Goal: Complete application form: Complete application form

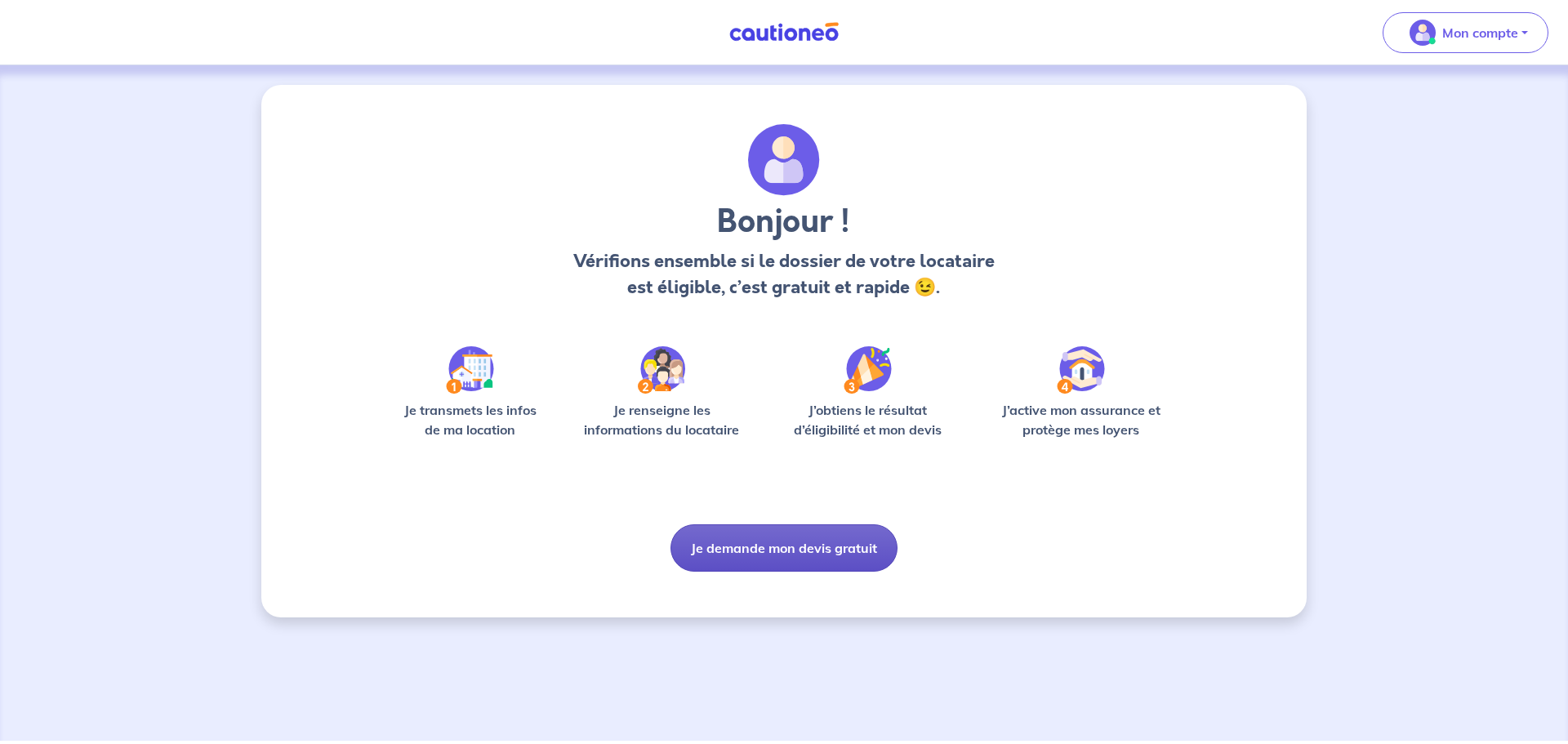
click at [775, 552] on button "Je demande mon devis gratuit" at bounding box center [784, 548] width 227 height 47
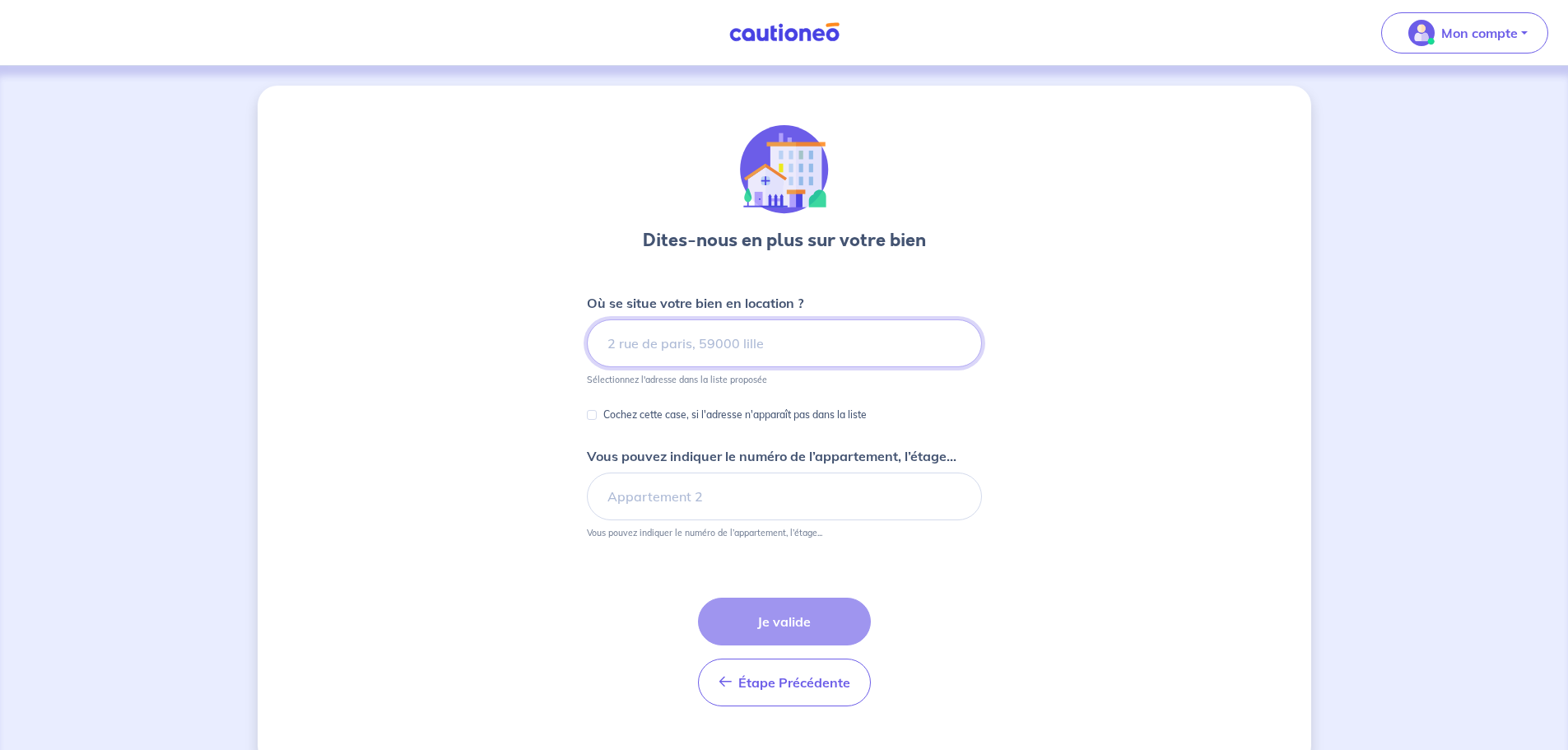
click at [735, 332] on input at bounding box center [785, 343] width 395 height 48
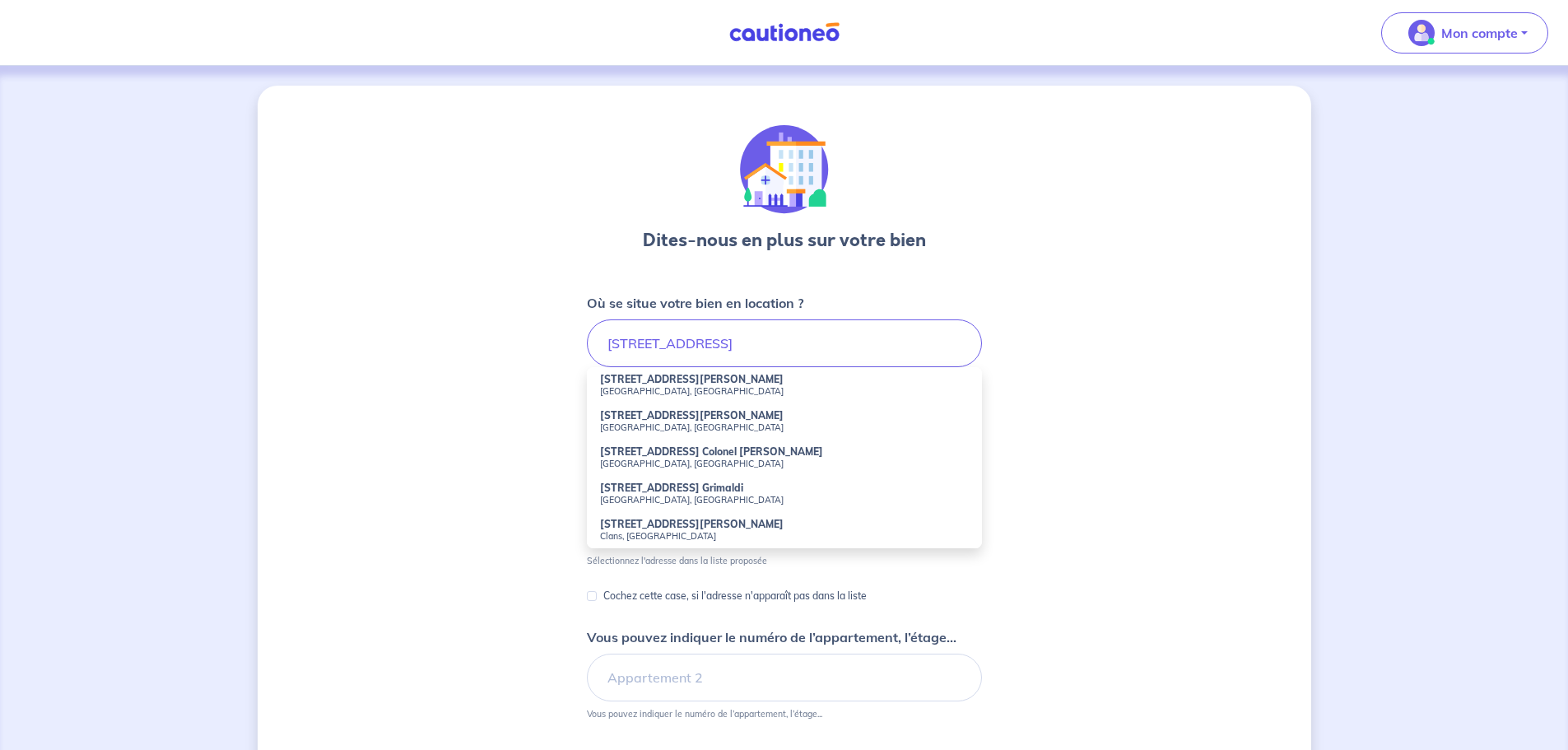
click at [723, 391] on small "[GEOGRAPHIC_DATA], [GEOGRAPHIC_DATA]" at bounding box center [784, 391] width 369 height 12
type input "[STREET_ADDRESS][PERSON_NAME]"
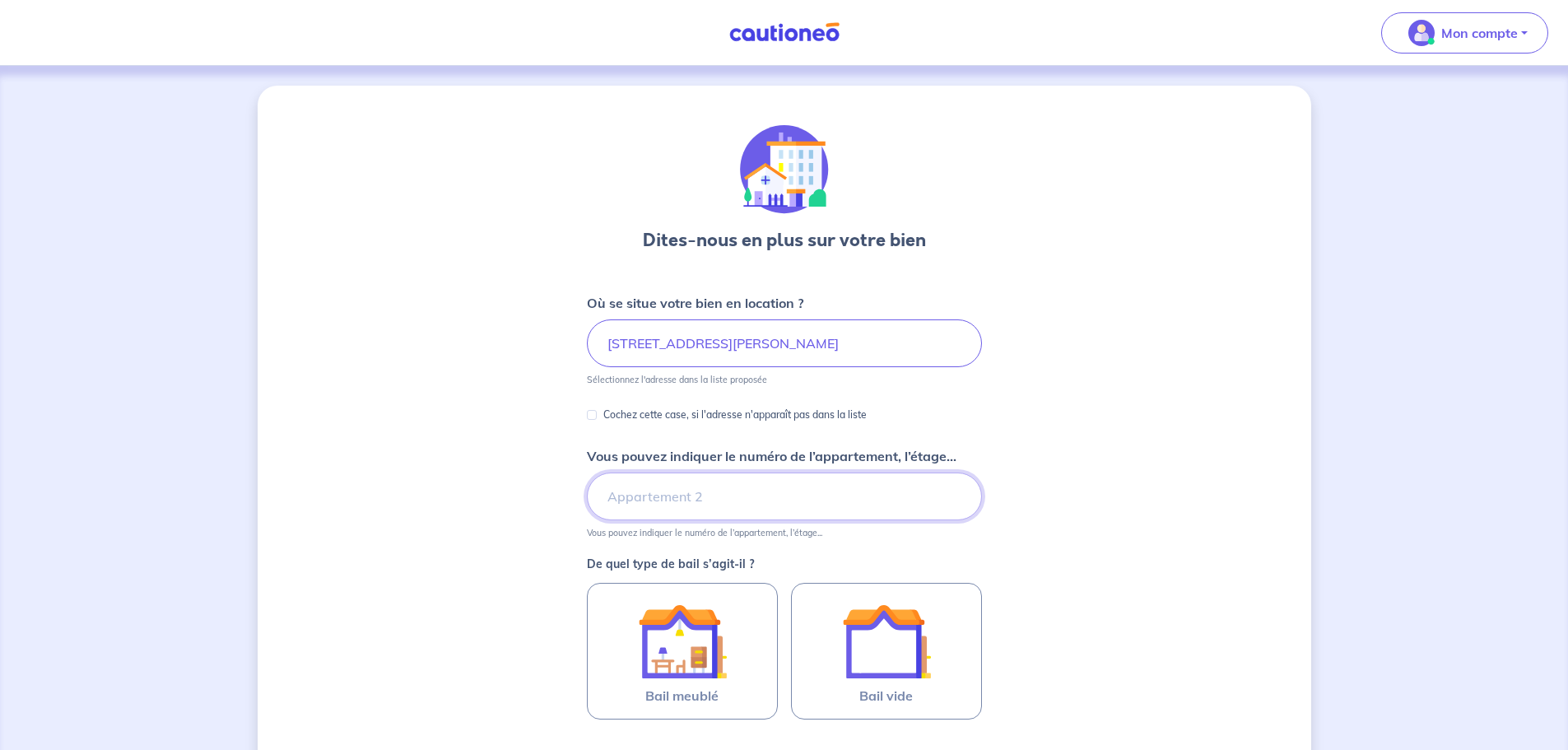
click at [699, 495] on input "Vous pouvez indiquer le numéro de l’appartement, l’étage..." at bounding box center [785, 497] width 395 height 48
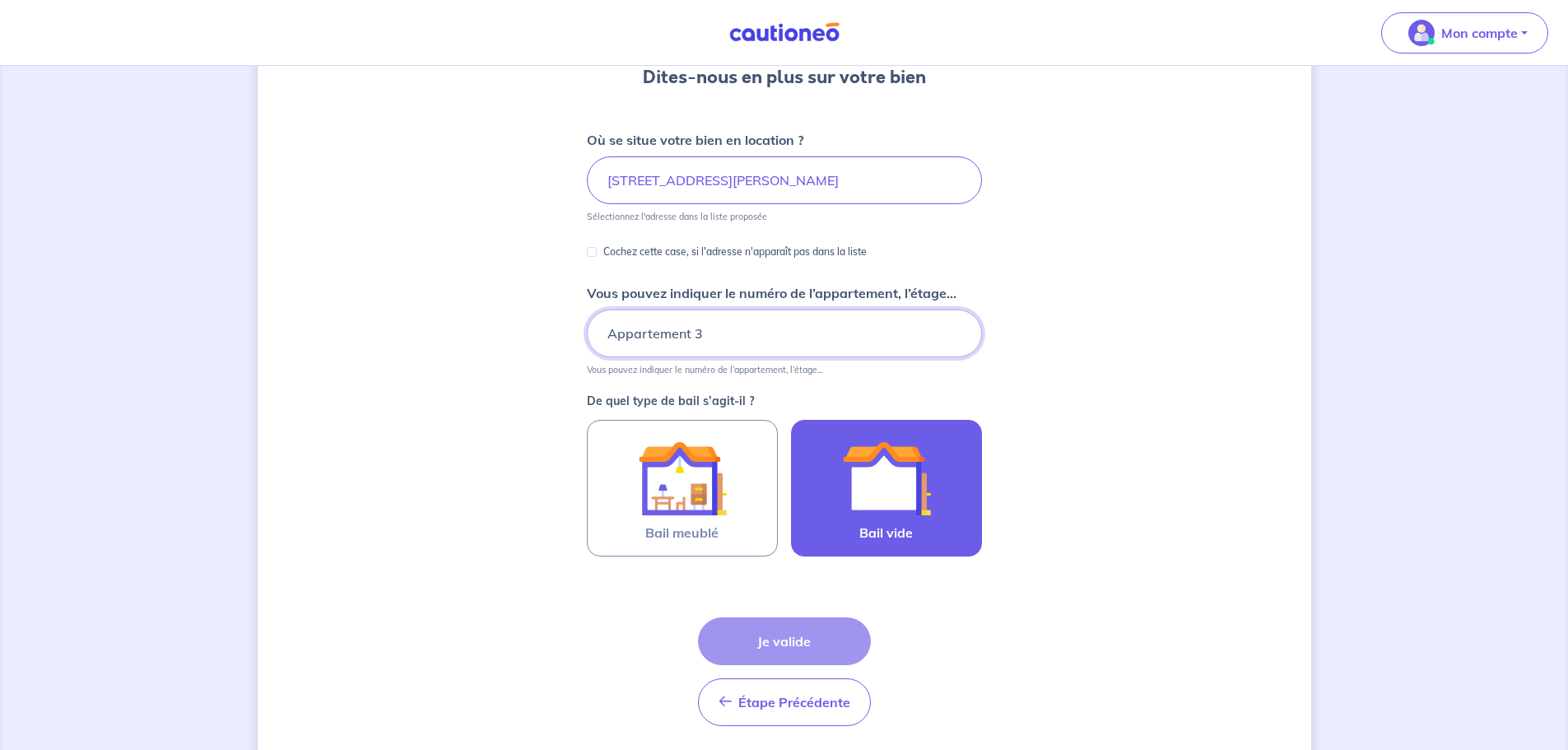
scroll to position [165, 0]
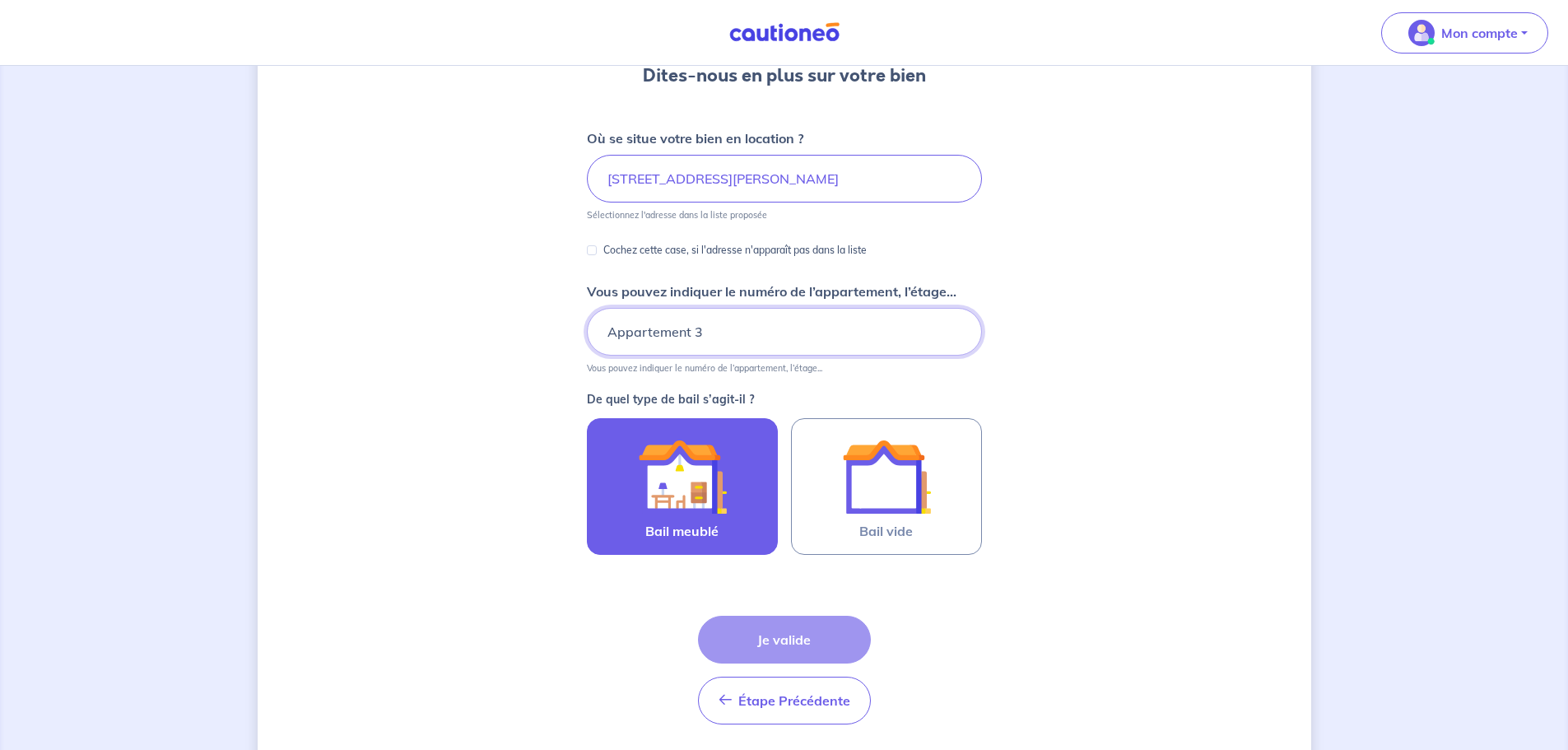
type input "Appartement 3"
click at [652, 492] on img at bounding box center [682, 476] width 88 height 88
click at [0, 0] on input "Bail meublé" at bounding box center [0, 0] width 0 height 0
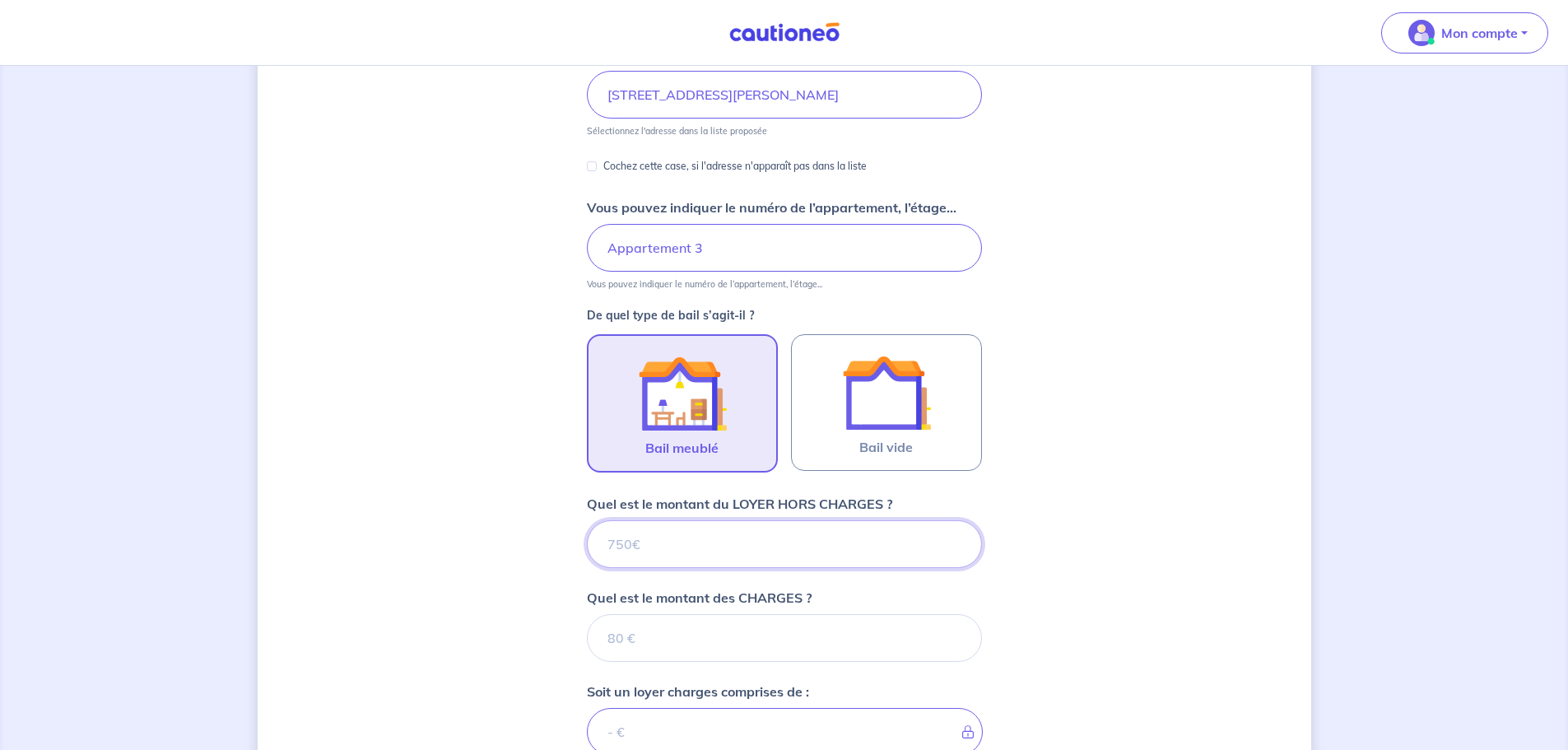
scroll to position [520, 0]
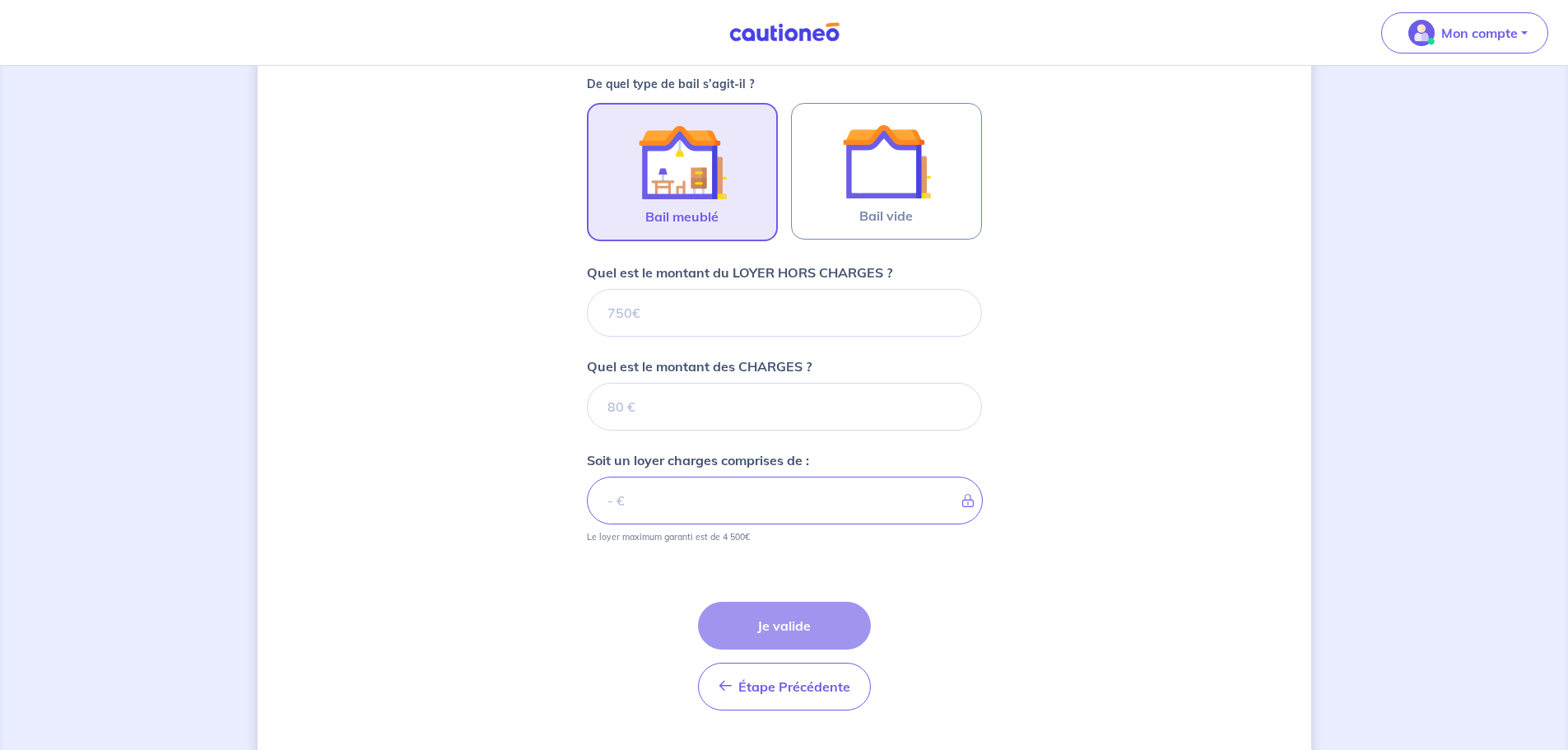
click at [728, 620] on form "Où se situe votre bien en location ? [STREET_ADDRESS][PERSON_NAME] Sélectionnez…" at bounding box center [785, 268] width 395 height 910
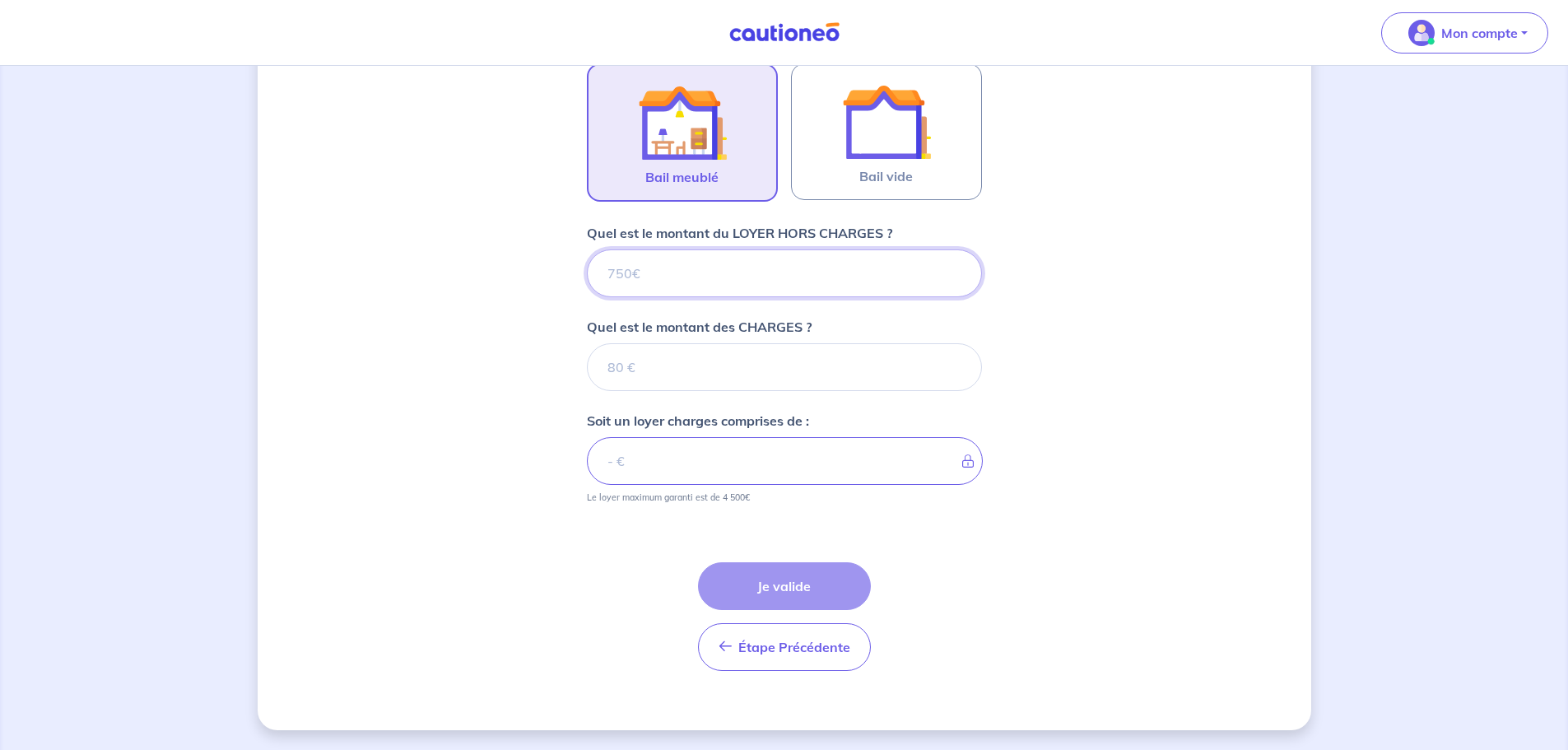
click at [697, 249] on input "Quel est le montant du LOYER HORS CHARGES ?" at bounding box center [785, 273] width 395 height 48
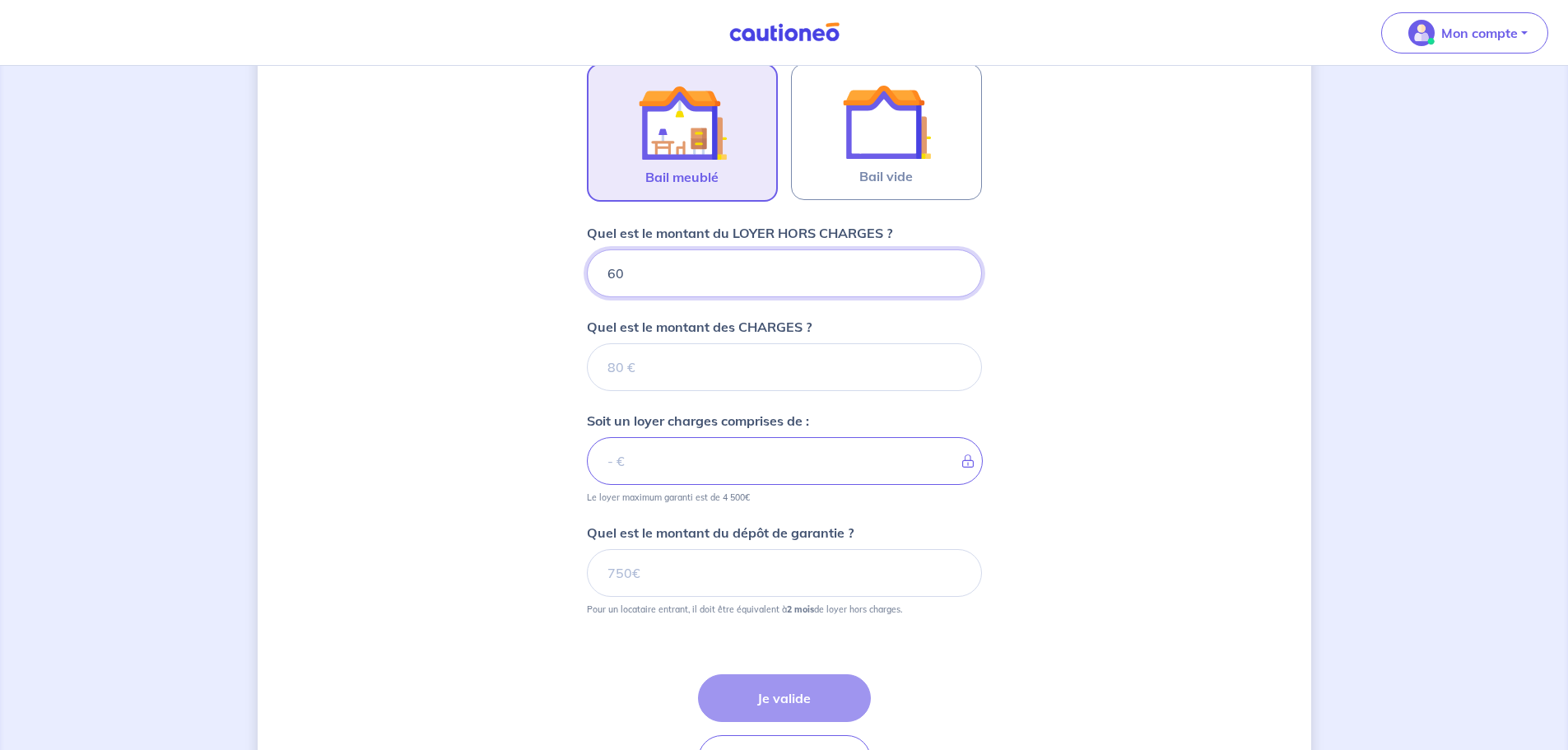
type input "600"
click at [655, 355] on input "Quel est le montant des CHARGES ?" at bounding box center [785, 368] width 395 height 48
type input "50"
type input "650"
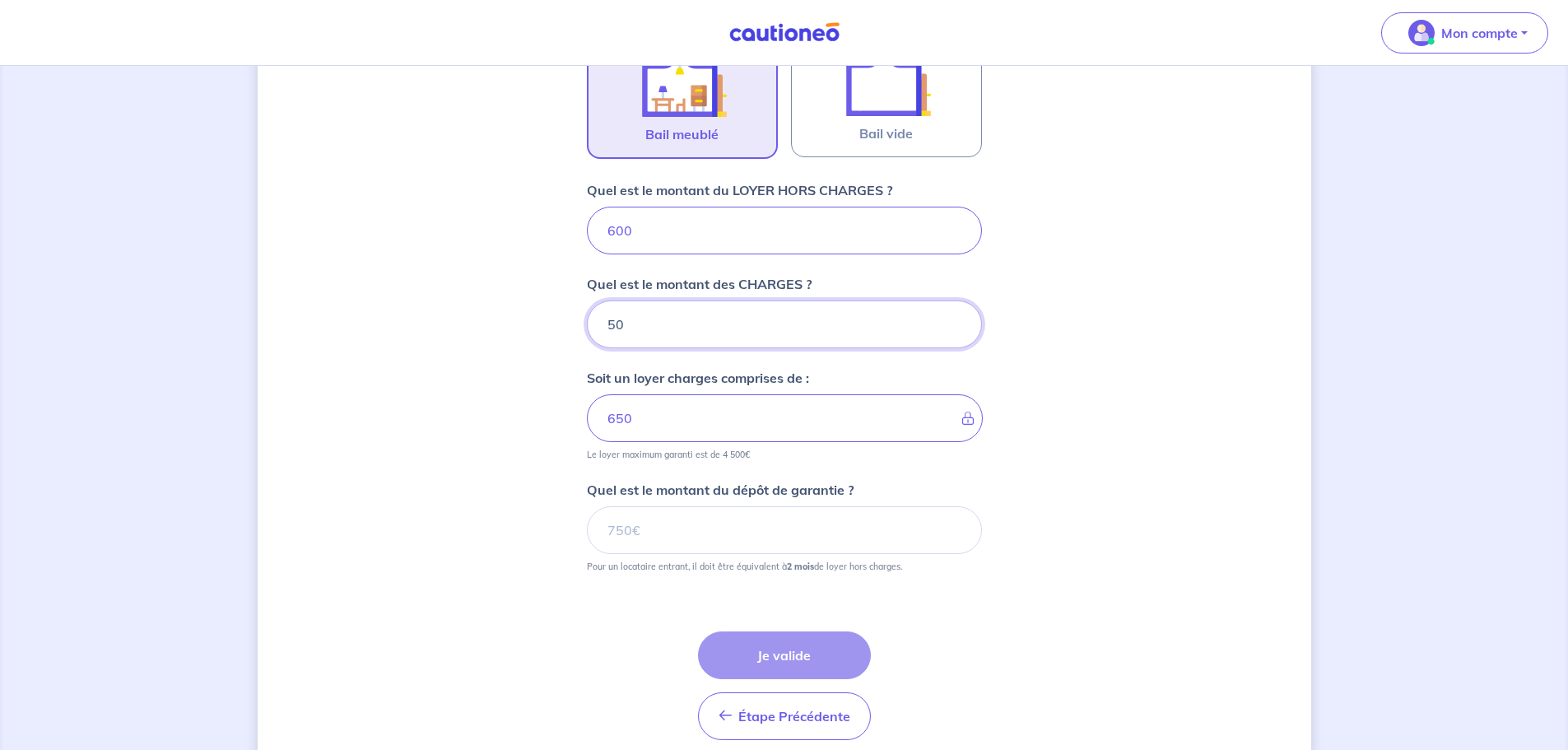
scroll to position [602, 0]
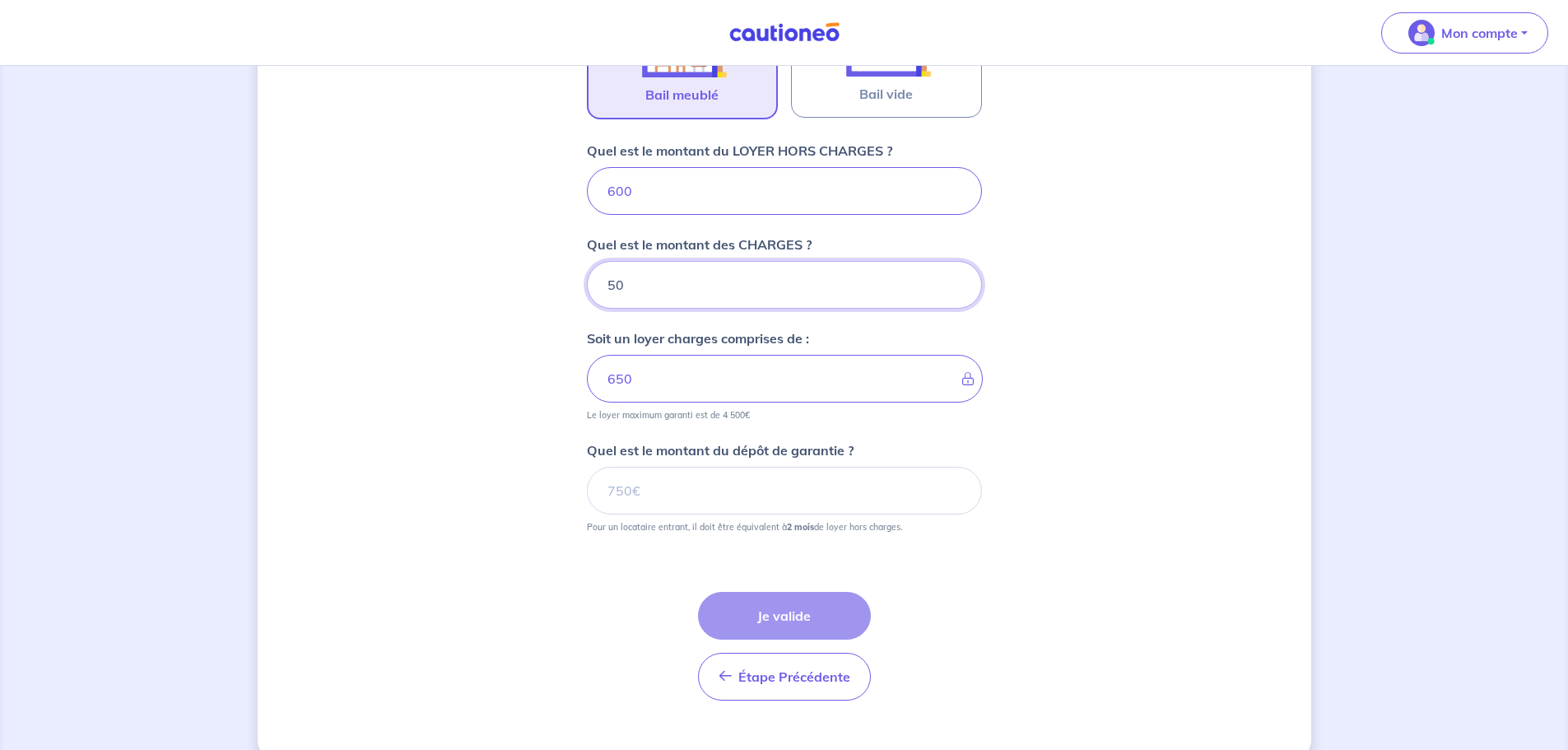
type input "50"
click at [721, 497] on input "Quel est le montant du dépôt de garantie ?" at bounding box center [785, 491] width 395 height 48
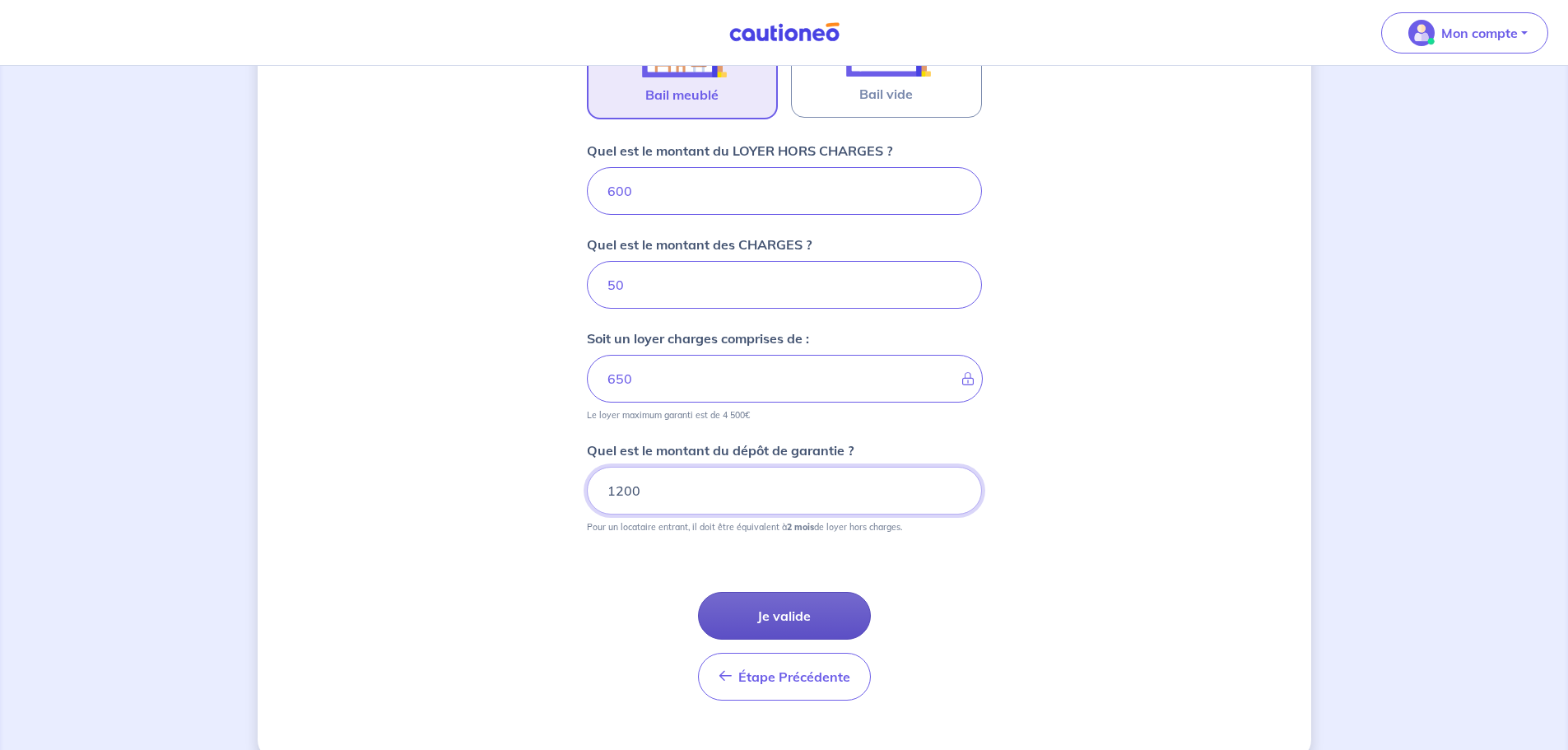
type input "1200"
click at [737, 613] on button "Je valide" at bounding box center [785, 616] width 173 height 48
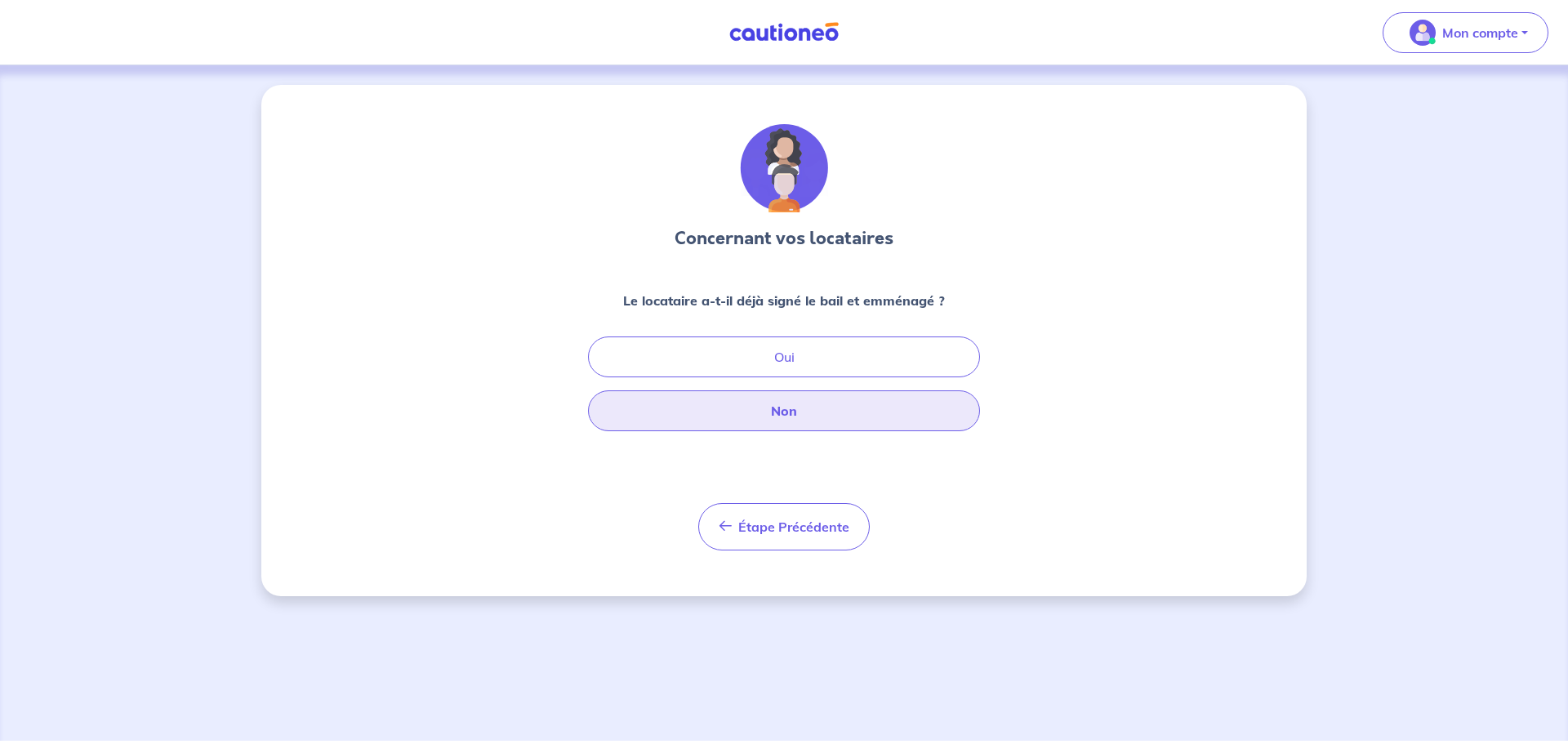
click at [798, 420] on button "Non" at bounding box center [784, 410] width 392 height 40
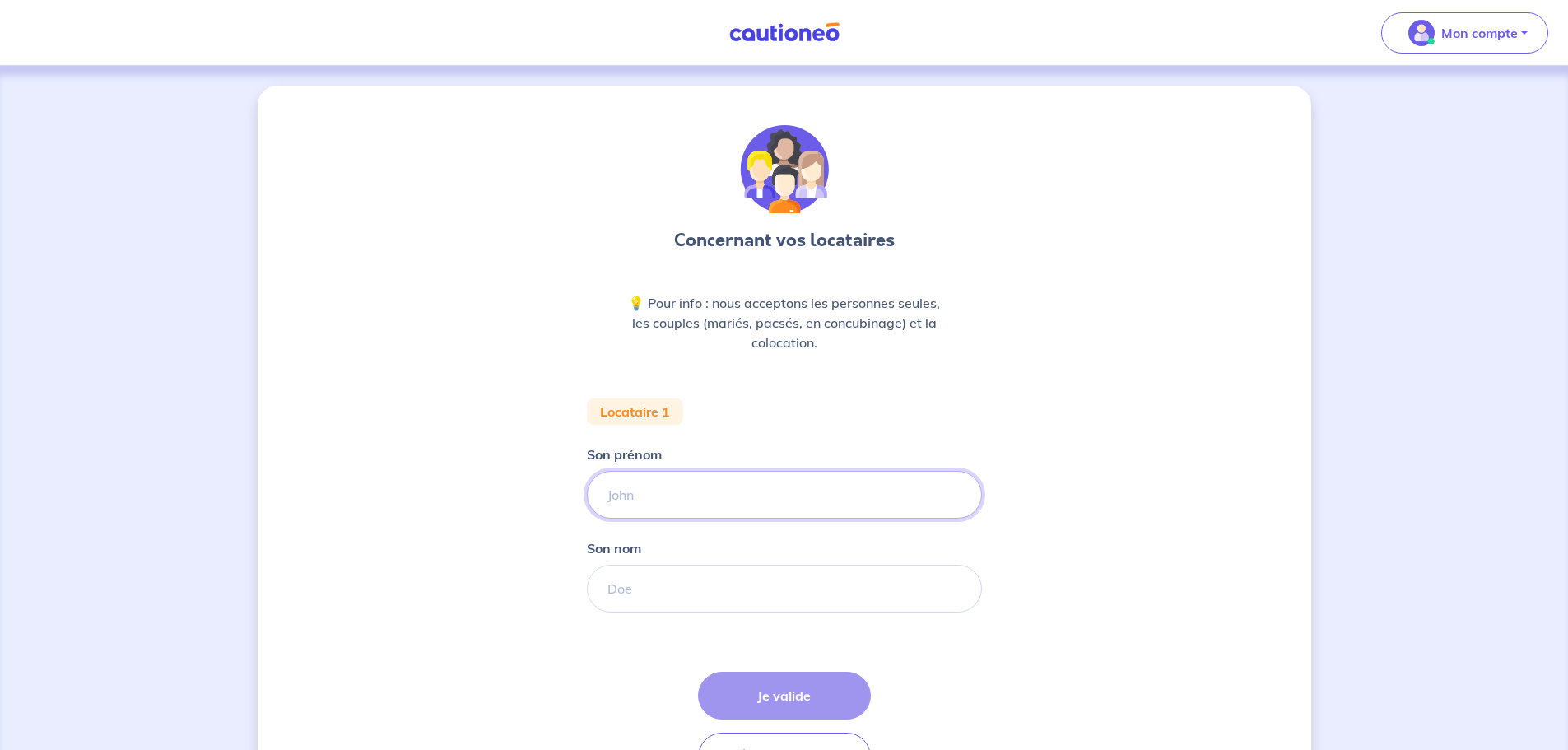
click at [748, 487] on input "Son prénom" at bounding box center [785, 495] width 395 height 48
type input "[PERSON_NAME]"
click at [698, 598] on input "Son nom" at bounding box center [785, 588] width 395 height 48
type input "SOUIKI"
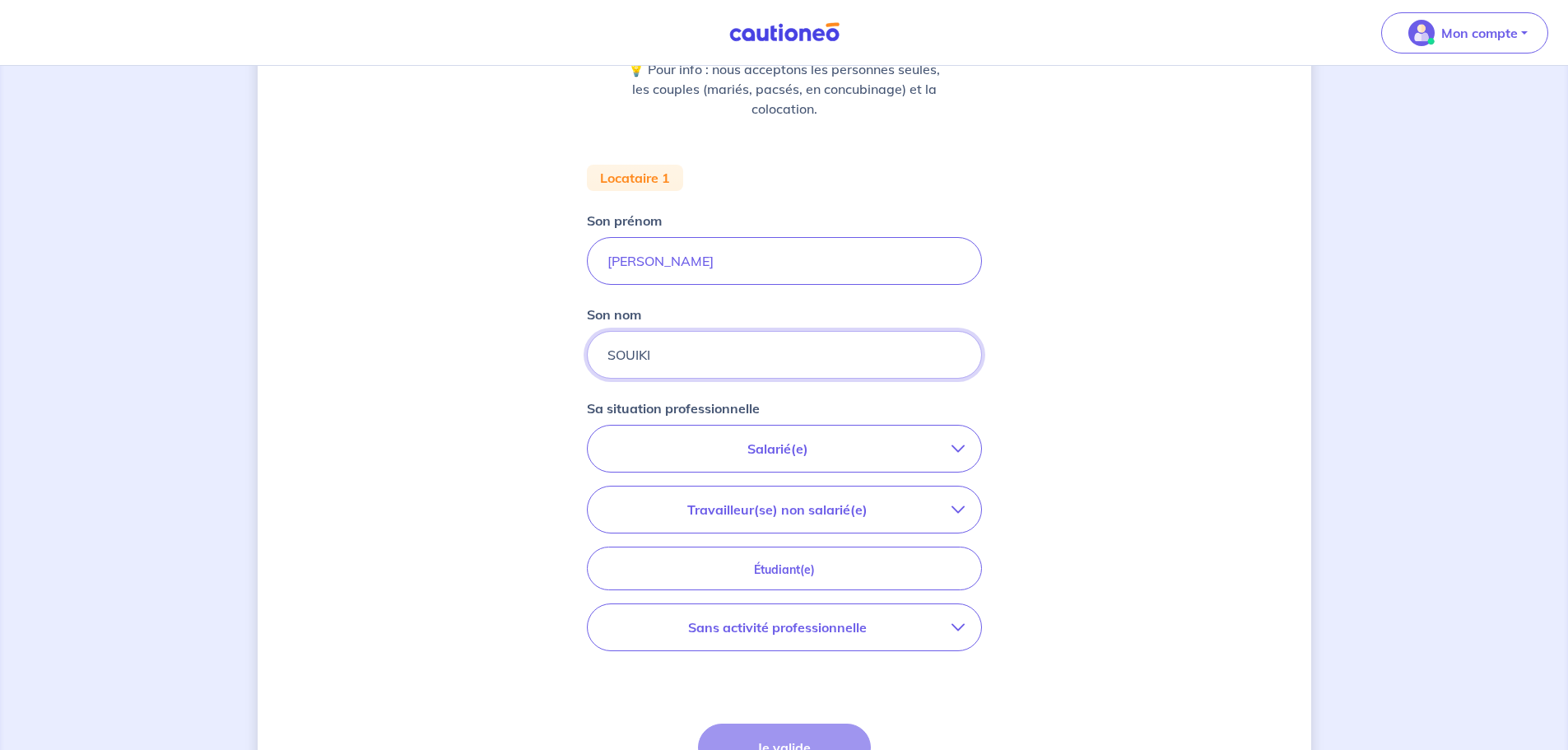
scroll to position [395, 0]
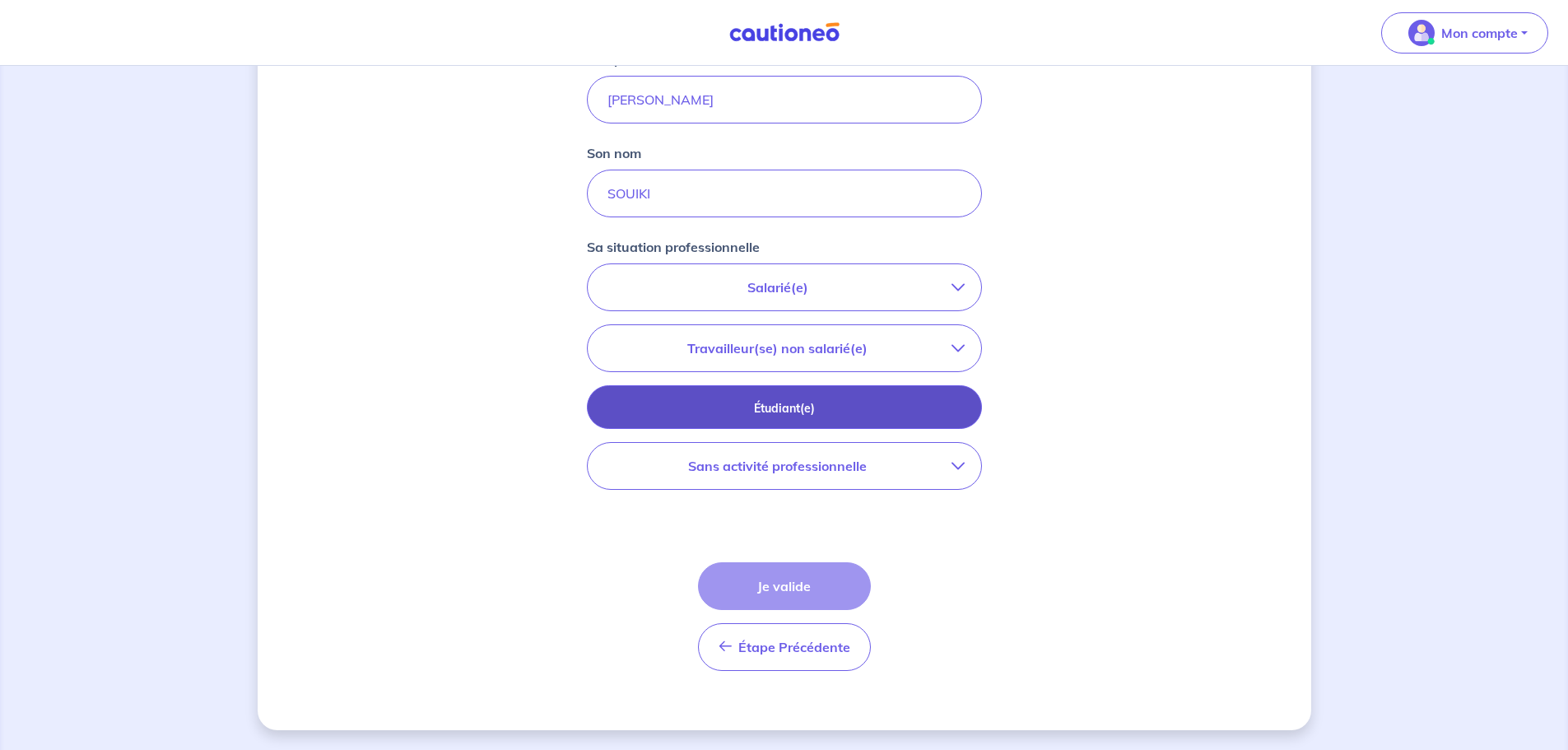
click at [866, 409] on p "Étudiant(e)" at bounding box center [785, 408] width 354 height 18
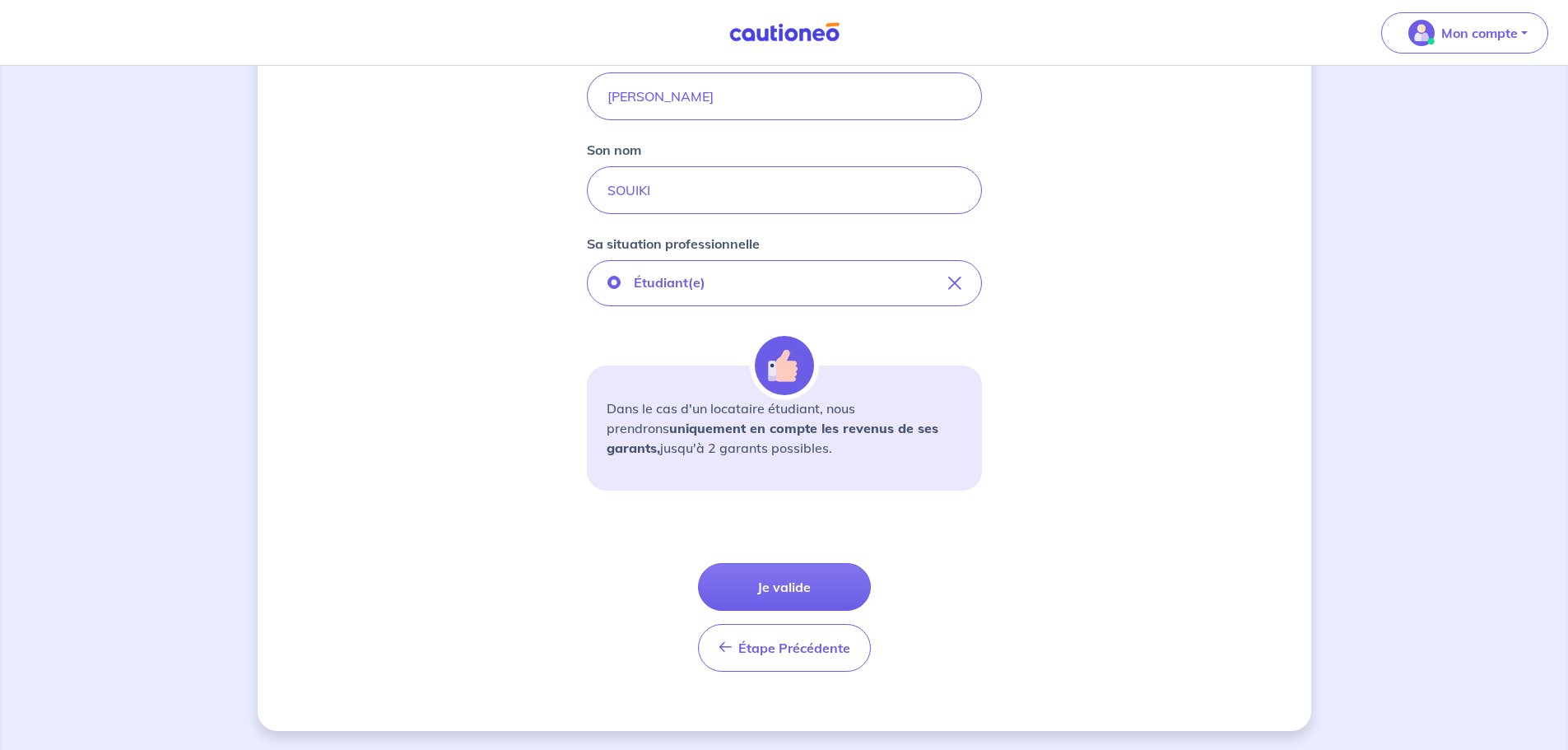
scroll to position [399, 0]
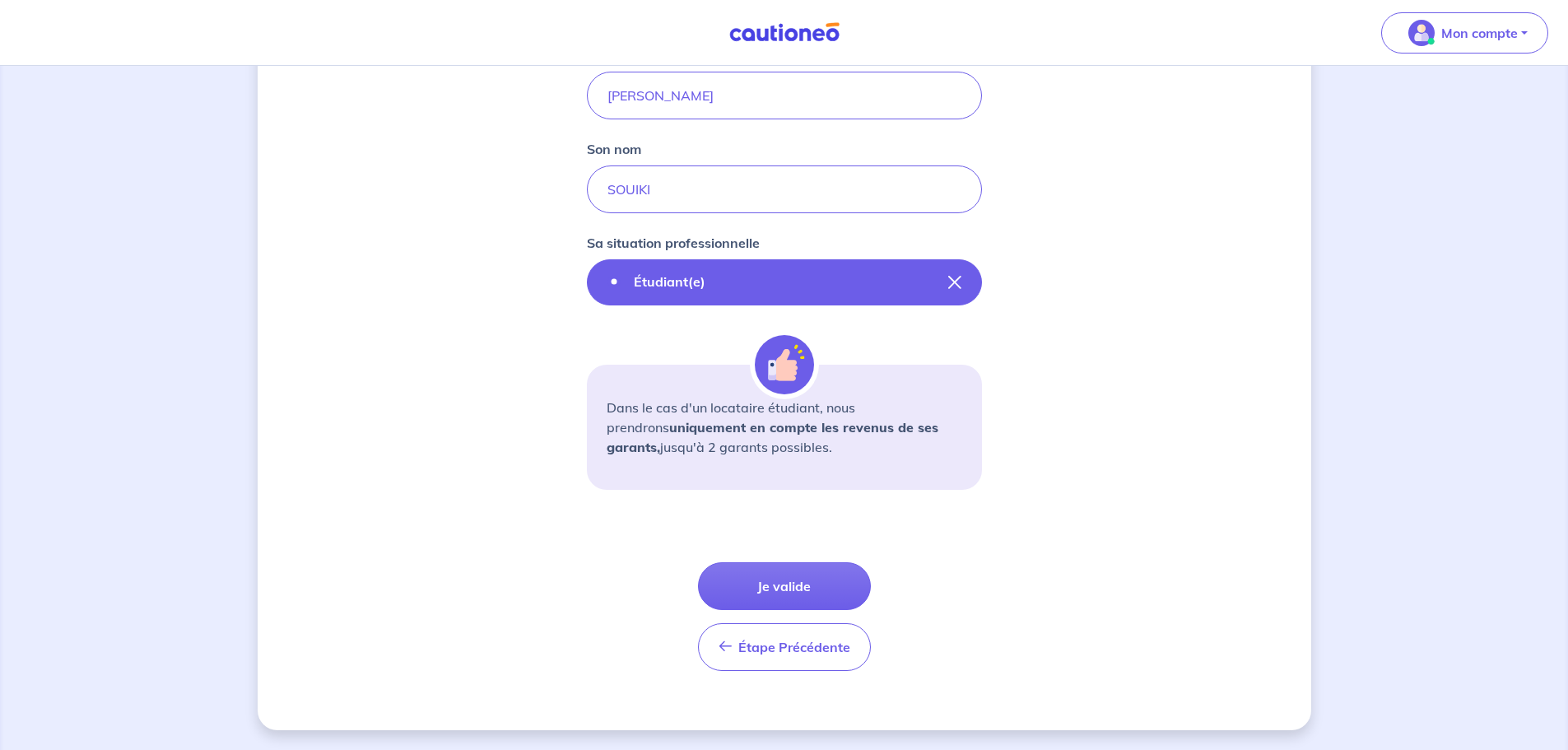
click at [957, 281] on icon "button" at bounding box center [955, 282] width 13 height 13
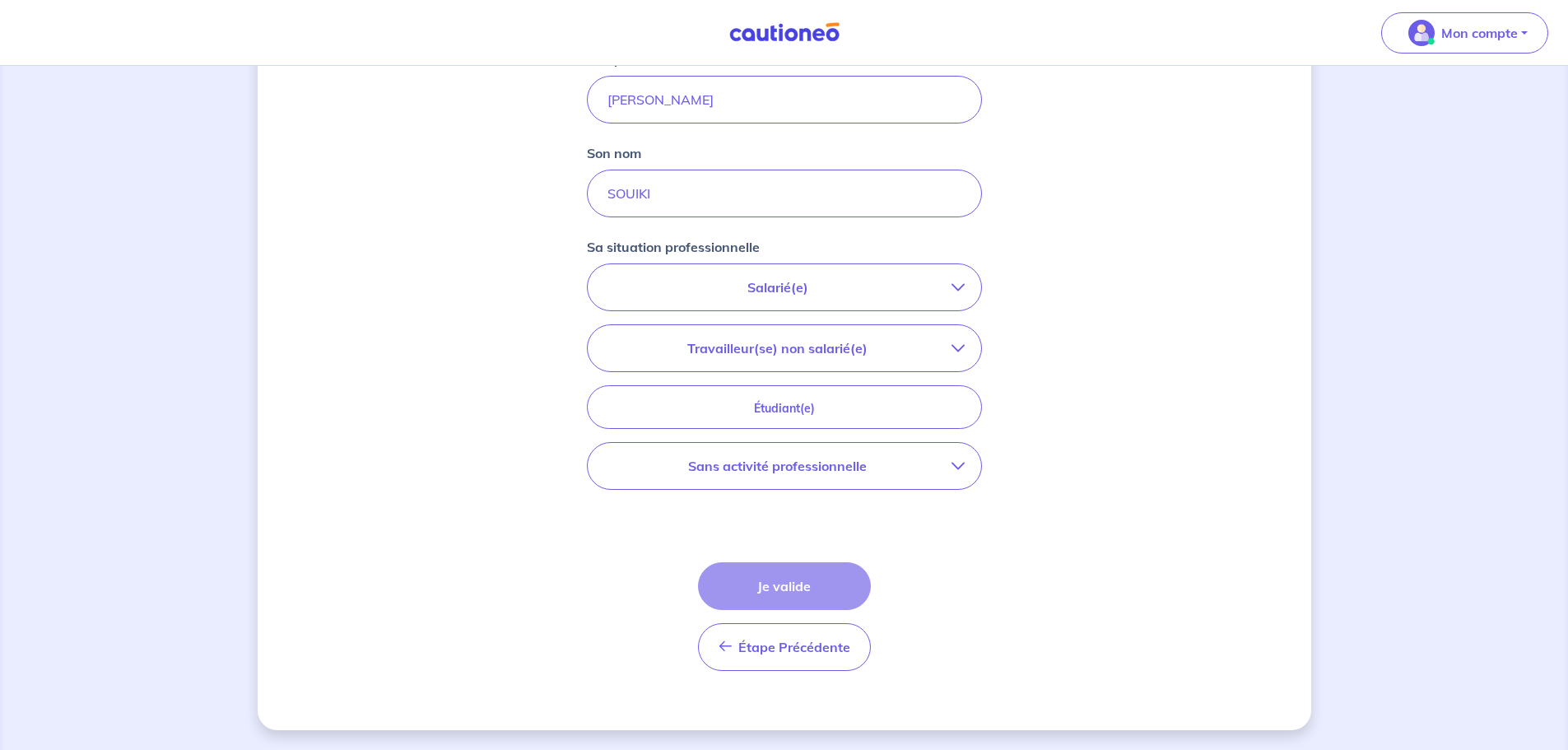
scroll to position [395, 0]
click at [928, 336] on button "Travailleur(se) non salarié(e)" at bounding box center [785, 348] width 393 height 46
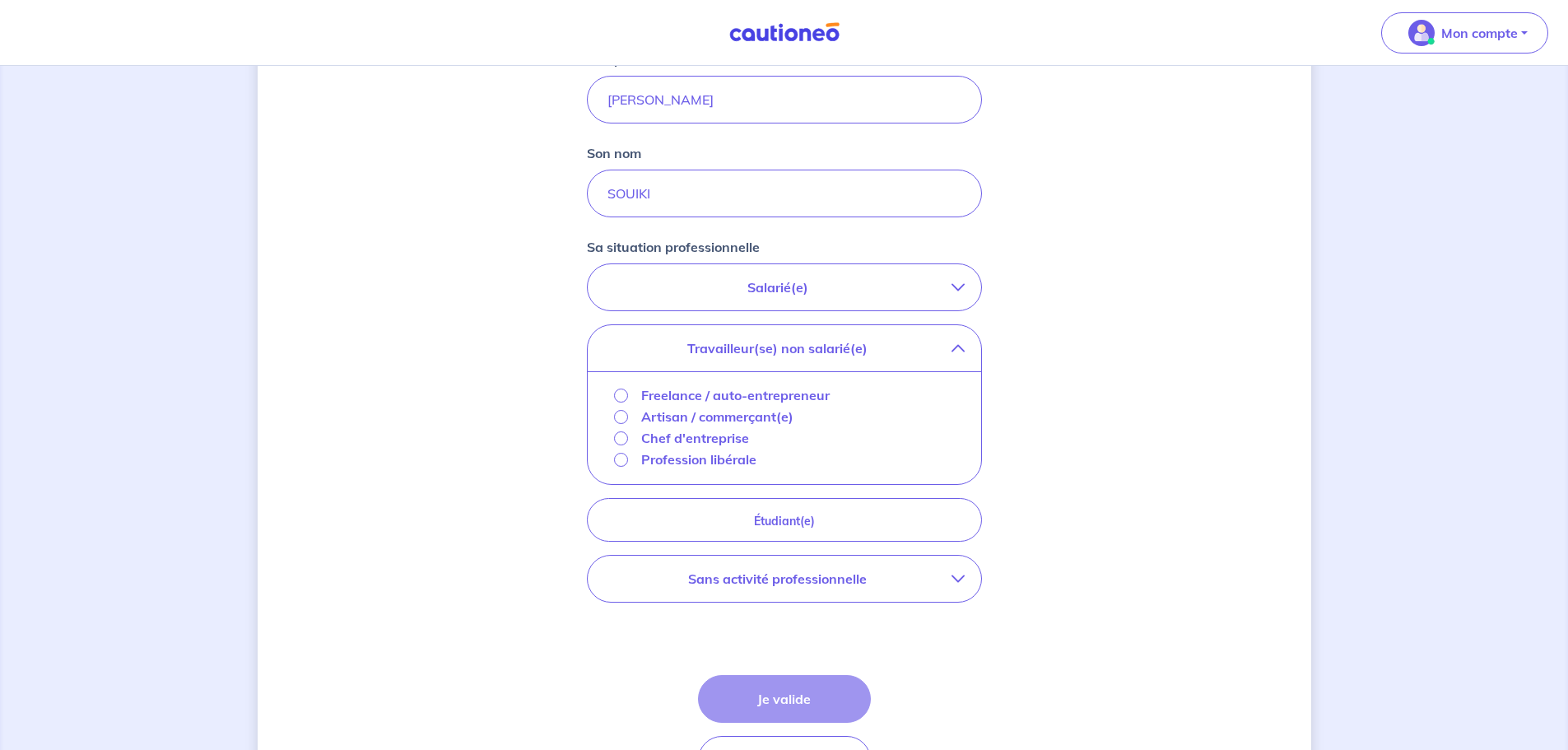
click at [937, 279] on p "Salarié(e)" at bounding box center [778, 287] width 348 height 20
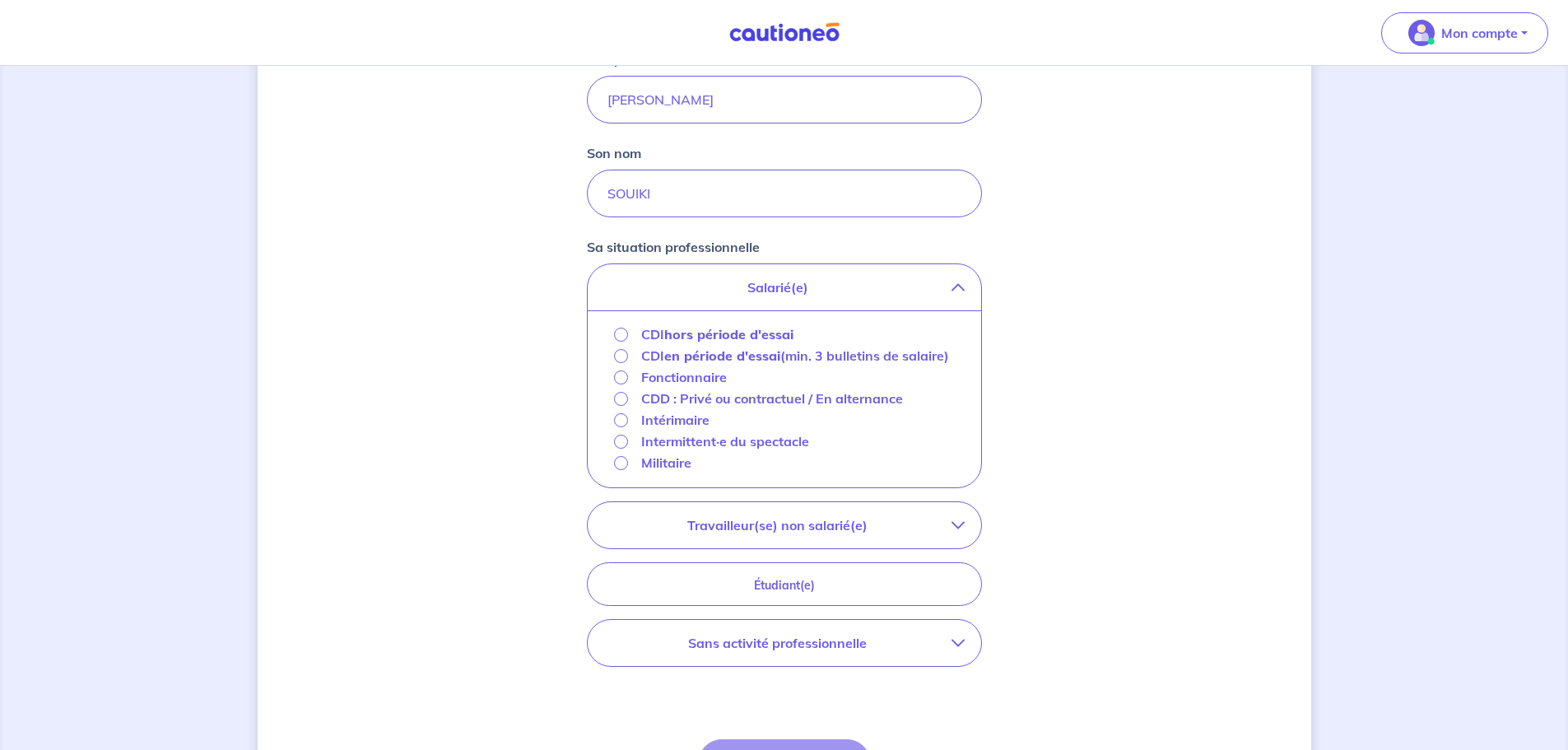
click at [858, 408] on p "CDD : Privé ou contractuel / En alternance" at bounding box center [771, 398] width 261 height 20
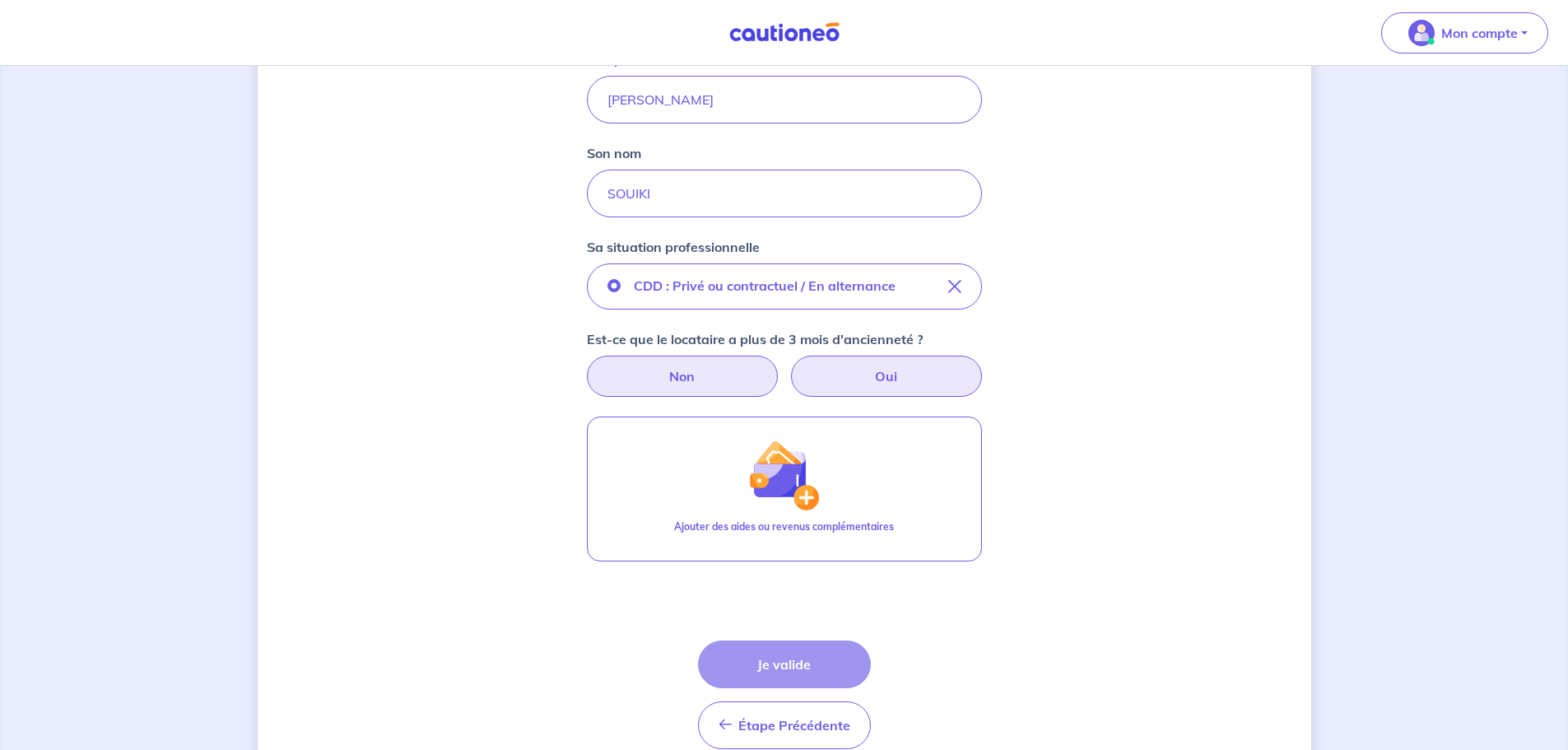
drag, startPoint x: 743, startPoint y: 375, endPoint x: 900, endPoint y: 361, distance: 157.6
click at [900, 361] on div "Non Oui" at bounding box center [785, 375] width 395 height 41
click at [891, 380] on label "Oui" at bounding box center [886, 375] width 191 height 41
click at [790, 367] on input "Oui" at bounding box center [784, 361] width 11 height 11
radio input "true"
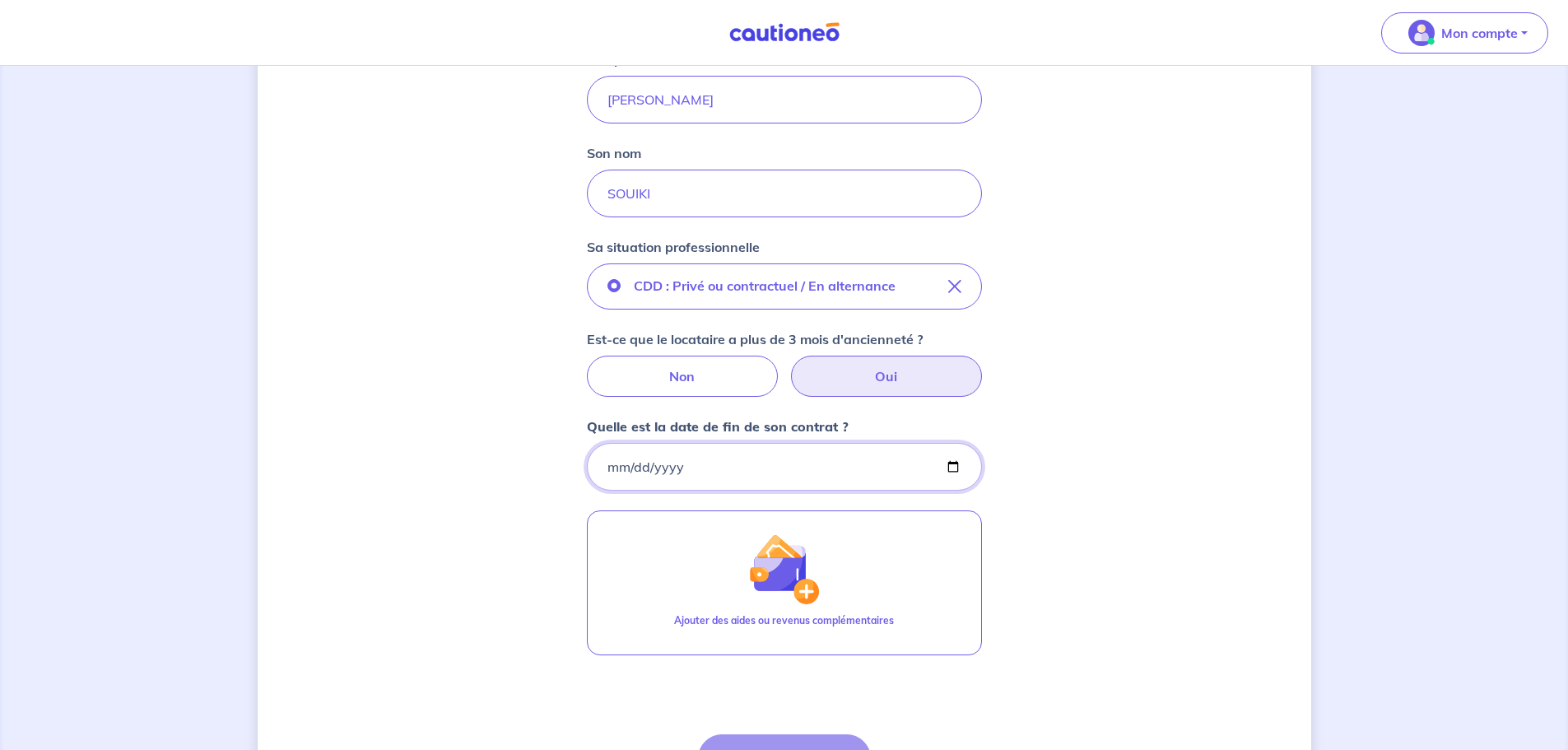
click at [847, 470] on input "Quelle est la date de fin de son contrat ?" at bounding box center [785, 467] width 395 height 48
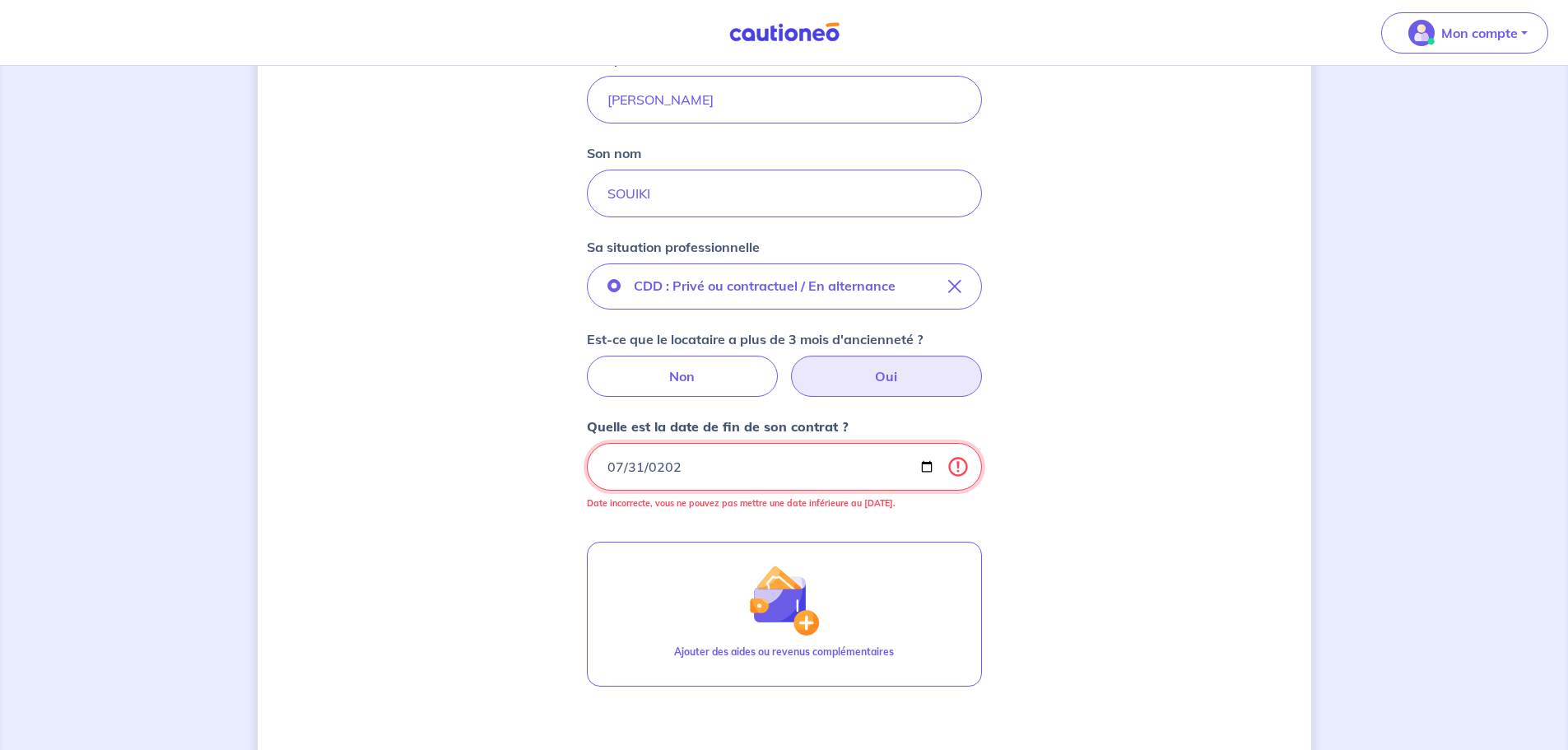
type input "[DATE]"
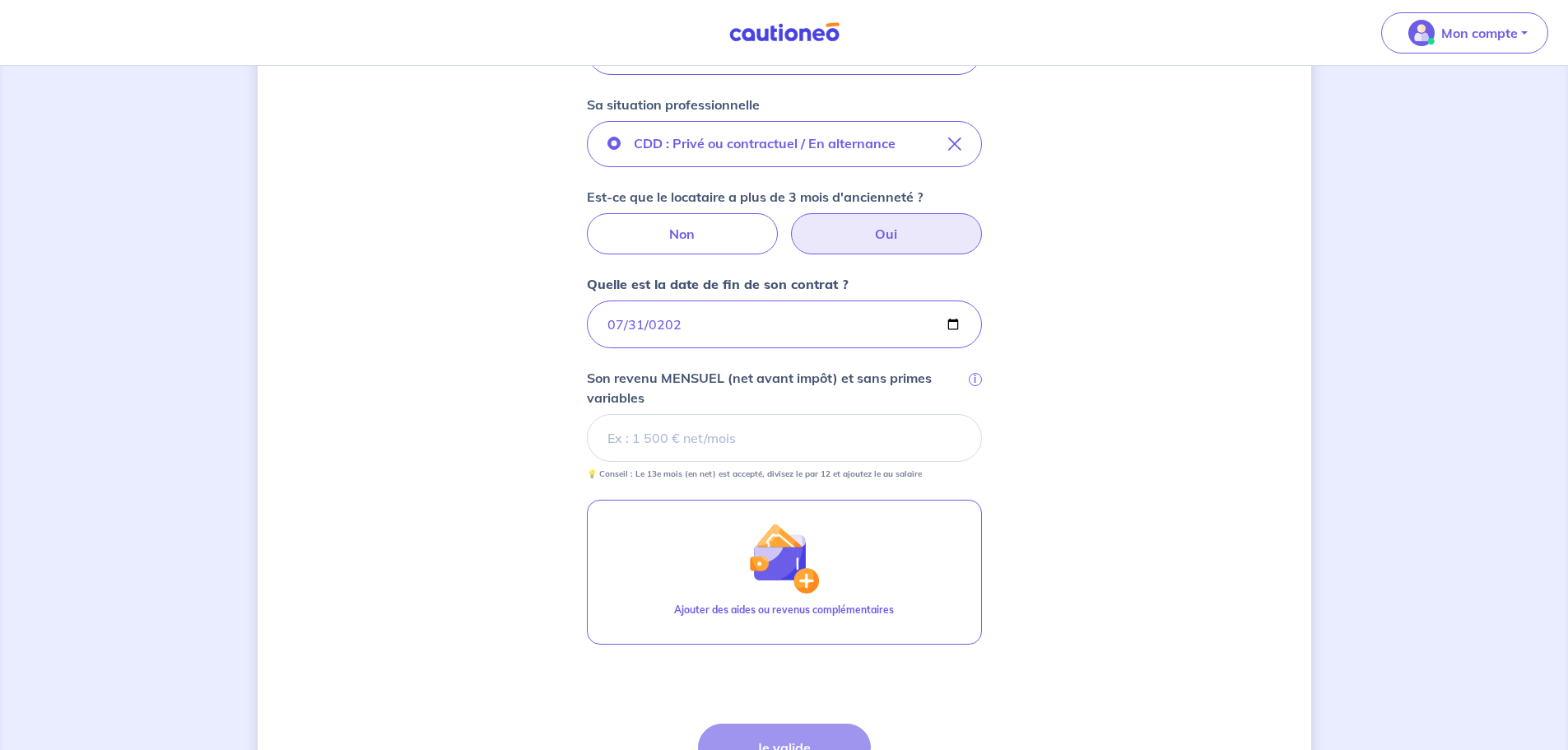
scroll to position [559, 0]
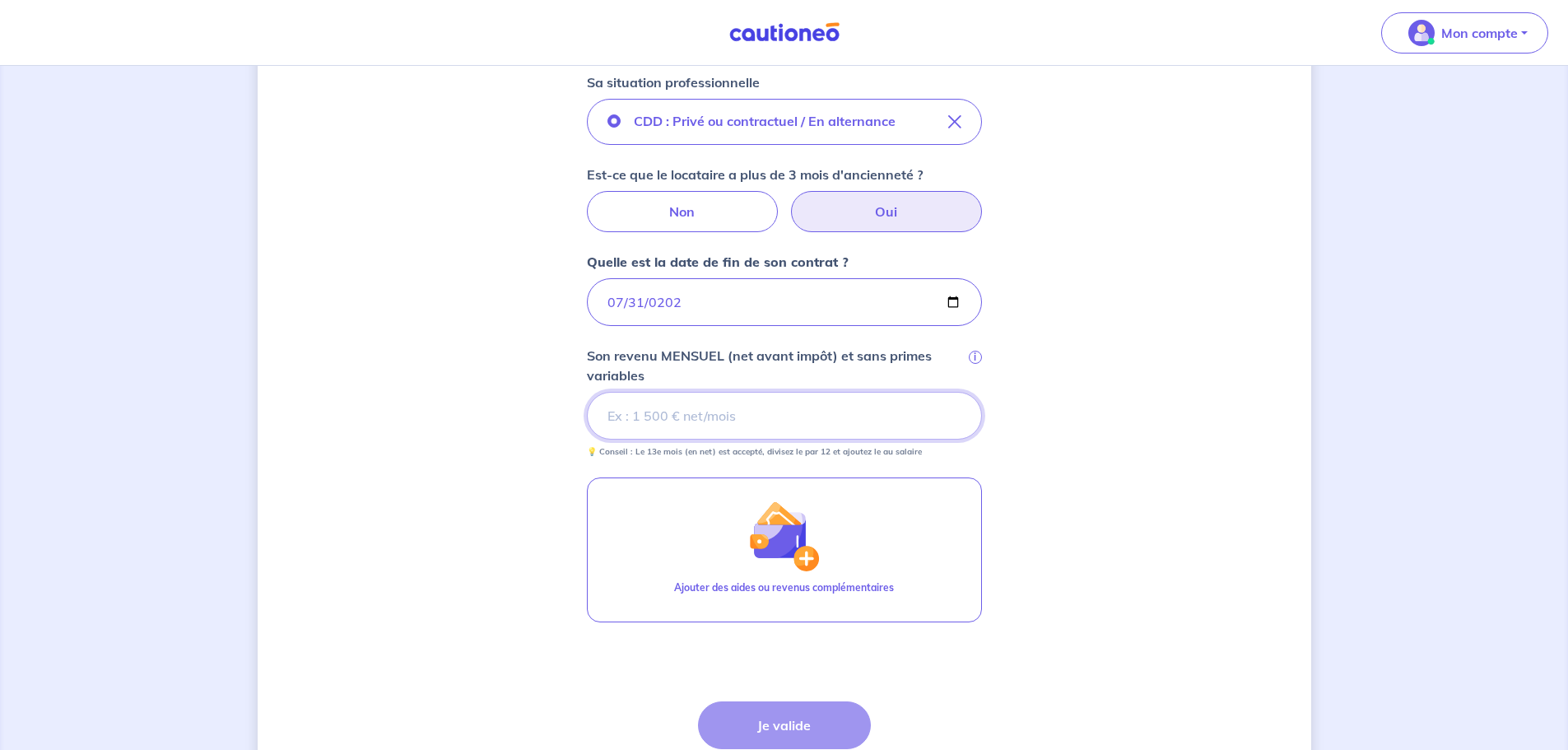
click at [790, 396] on input "Son revenu MENSUEL (net avant impôt) et sans primes variables i" at bounding box center [785, 415] width 395 height 48
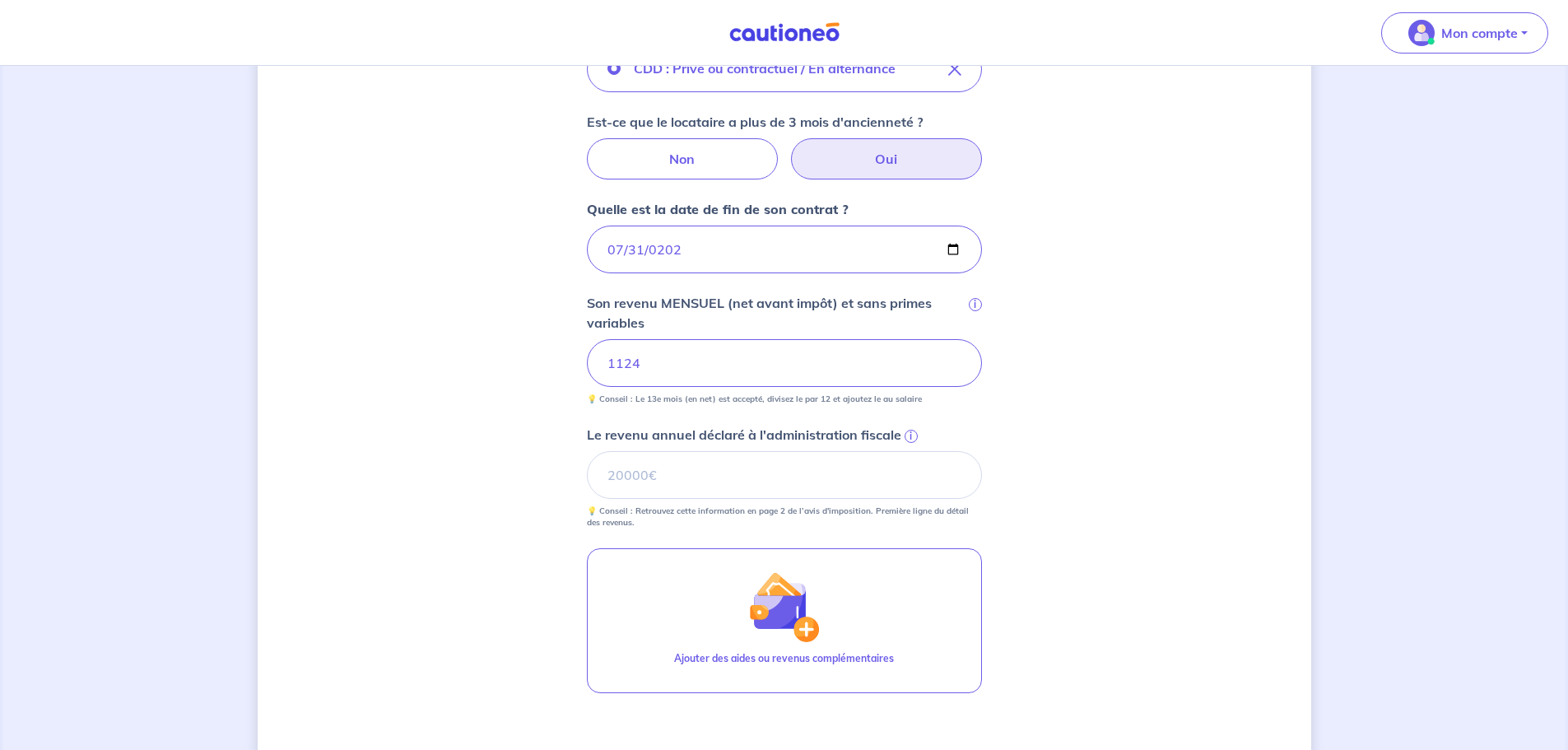
scroll to position [642, 0]
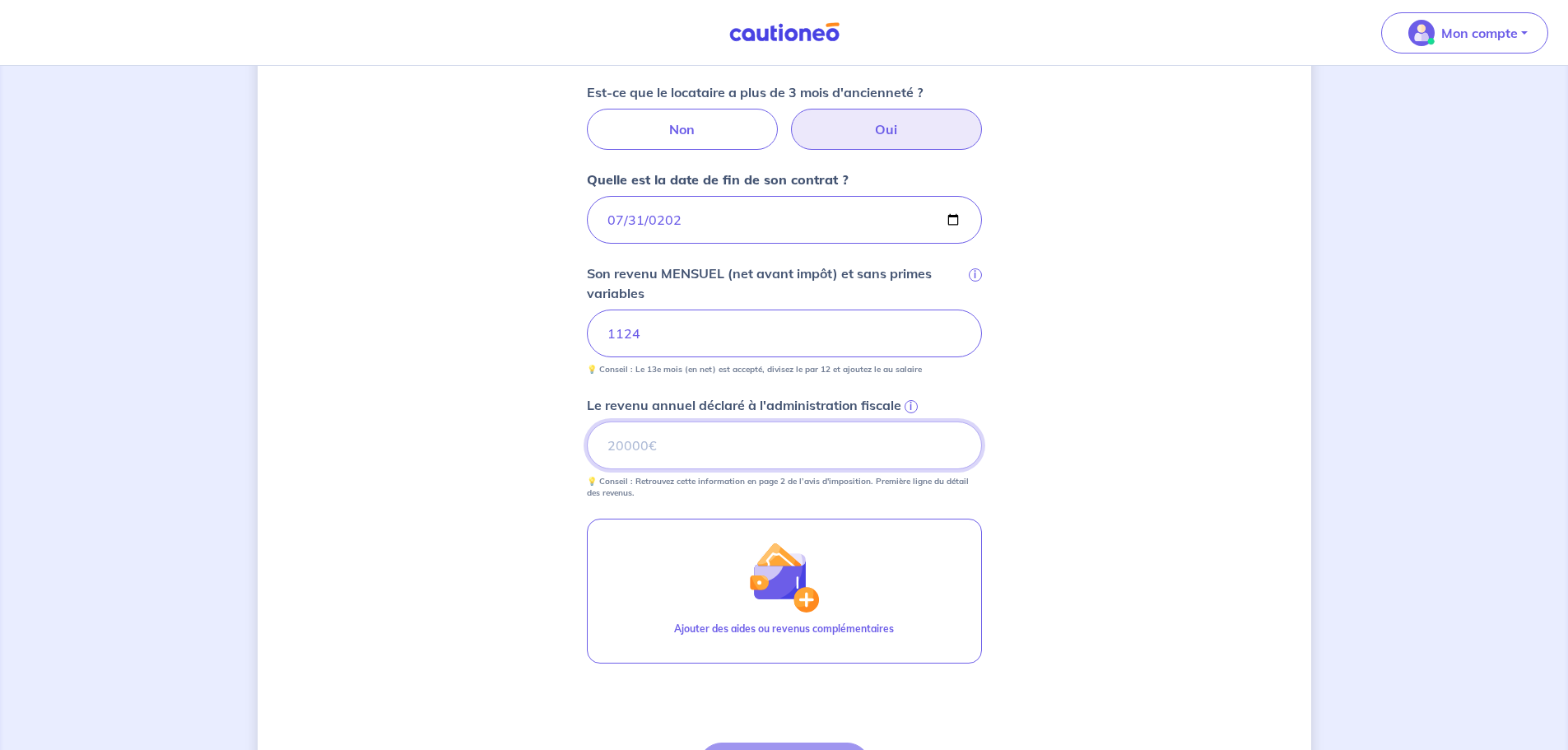
click at [878, 441] on input "Le revenu annuel déclaré à l'administration fiscale i" at bounding box center [785, 445] width 395 height 48
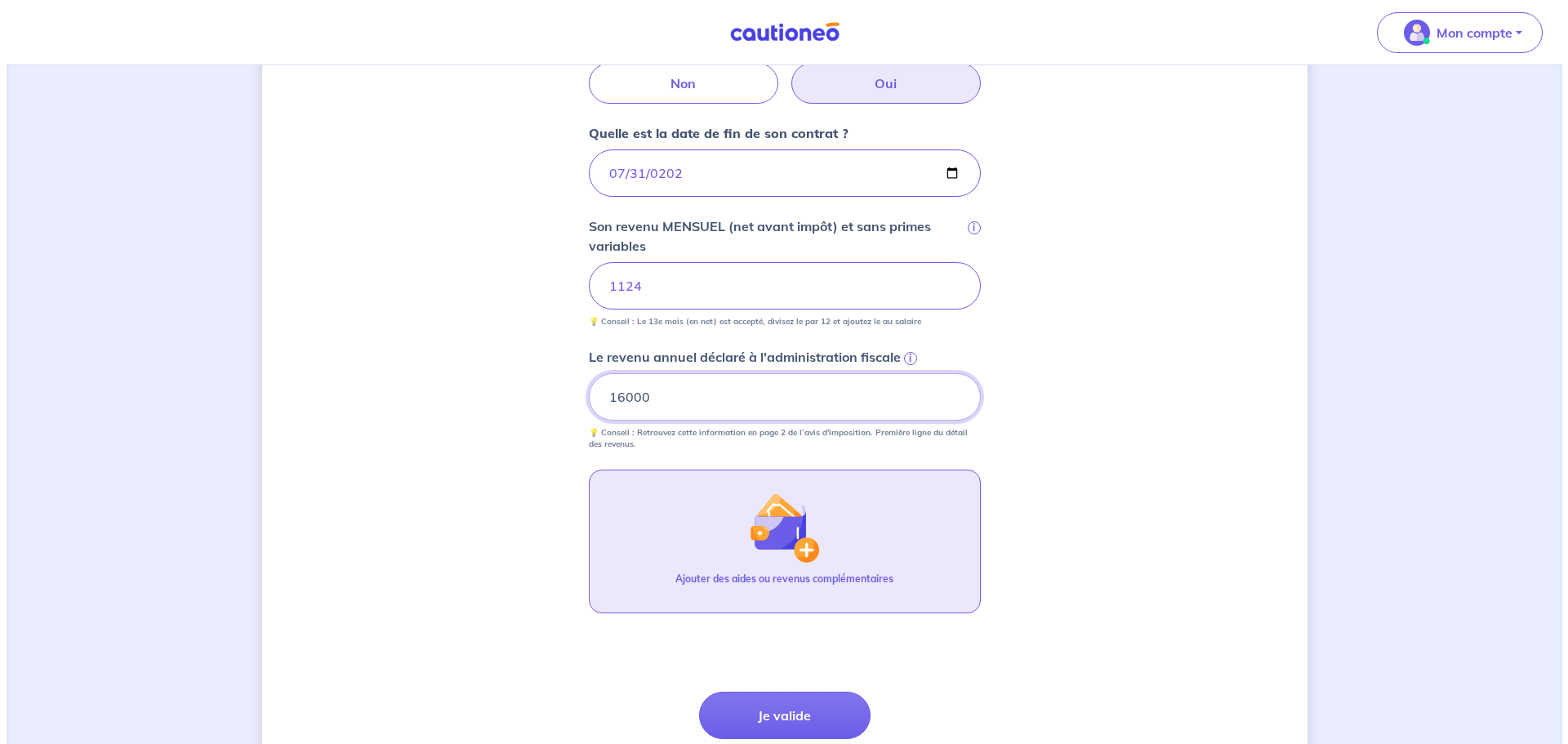
scroll to position [718, 0]
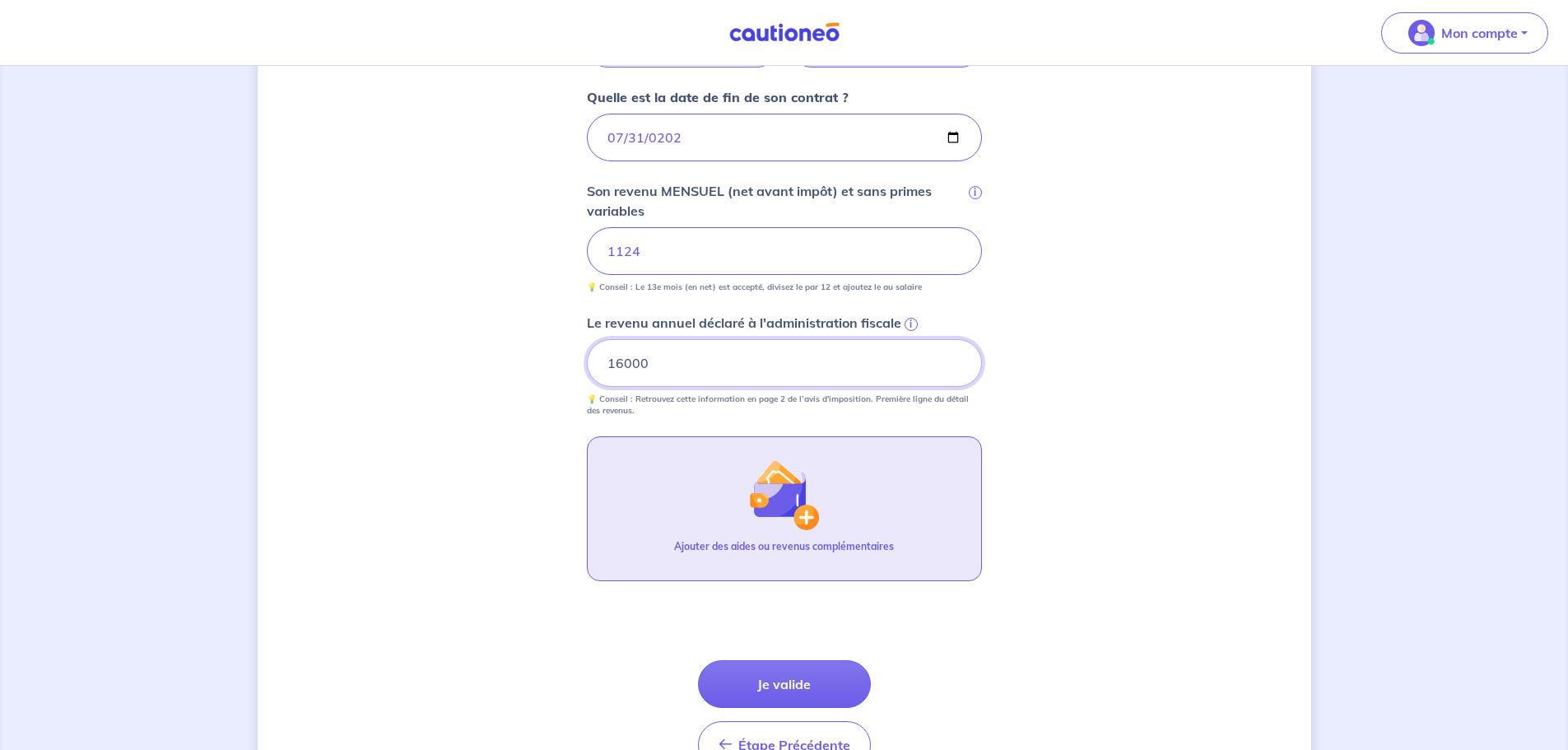
type input "16000"
click at [701, 478] on button "Ajouter des aides ou revenus complémentaires" at bounding box center [785, 509] width 395 height 145
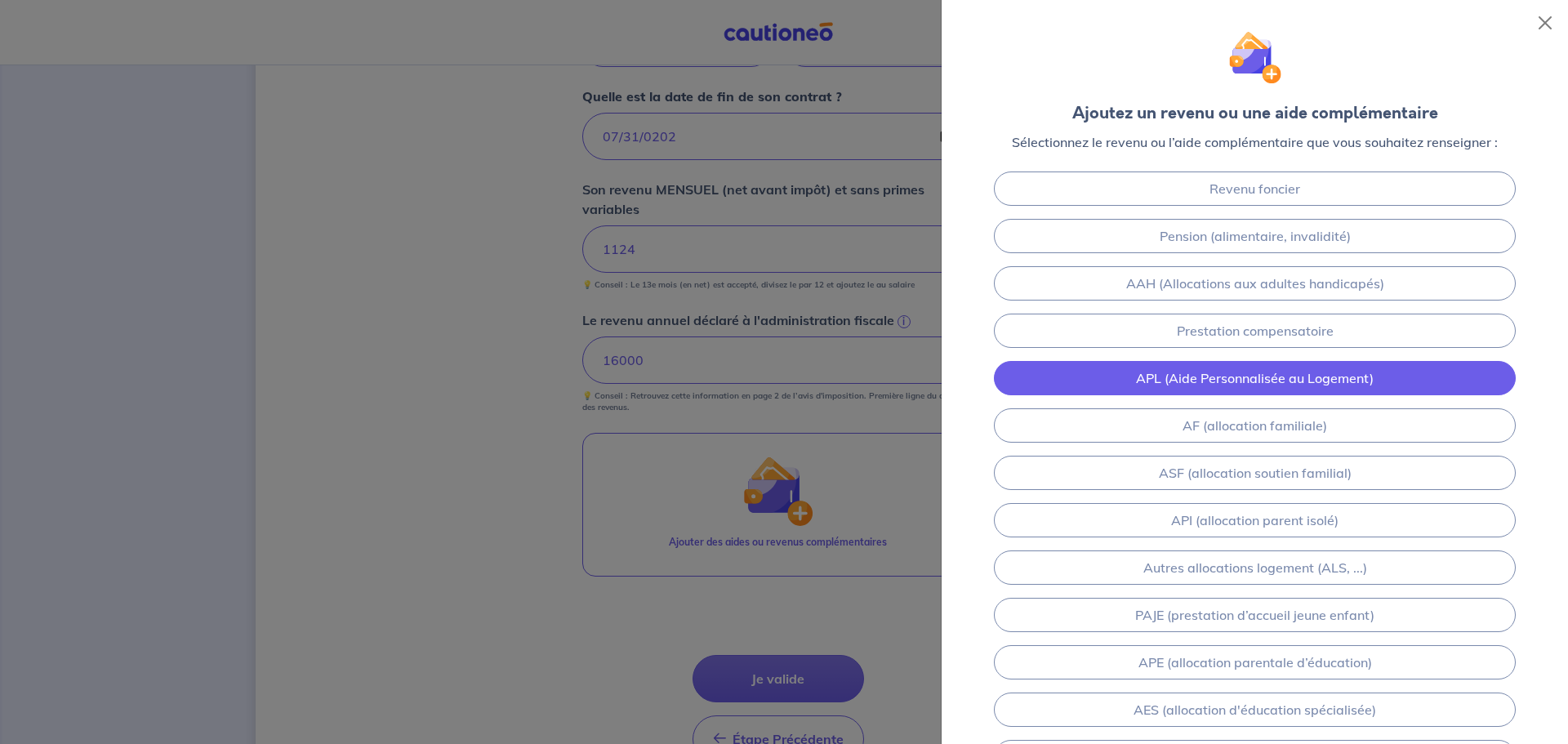
click at [1323, 377] on link "APL (Aide Personnalisée au Logement)" at bounding box center [1254, 377] width 521 height 34
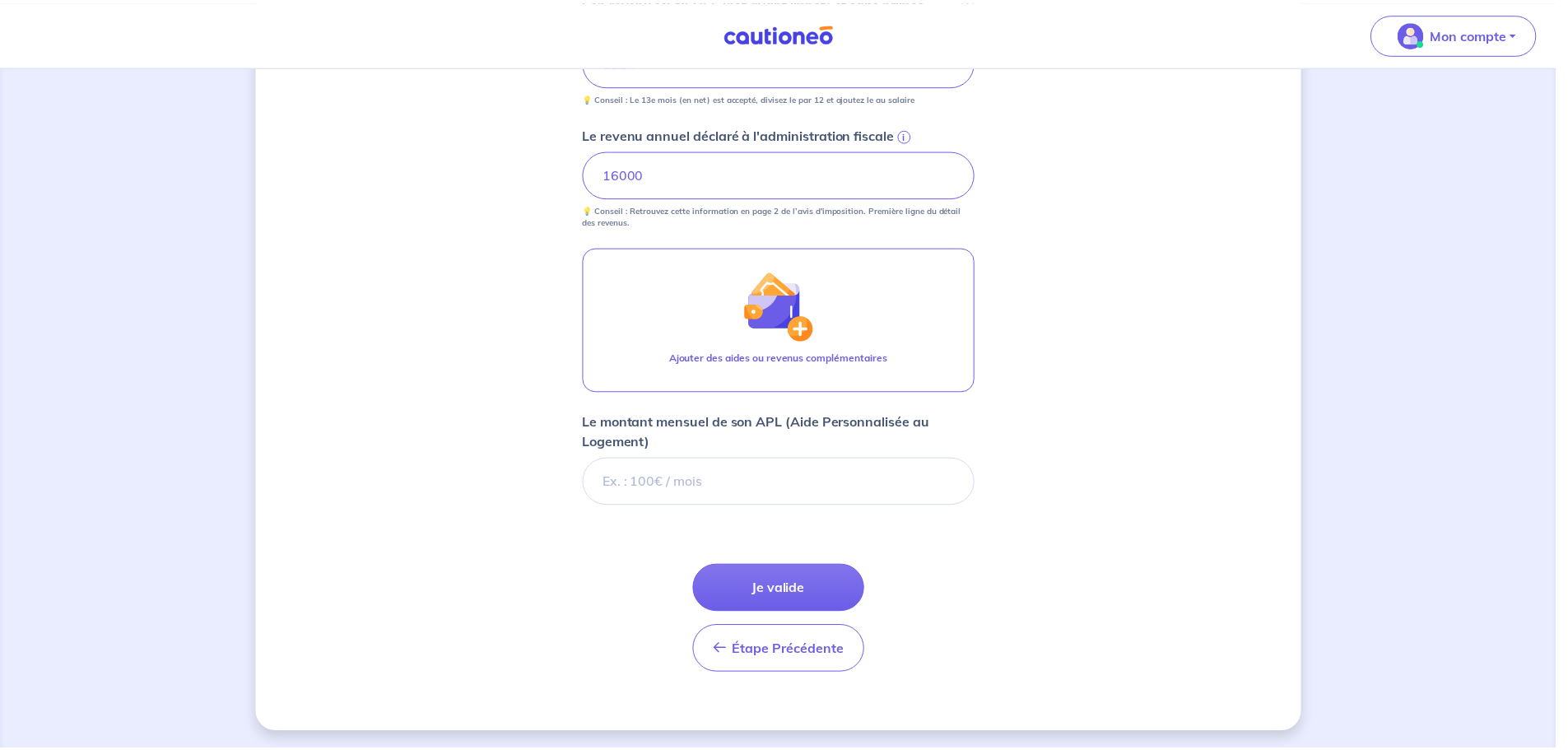
scroll to position [916, 0]
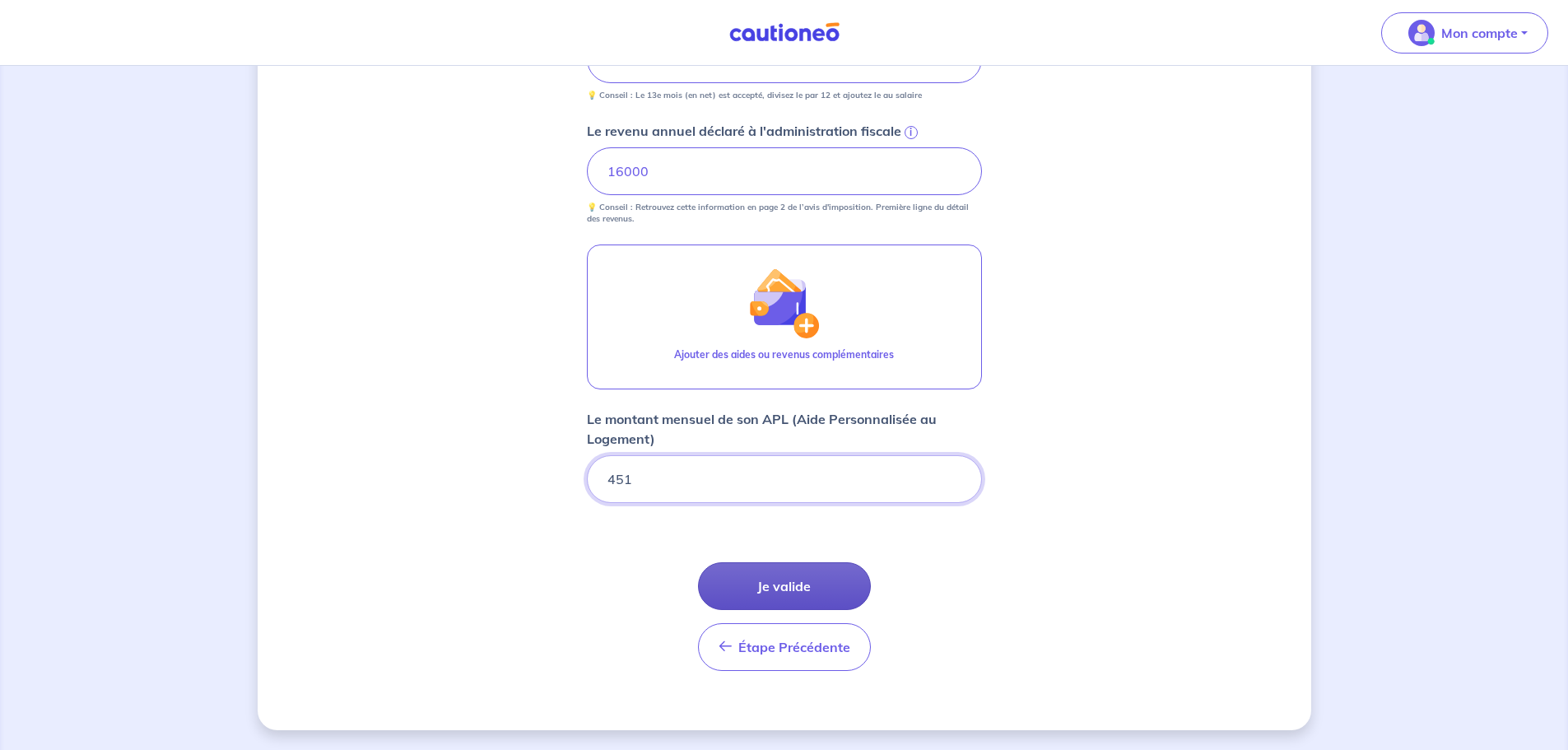
type input "451"
click at [747, 585] on button "Je valide" at bounding box center [785, 586] width 173 height 48
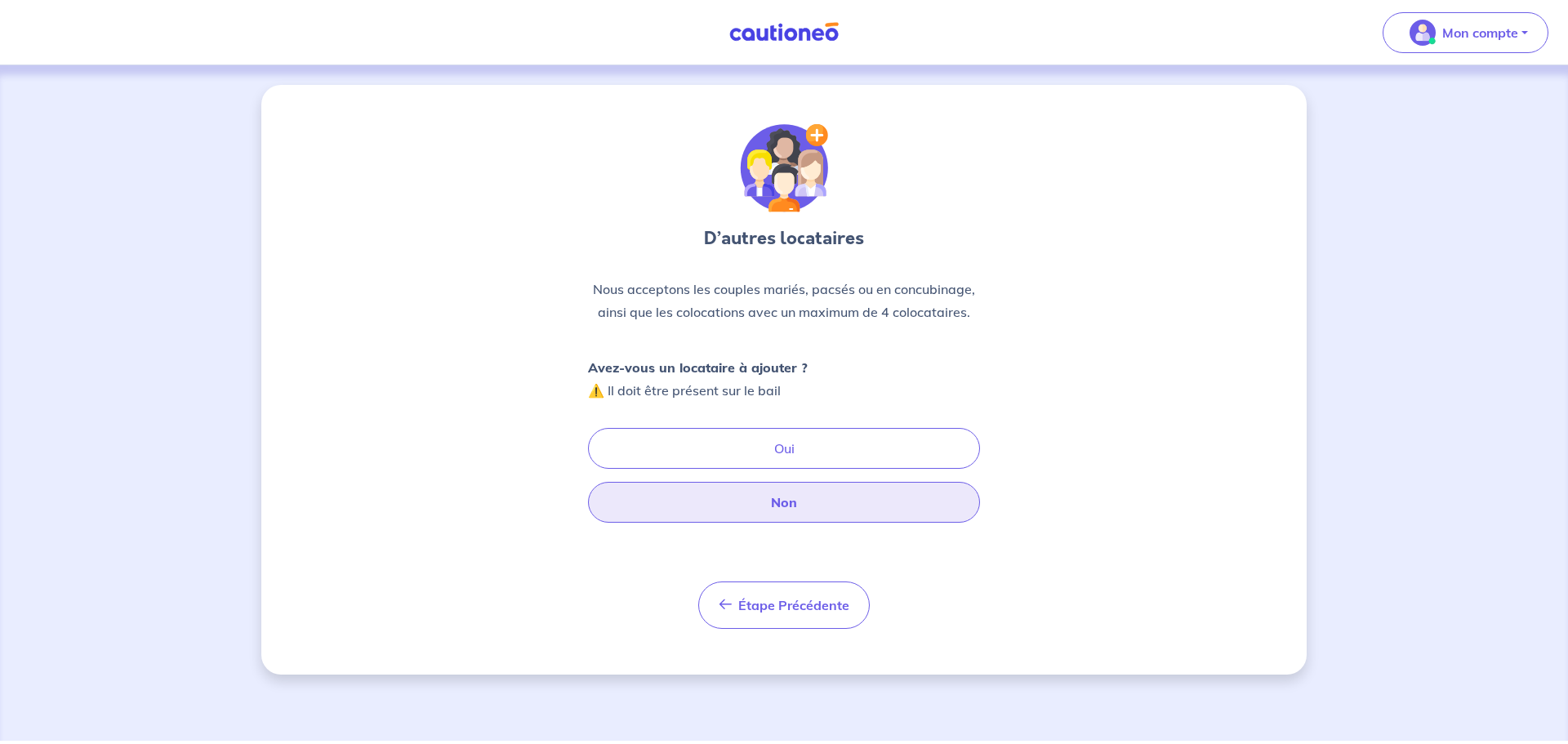
click at [795, 496] on button "Non" at bounding box center [784, 502] width 392 height 40
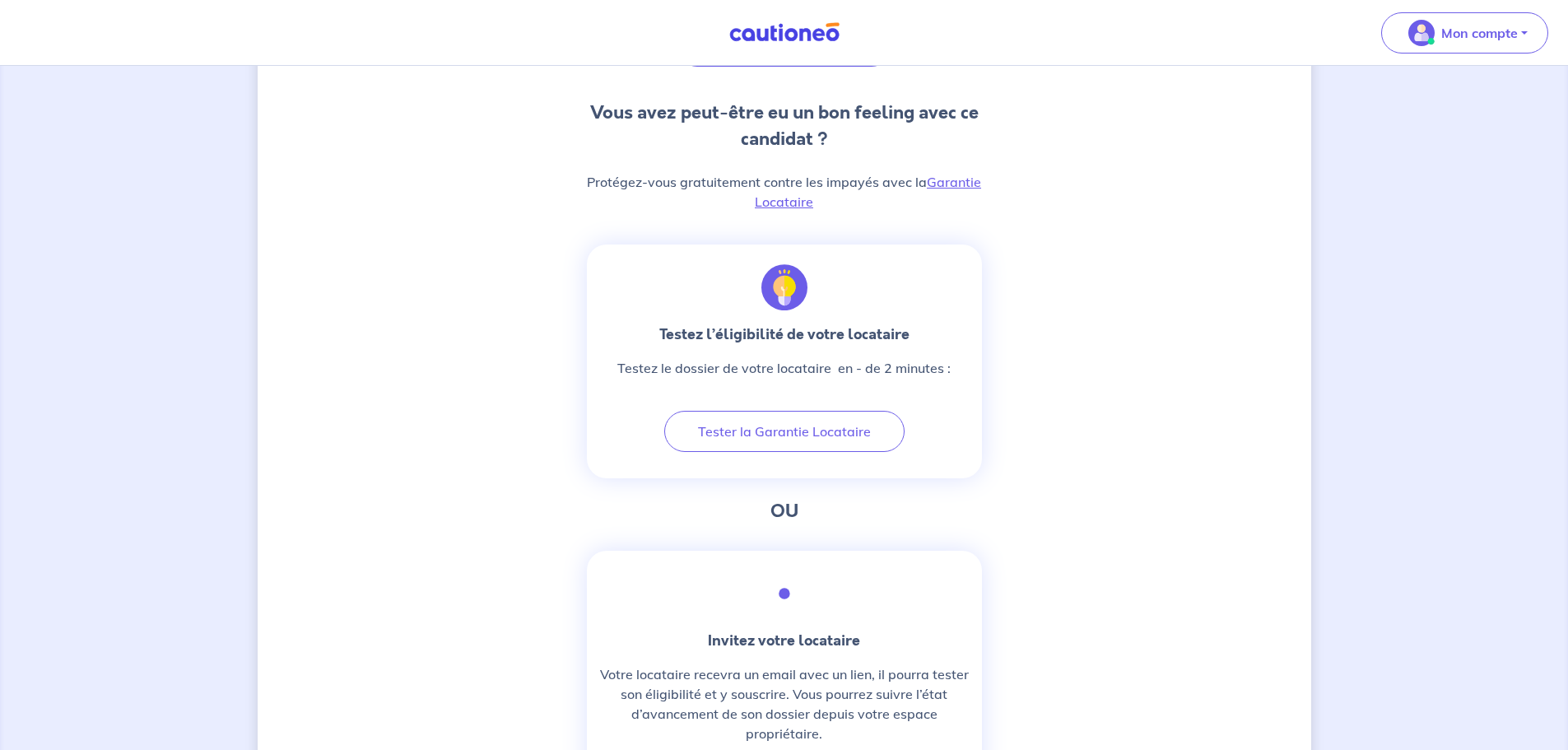
scroll to position [247, 0]
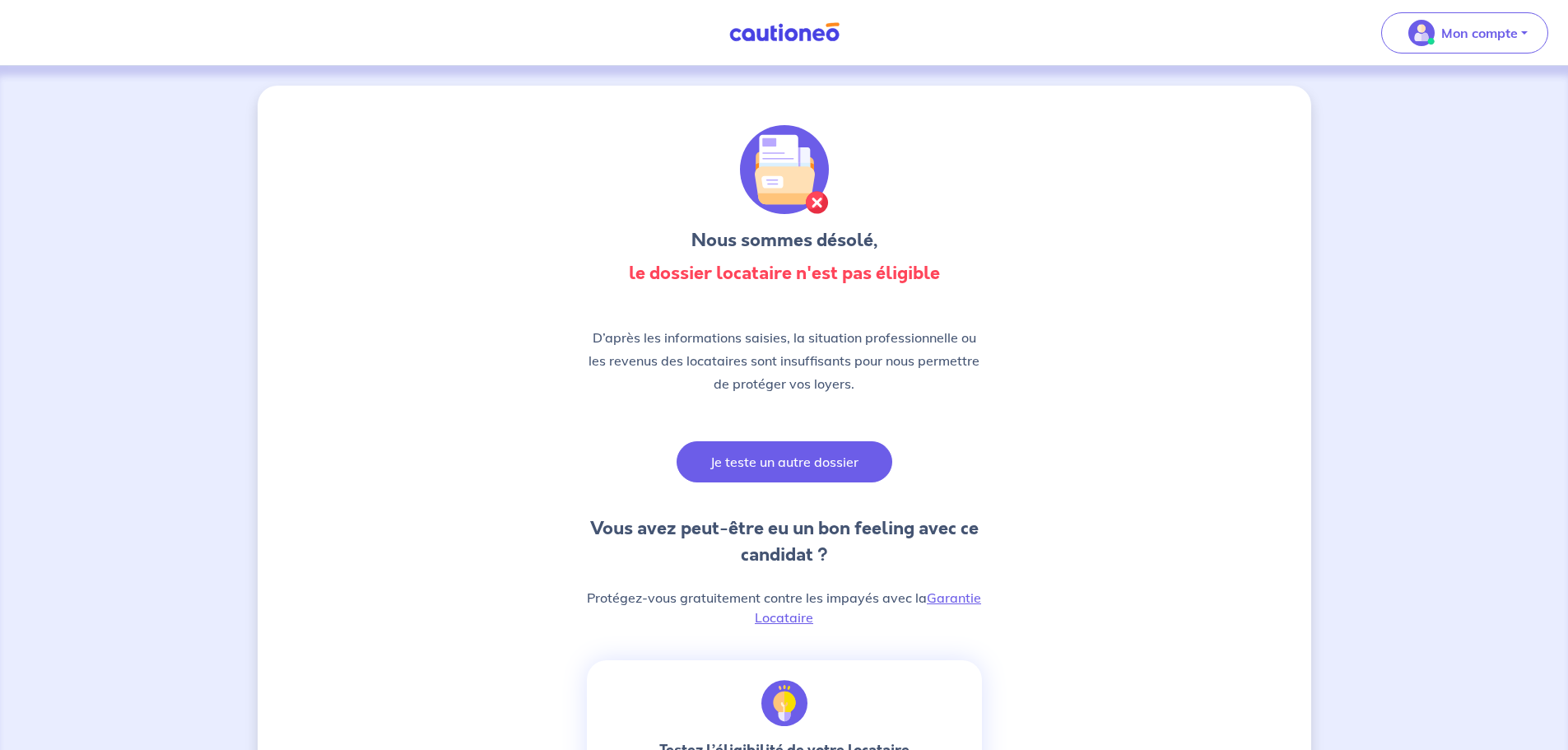
click at [800, 460] on button "Je teste un autre dossier" at bounding box center [784, 461] width 216 height 41
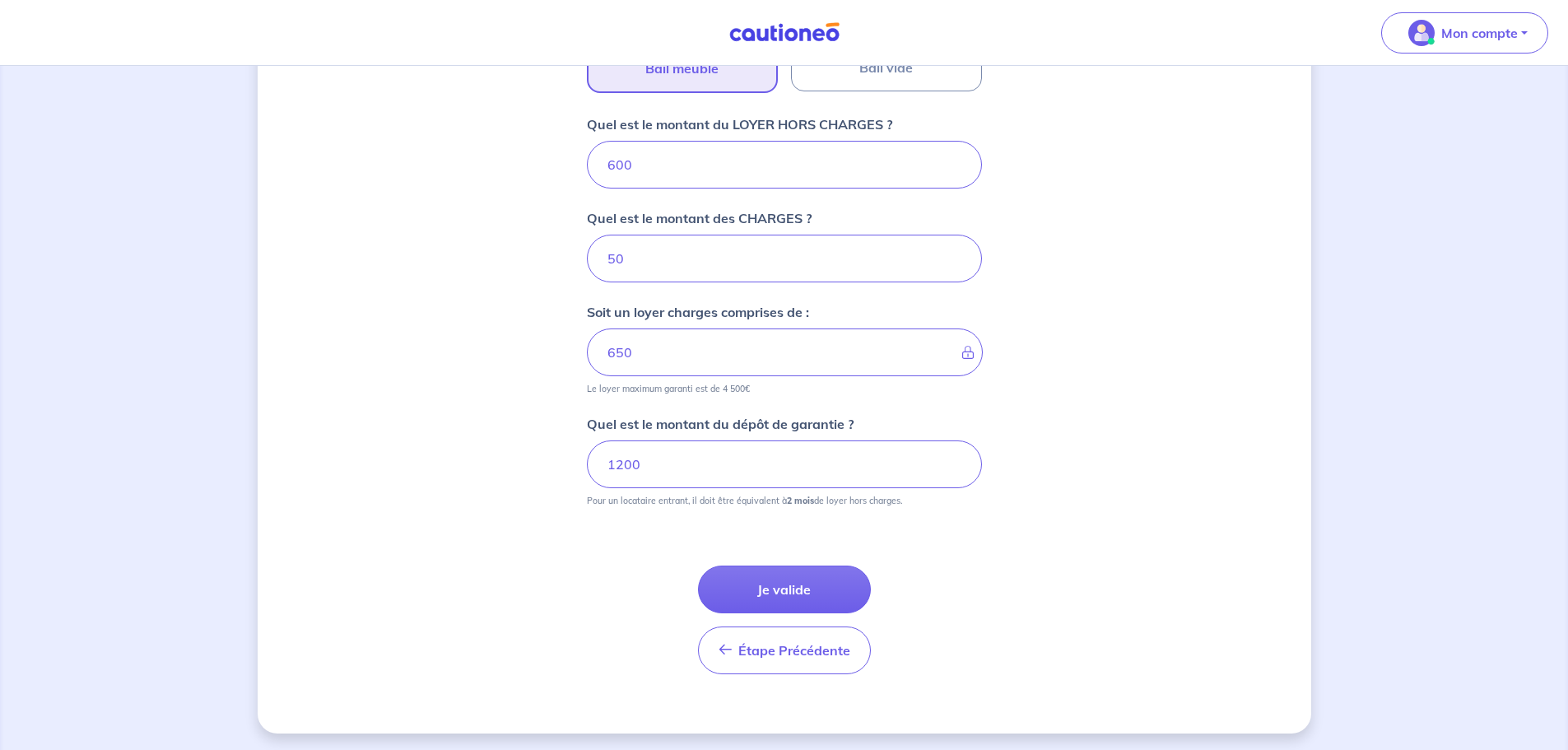
scroll to position [632, 0]
click at [790, 575] on button "Je valide" at bounding box center [785, 586] width 173 height 48
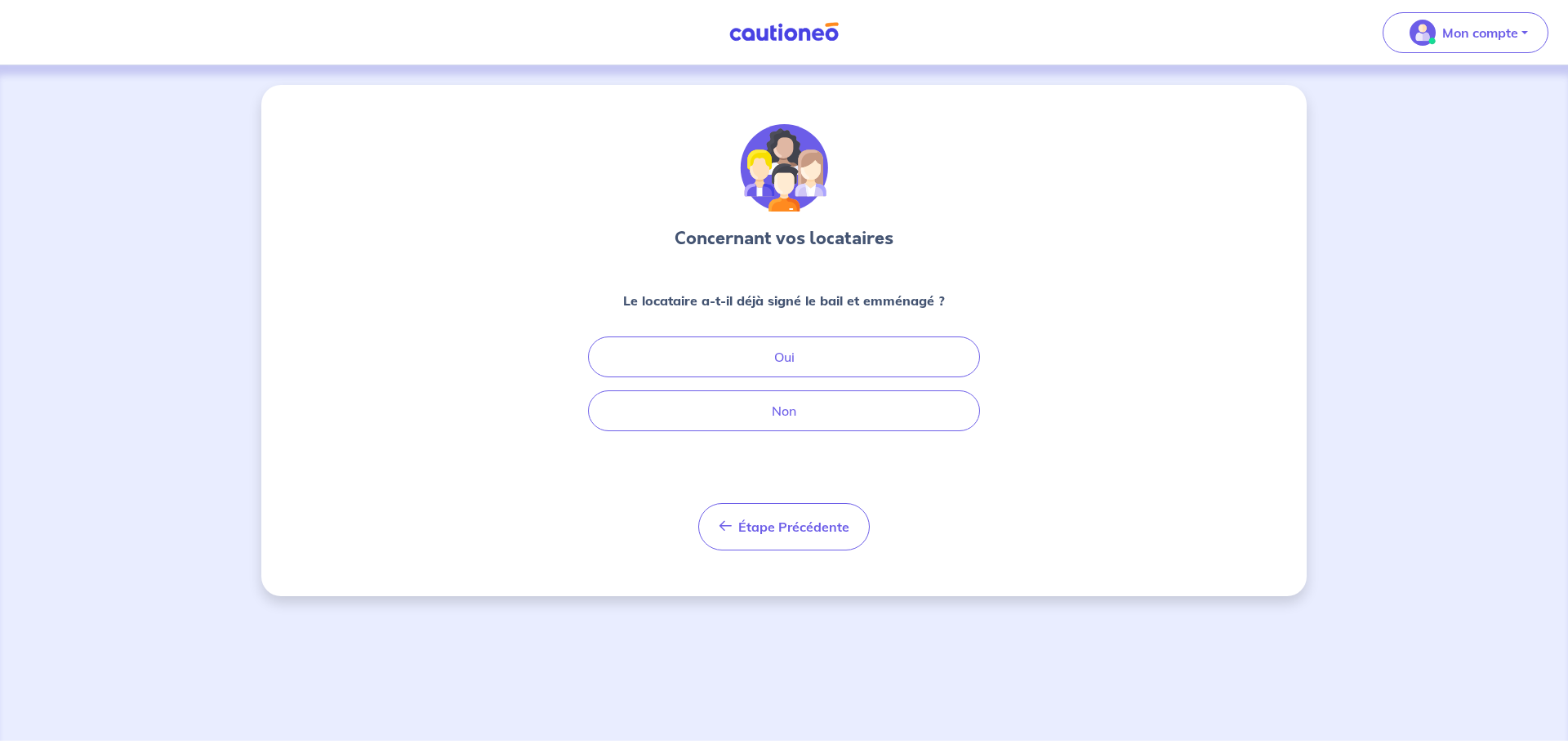
click at [811, 442] on div "Concernant vos locataires Le locataire a-t-il déjà signé le bail et emménagé ? …" at bounding box center [784, 337] width 392 height 427
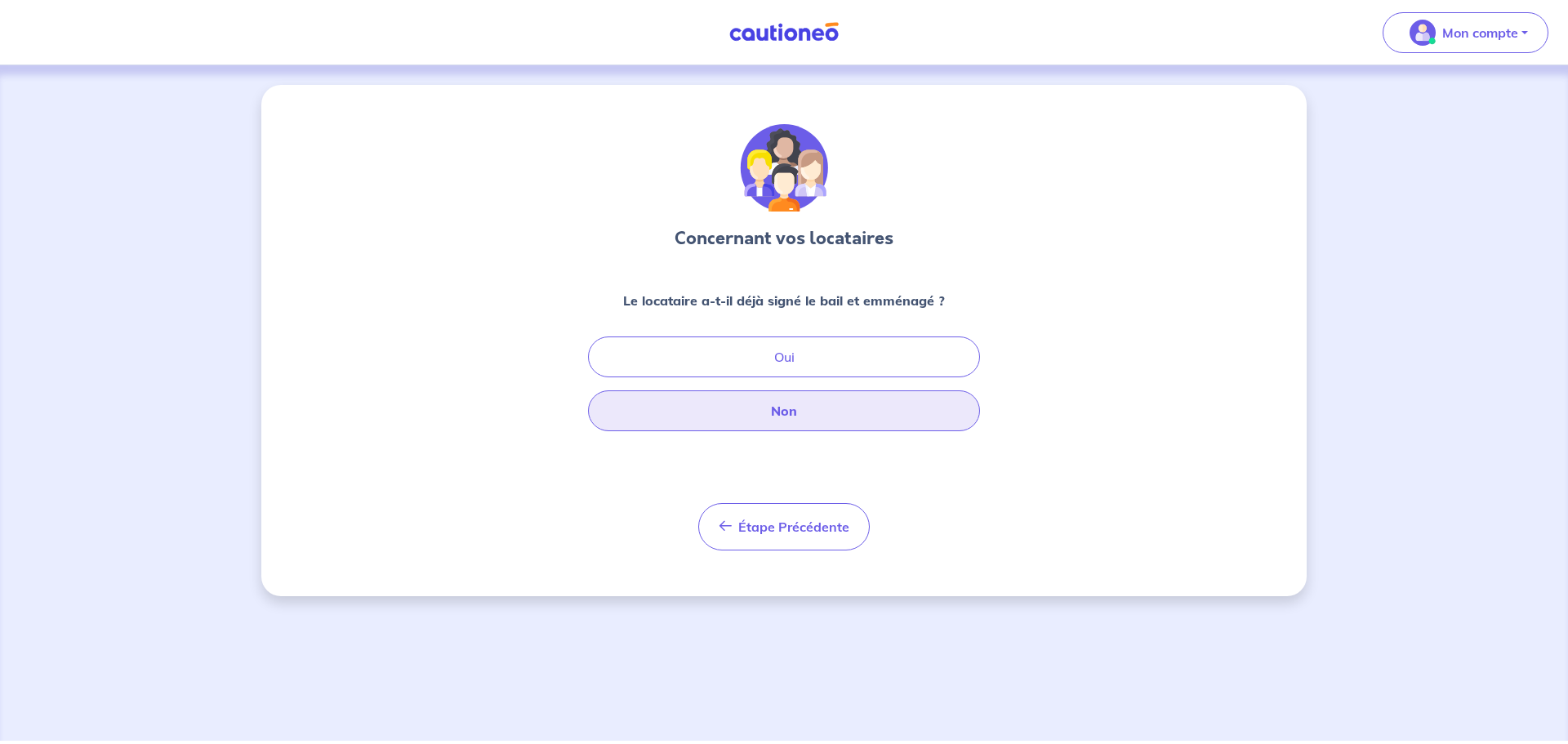
click at [818, 419] on button "Non" at bounding box center [784, 410] width 392 height 40
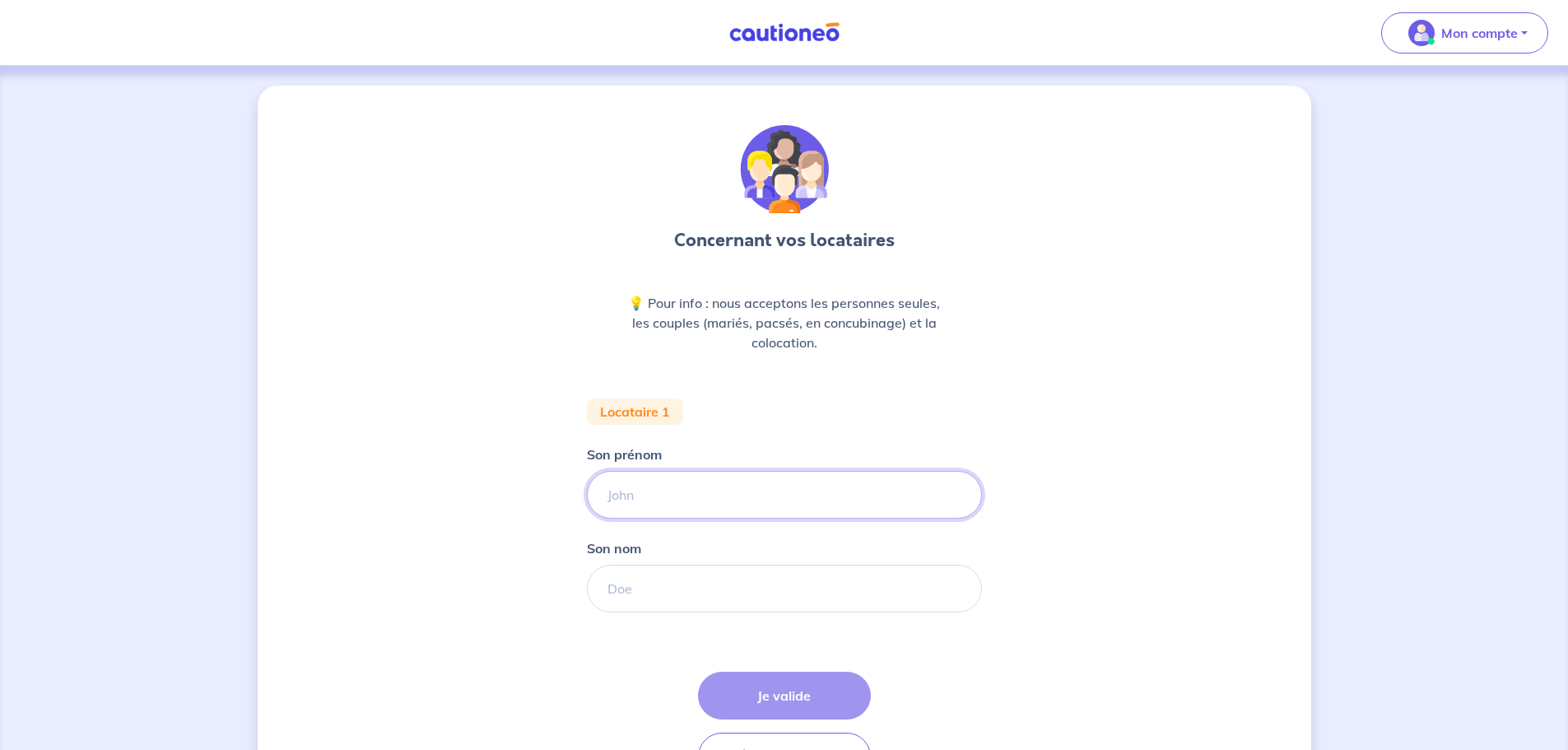
click at [739, 484] on input "Son prénom" at bounding box center [785, 495] width 395 height 48
type input "[PERSON_NAME]"
click at [718, 588] on input "Son nom" at bounding box center [785, 588] width 395 height 48
type input "SOUIKI"
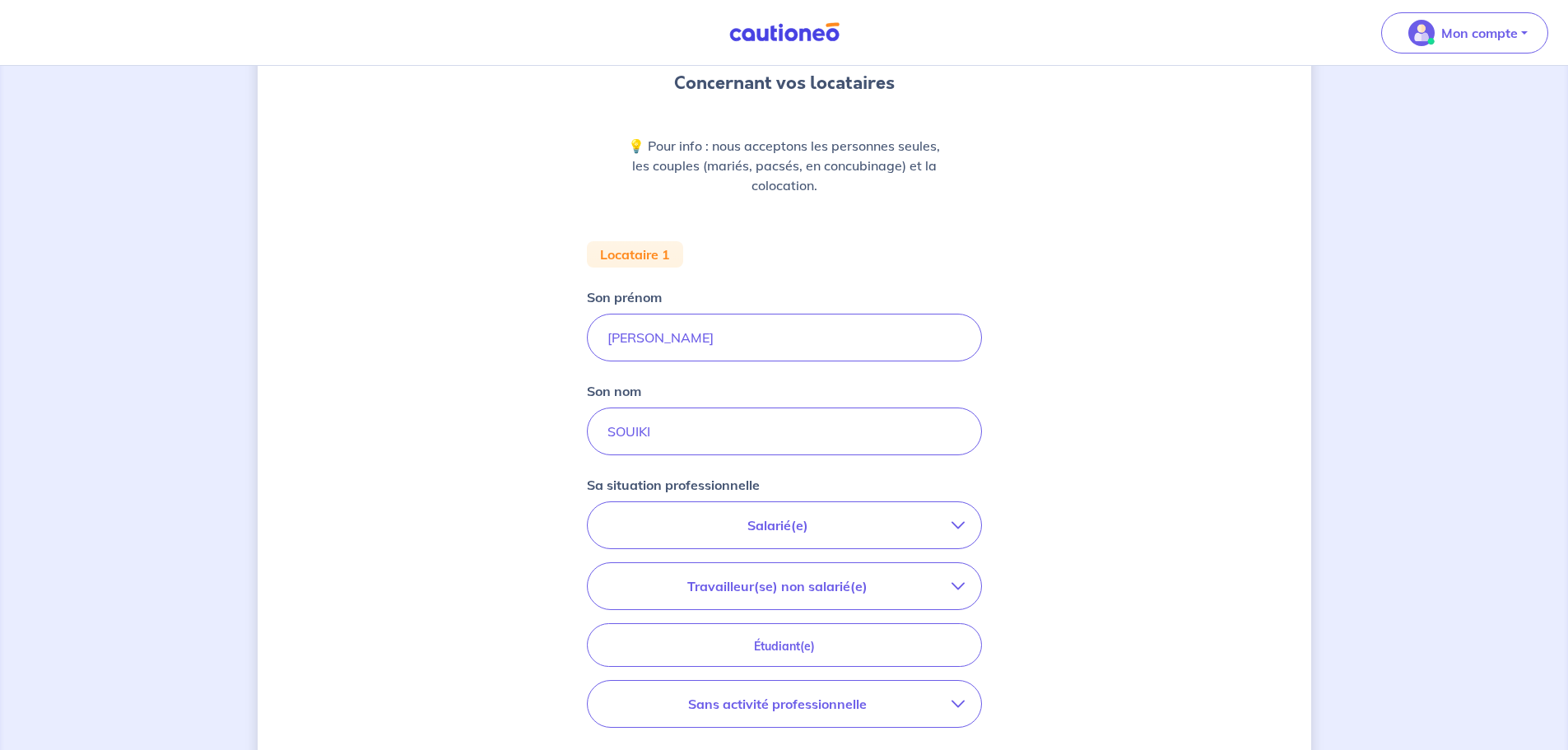
scroll to position [165, 0]
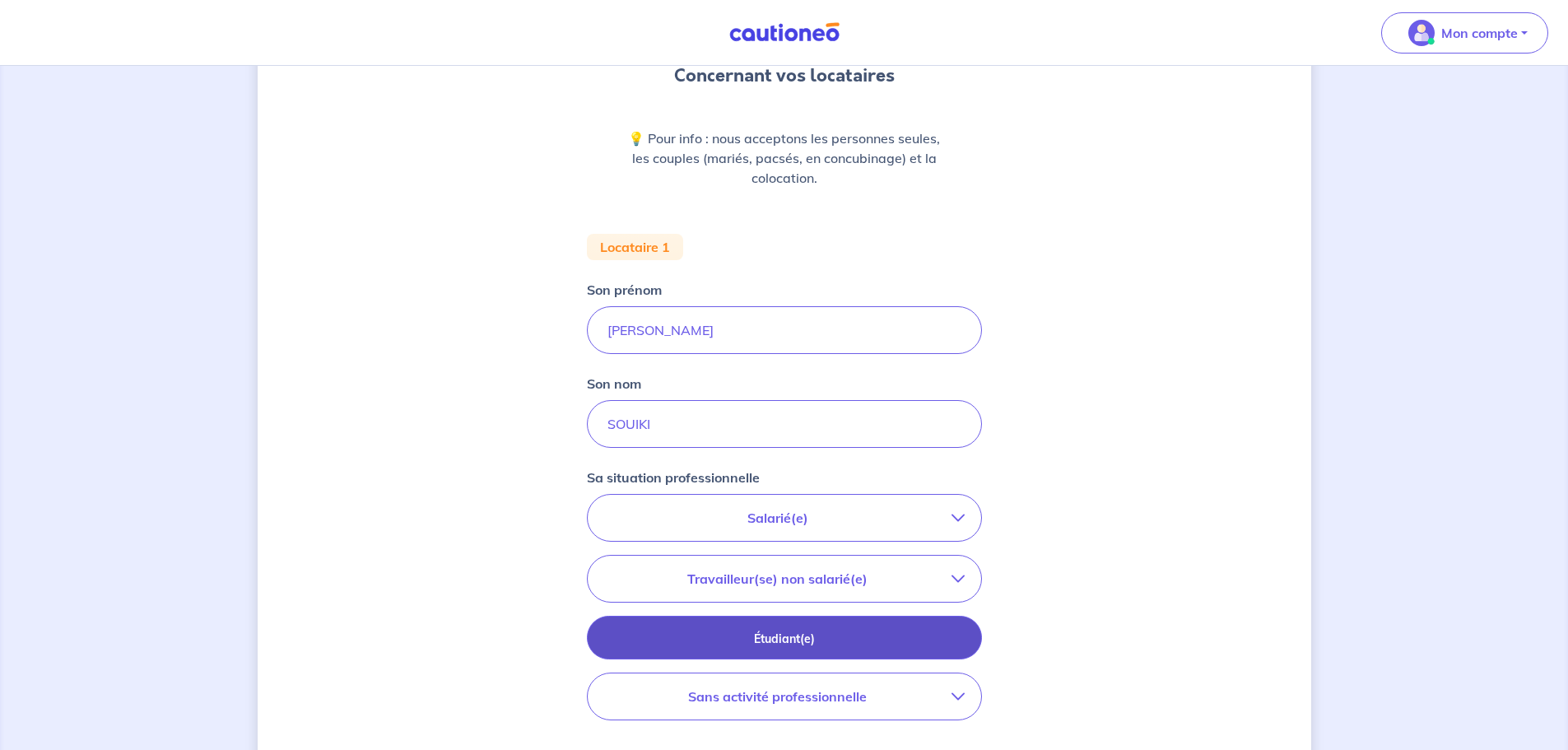
click at [785, 619] on button "Étudiant(e)" at bounding box center [785, 638] width 395 height 44
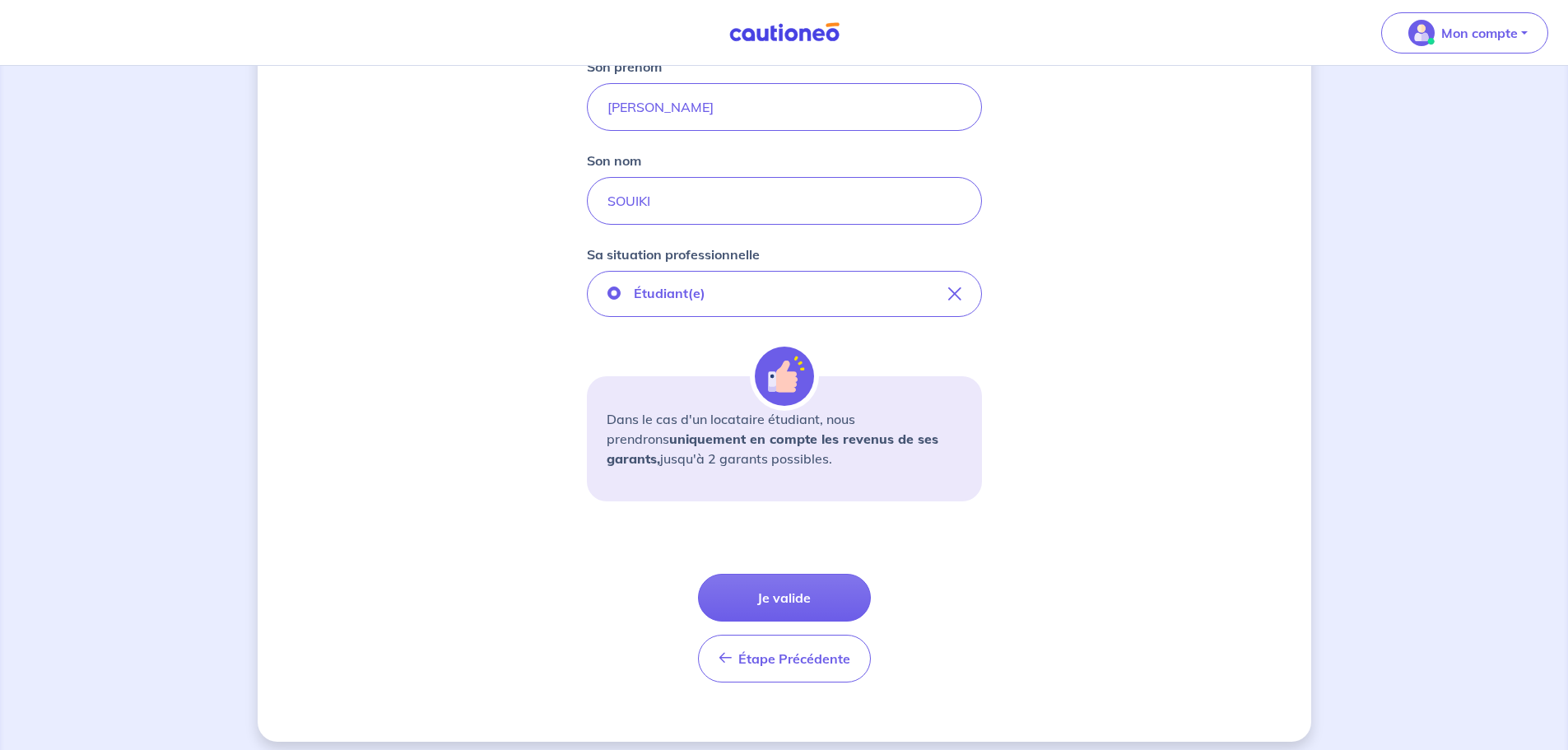
scroll to position [399, 0]
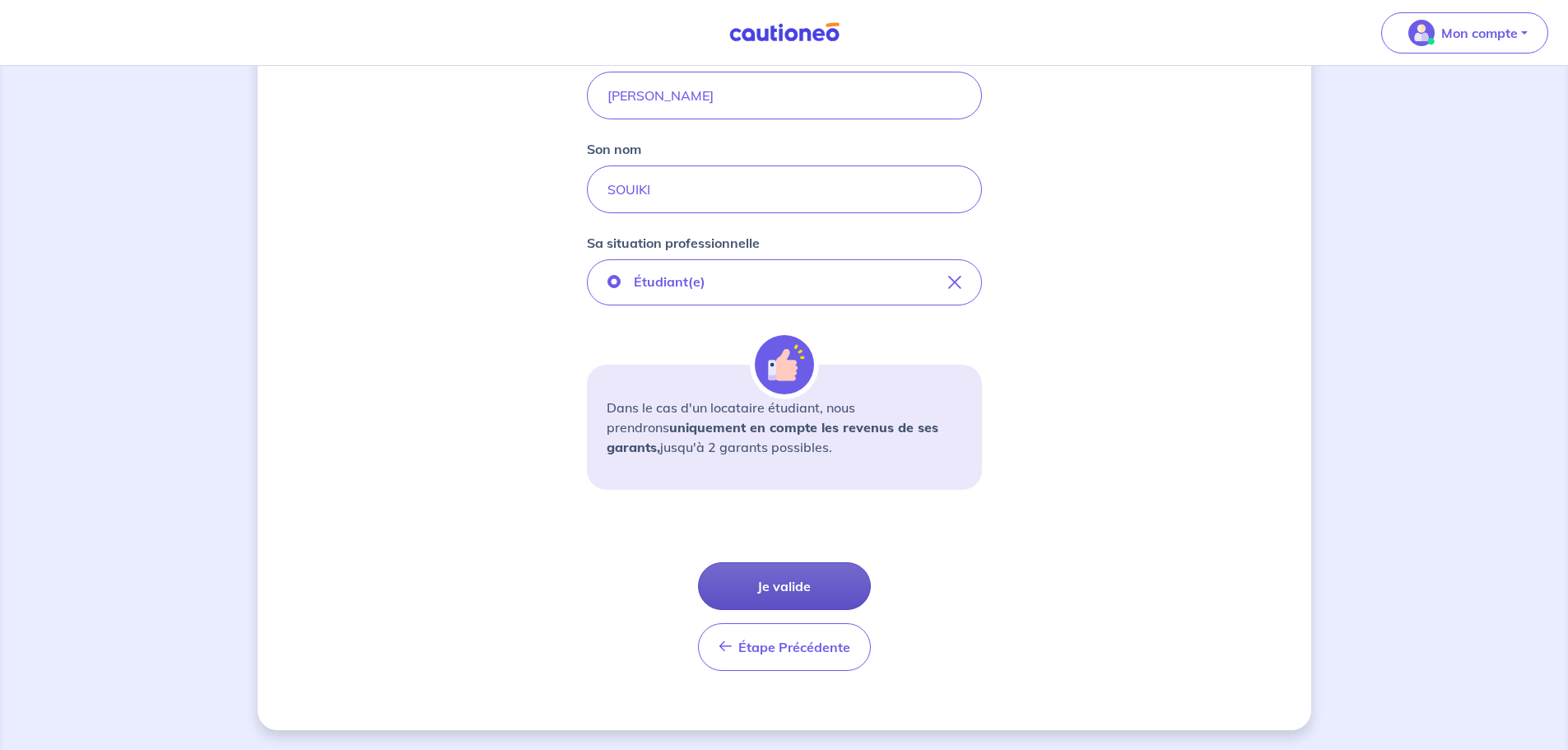
click at [797, 579] on button "Je valide" at bounding box center [785, 586] width 173 height 48
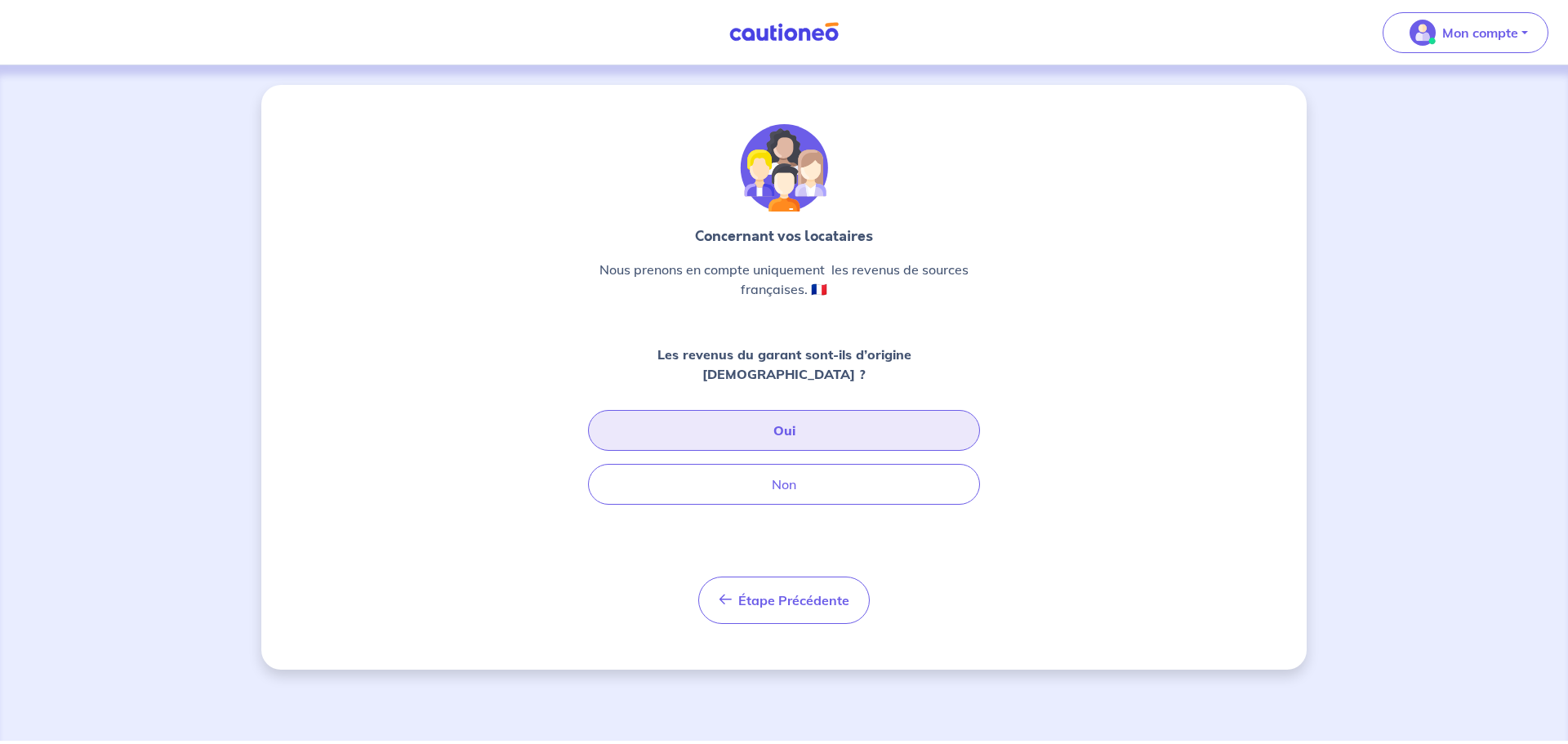
click at [822, 421] on button "Oui" at bounding box center [784, 430] width 392 height 40
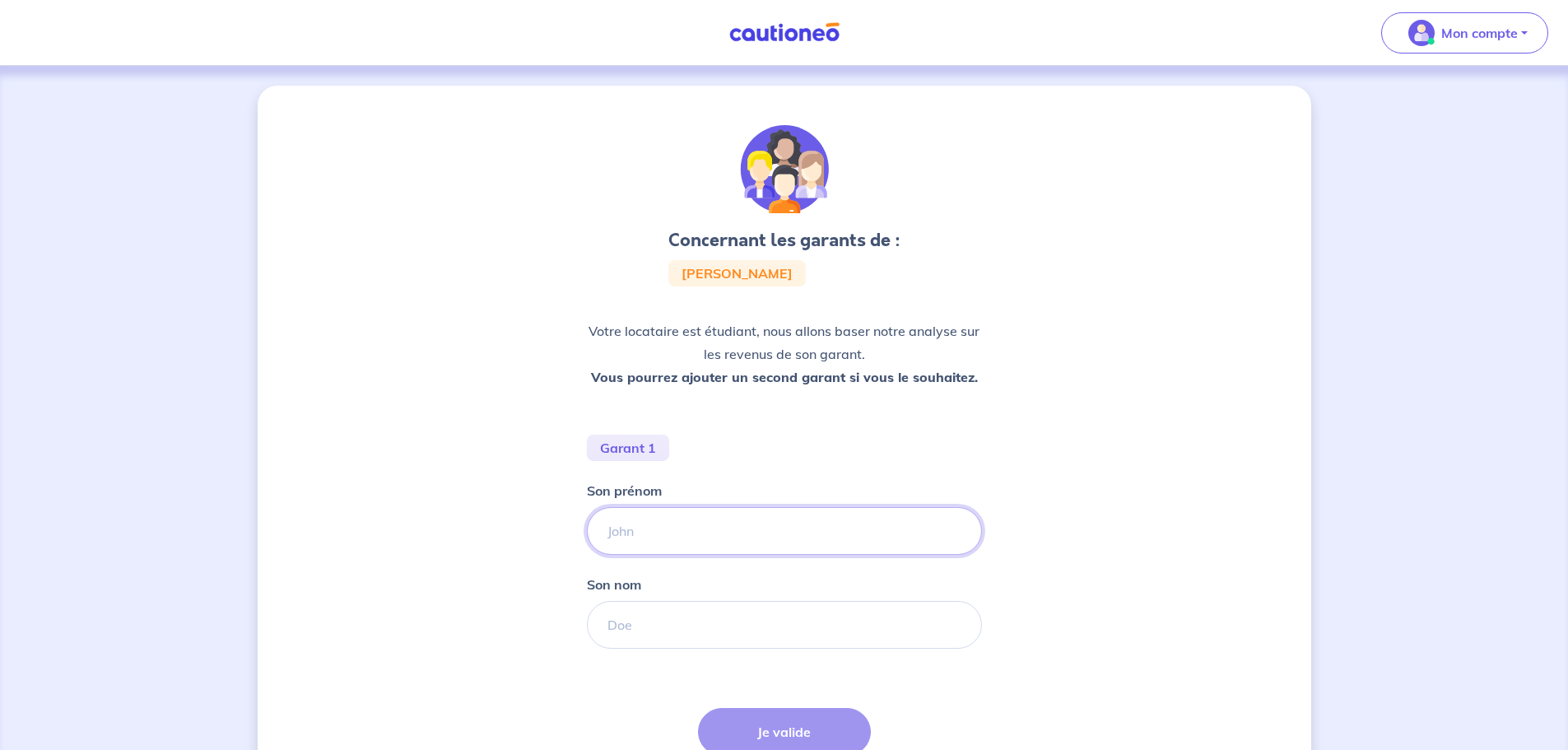
click at [712, 523] on input "Son prénom" at bounding box center [785, 530] width 395 height 48
type input "[PERSON_NAME]"
click at [689, 630] on input "Son nom" at bounding box center [785, 625] width 395 height 48
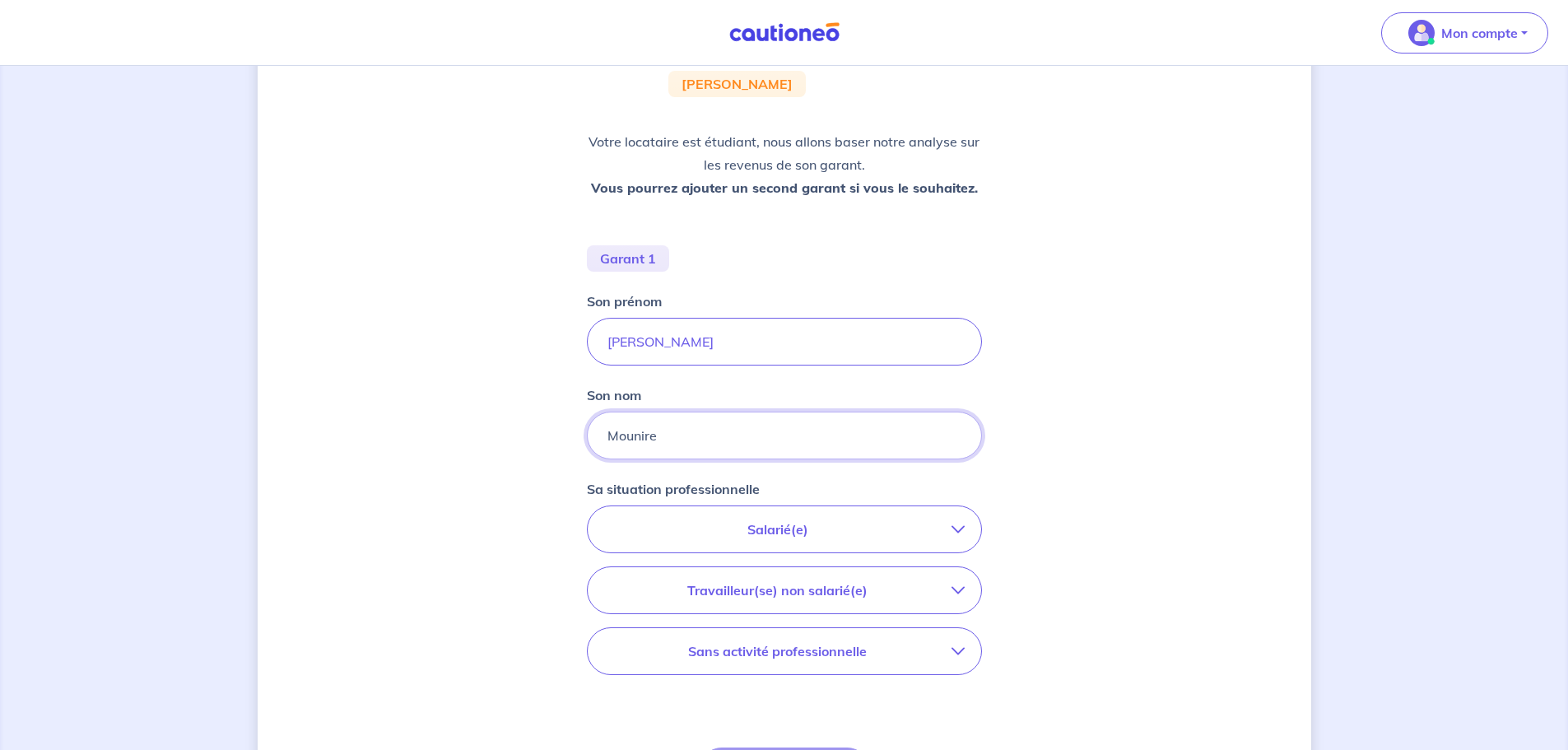
scroll to position [247, 0]
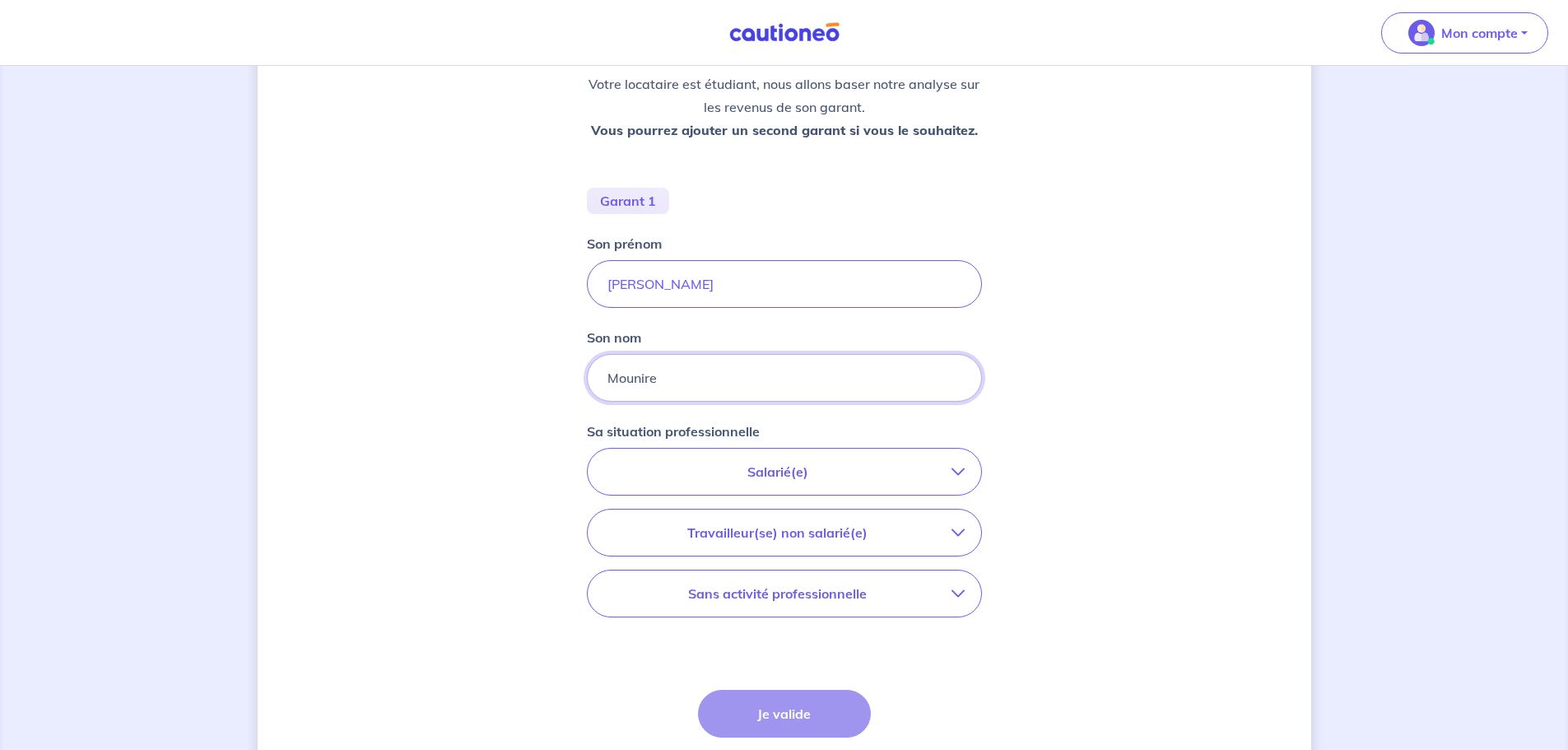
type input "Mounire"
click at [861, 467] on p "Salarié(e)" at bounding box center [778, 472] width 348 height 20
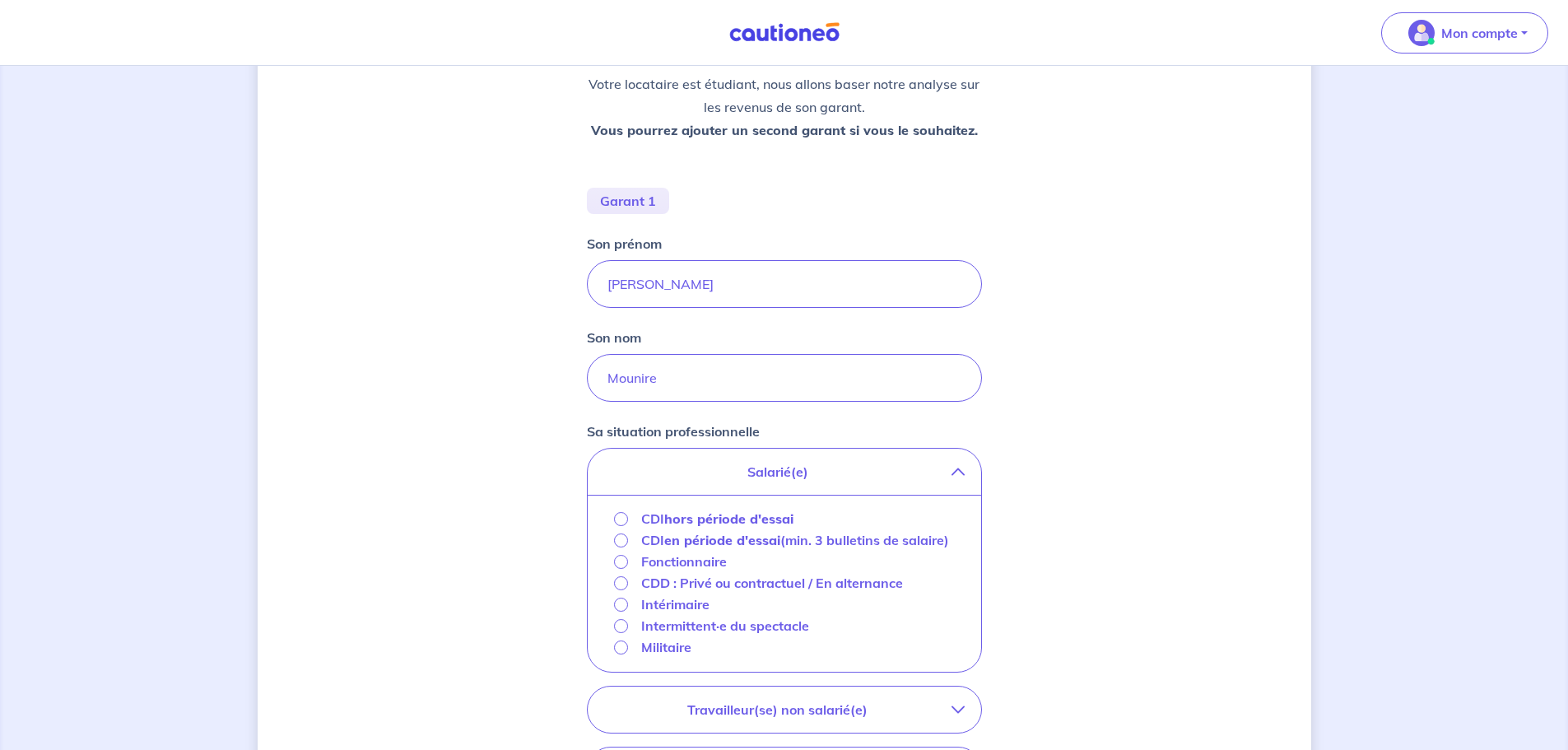
click at [773, 521] on strong "hors période d'essai" at bounding box center [729, 519] width 129 height 17
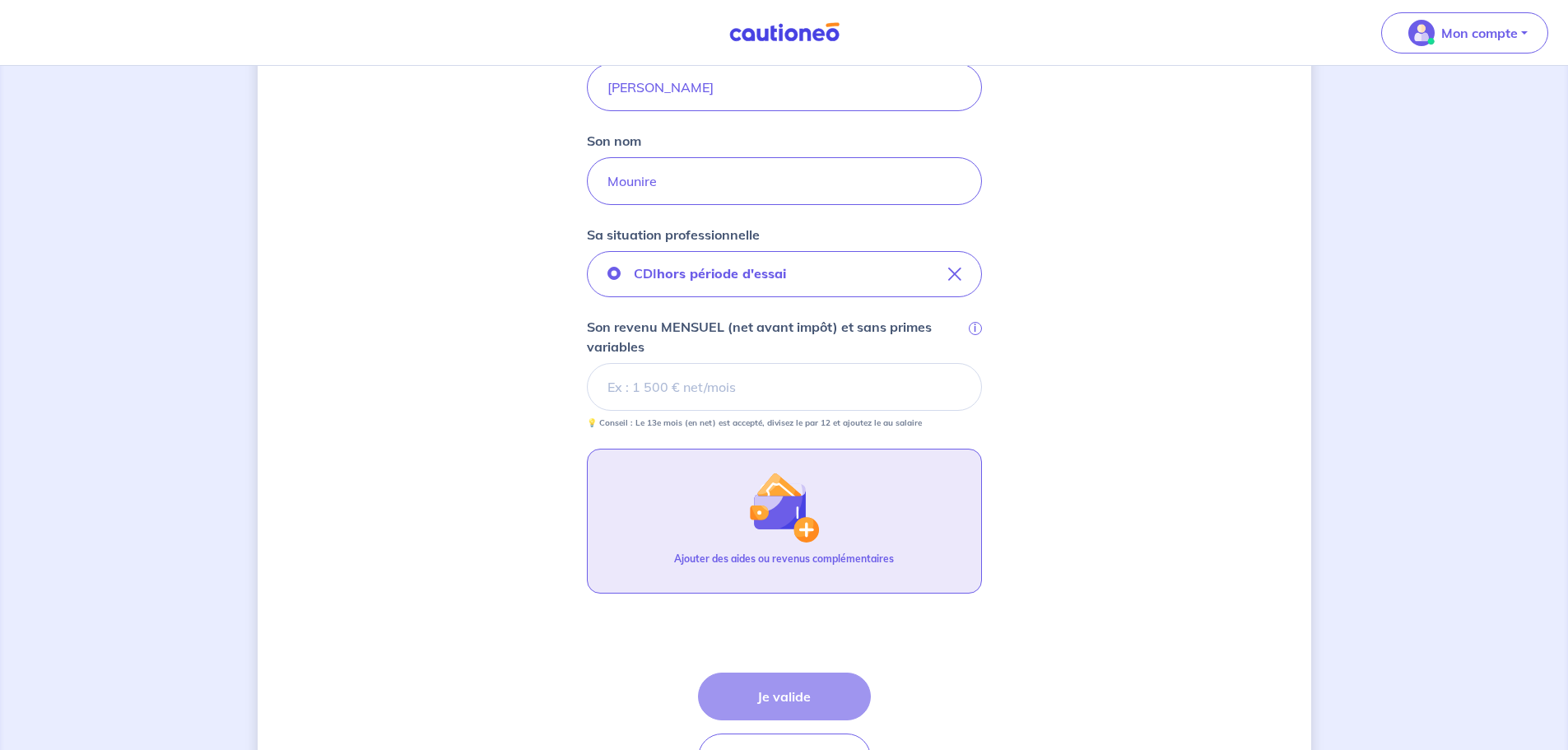
scroll to position [494, 0]
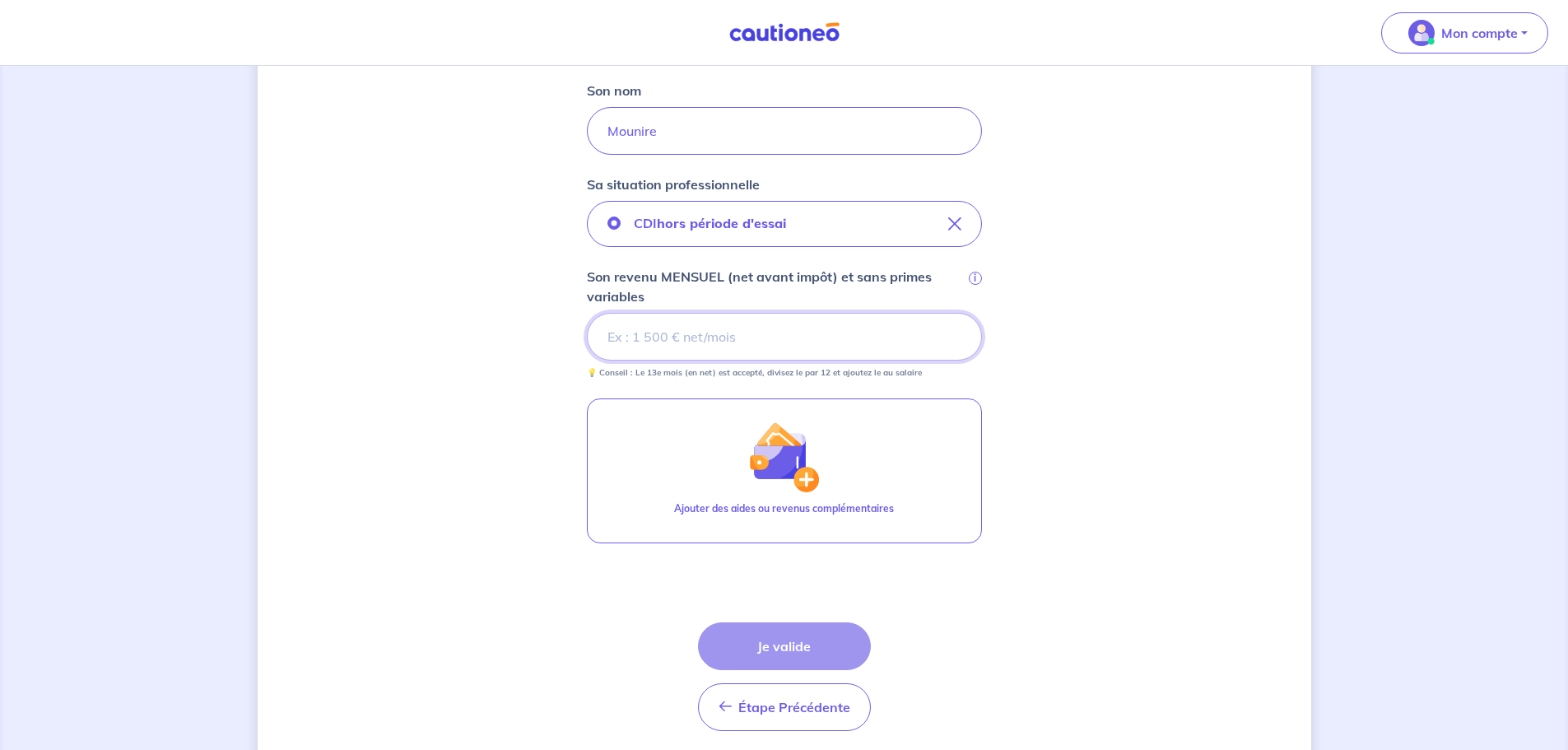
click at [709, 339] on input "Son revenu MENSUEL (net avant impôt) et sans primes variables i" at bounding box center [785, 337] width 395 height 48
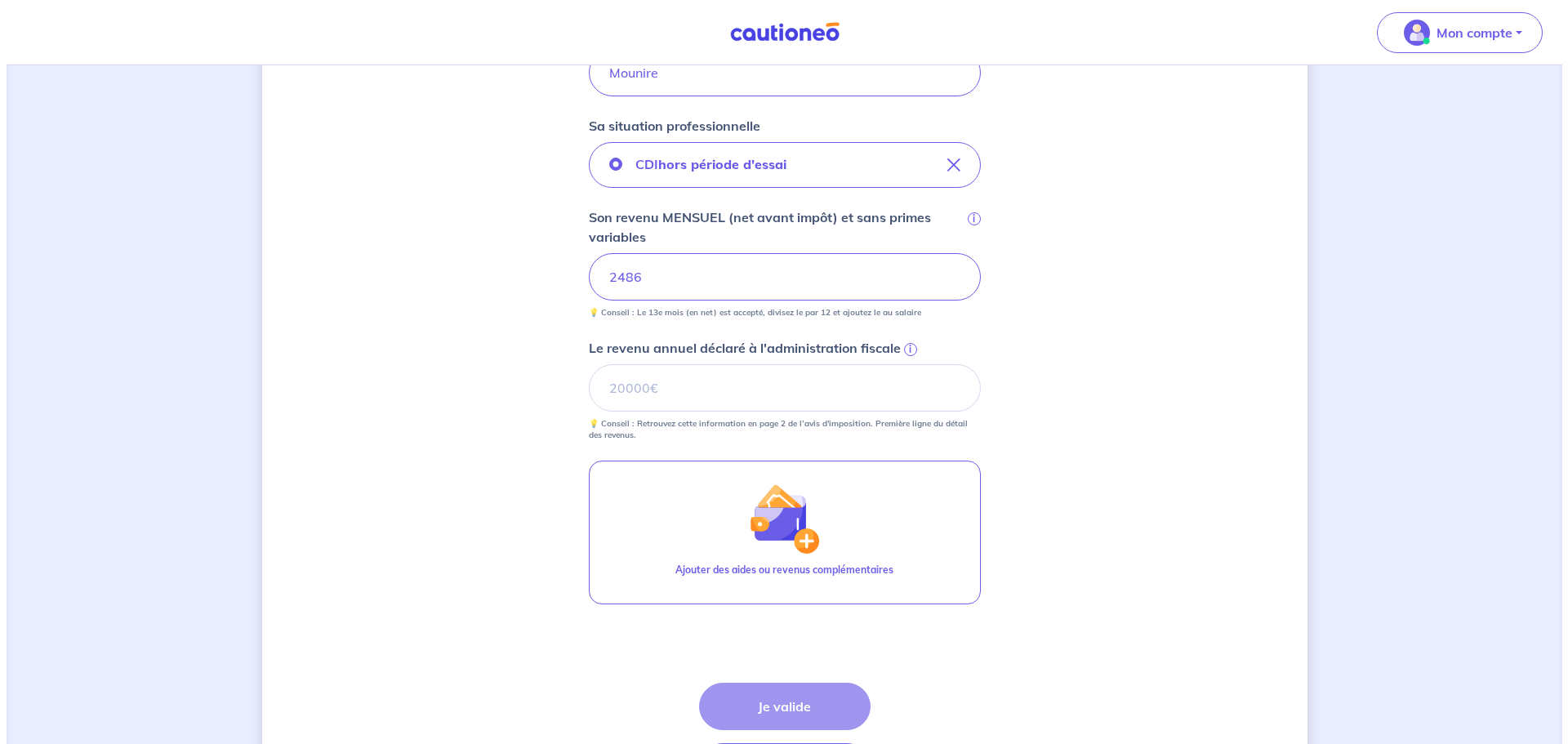
scroll to position [572, 0]
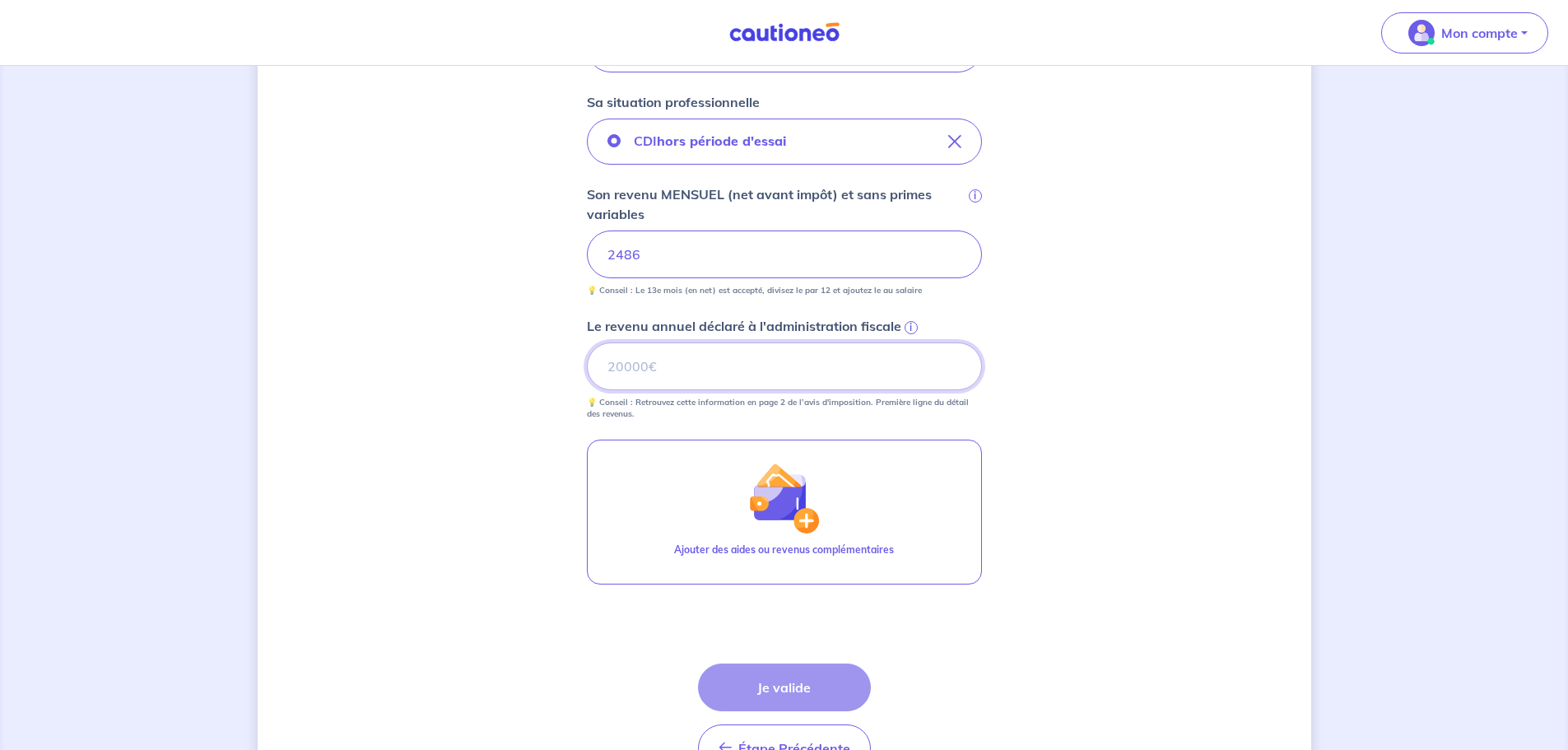
click at [678, 365] on input "Le revenu annuel déclaré à l'administration fiscale i" at bounding box center [785, 367] width 395 height 48
click at [908, 322] on span "i" at bounding box center [911, 327] width 13 height 13
click at [908, 343] on input "Le revenu annuel déclaré à l'administration fiscale i" at bounding box center [785, 367] width 395 height 48
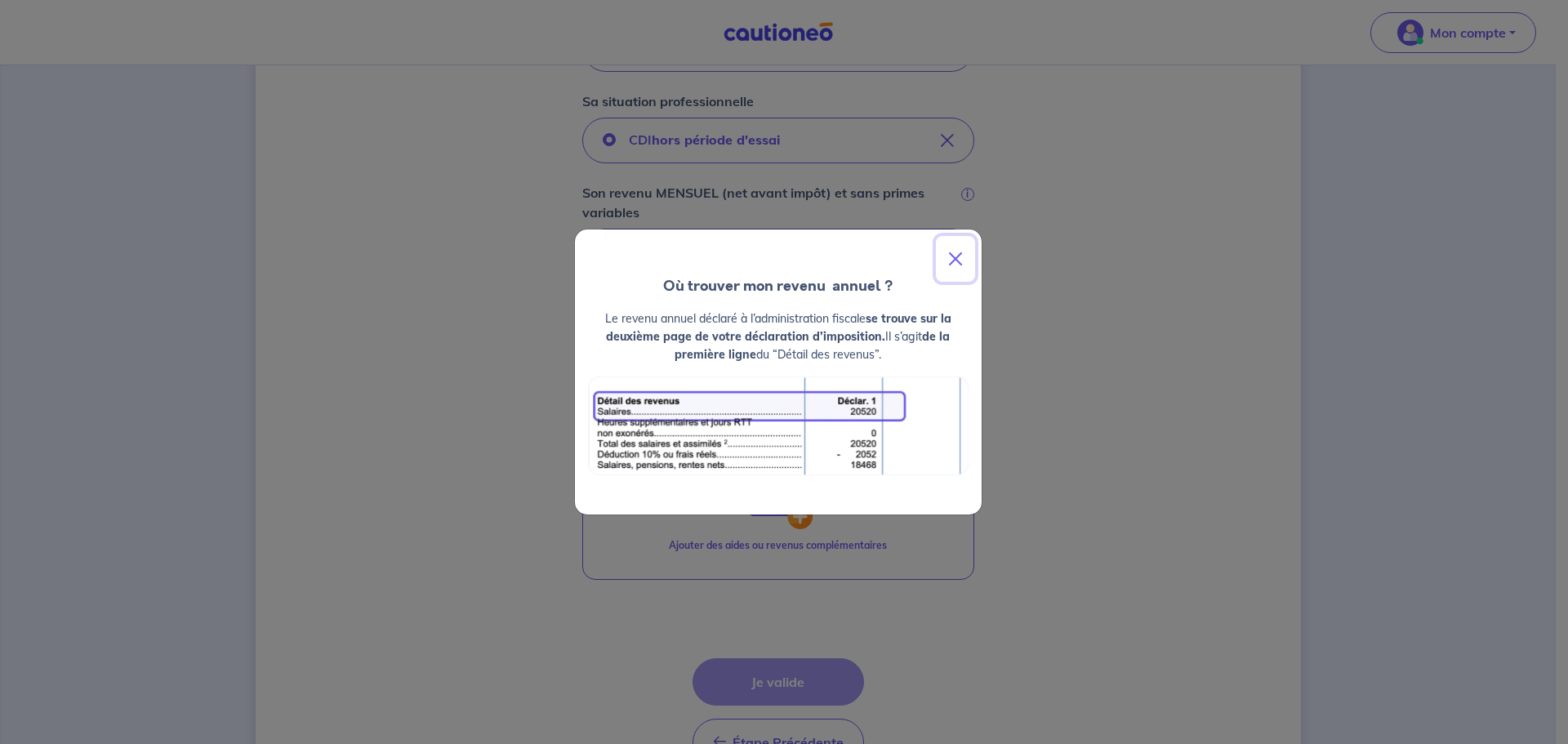
click at [952, 255] on button "Close" at bounding box center [956, 258] width 39 height 45
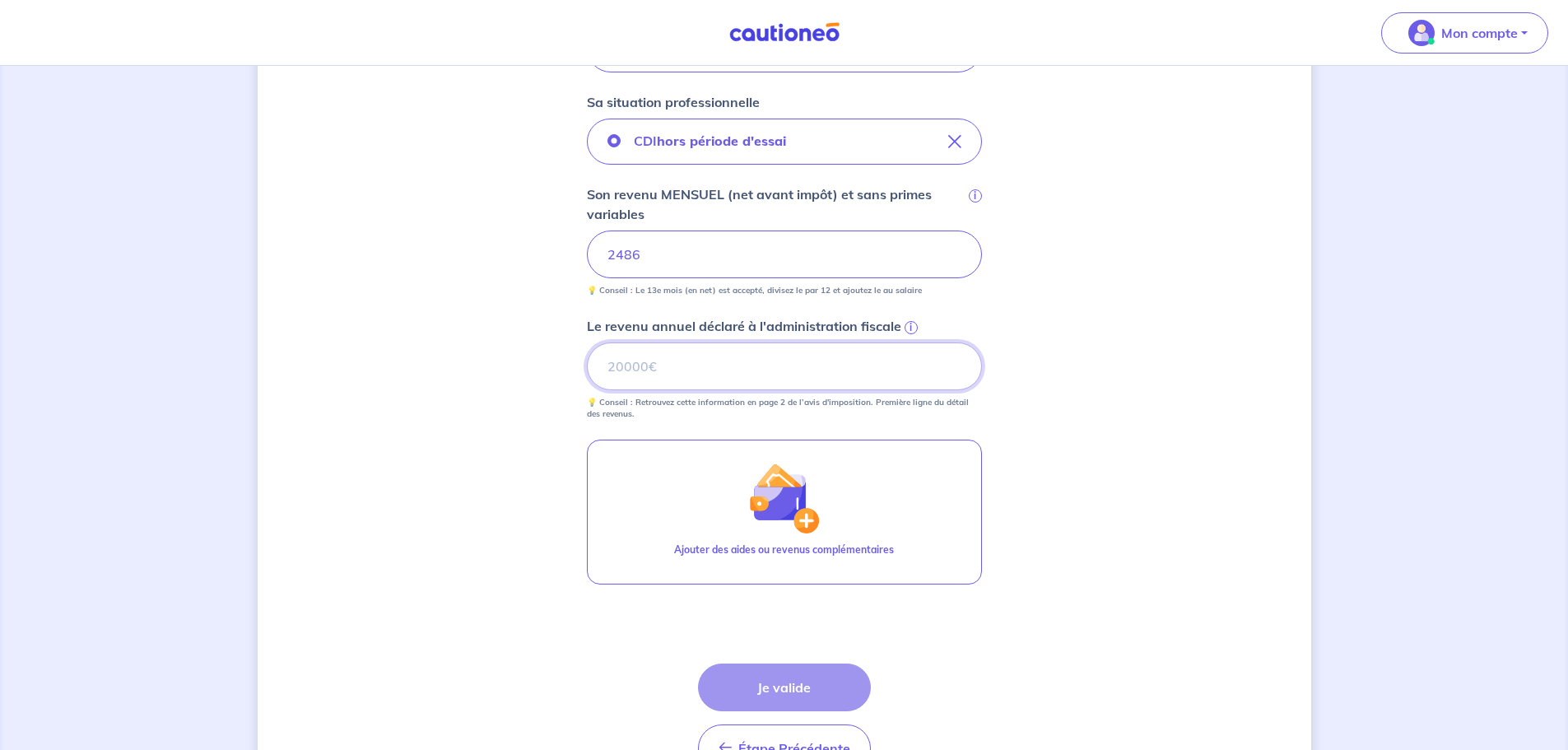
click at [680, 355] on input "Le revenu annuel déclaré à l'administration fiscale i" at bounding box center [785, 367] width 395 height 48
click at [645, 364] on input "30" at bounding box center [785, 367] width 395 height 48
type input "30365"
click at [1120, 428] on div "Concernant les garants de : [PERSON_NAME] Votre locataire est étudiant, nous al…" at bounding box center [784, 170] width 1054 height 1322
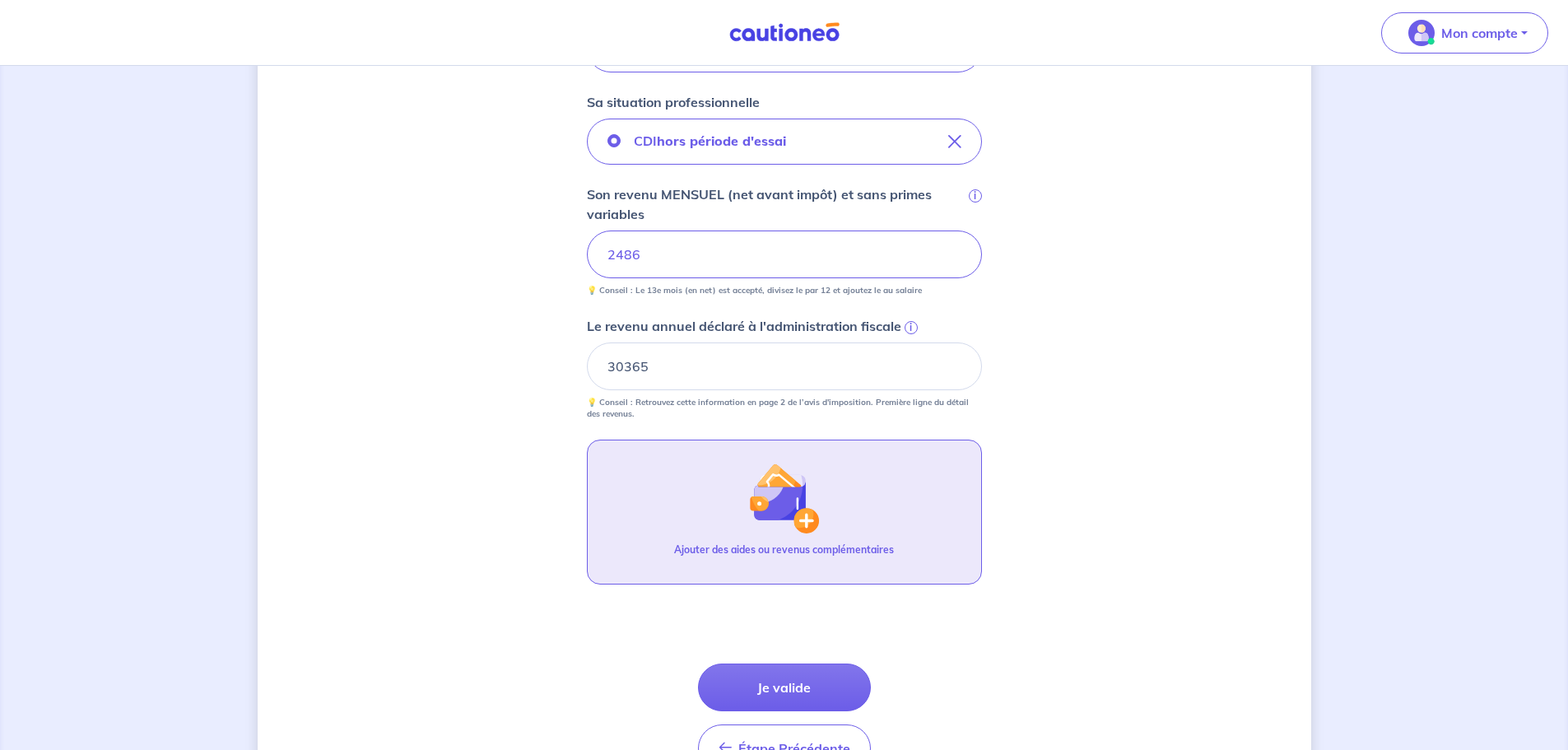
click at [802, 533] on img "button" at bounding box center [783, 498] width 71 height 71
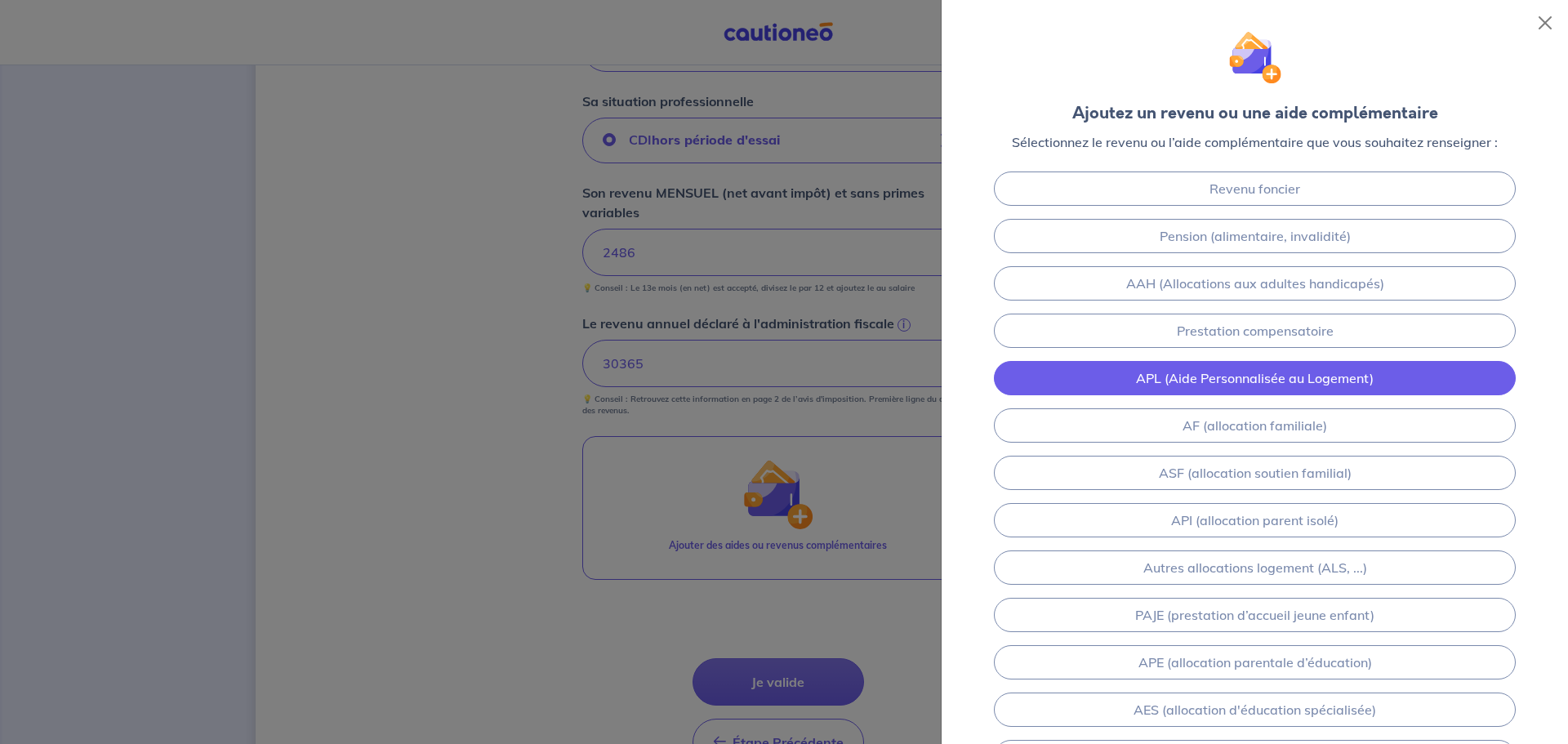
click at [1300, 382] on link "APL (Aide Personnalisée au Logement)" at bounding box center [1254, 377] width 521 height 34
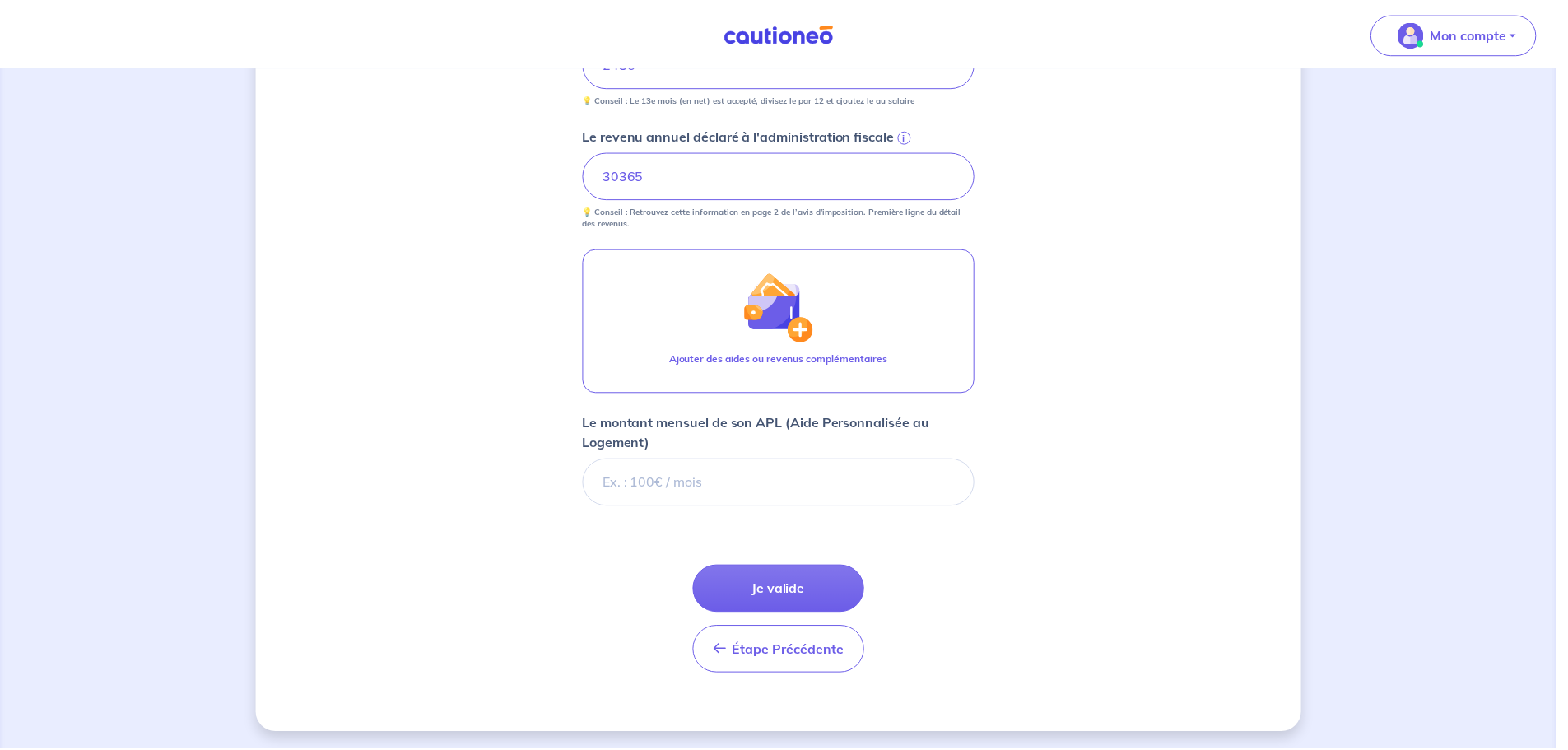
scroll to position [771, 0]
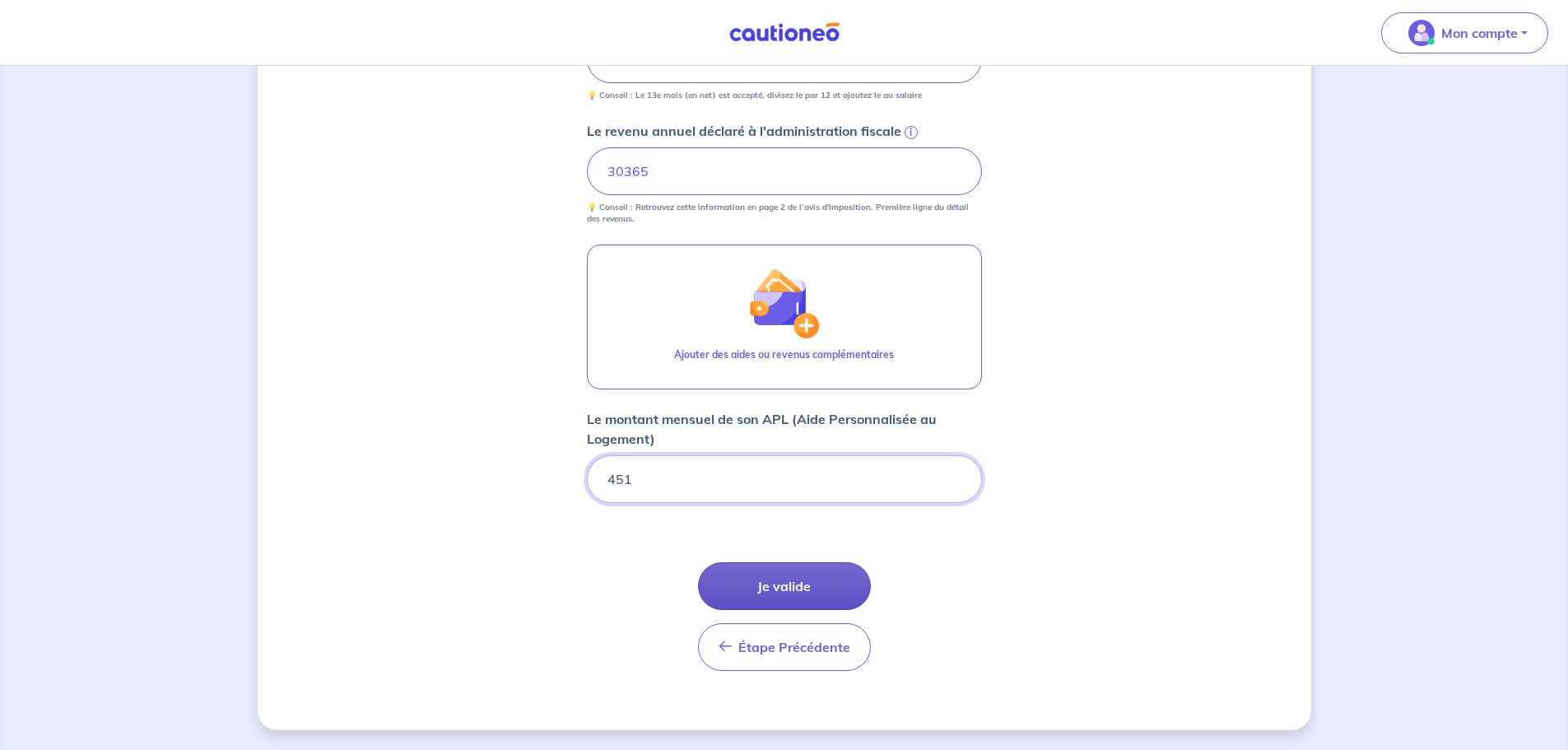
type input "451"
click at [814, 583] on button "Je valide" at bounding box center [785, 586] width 173 height 48
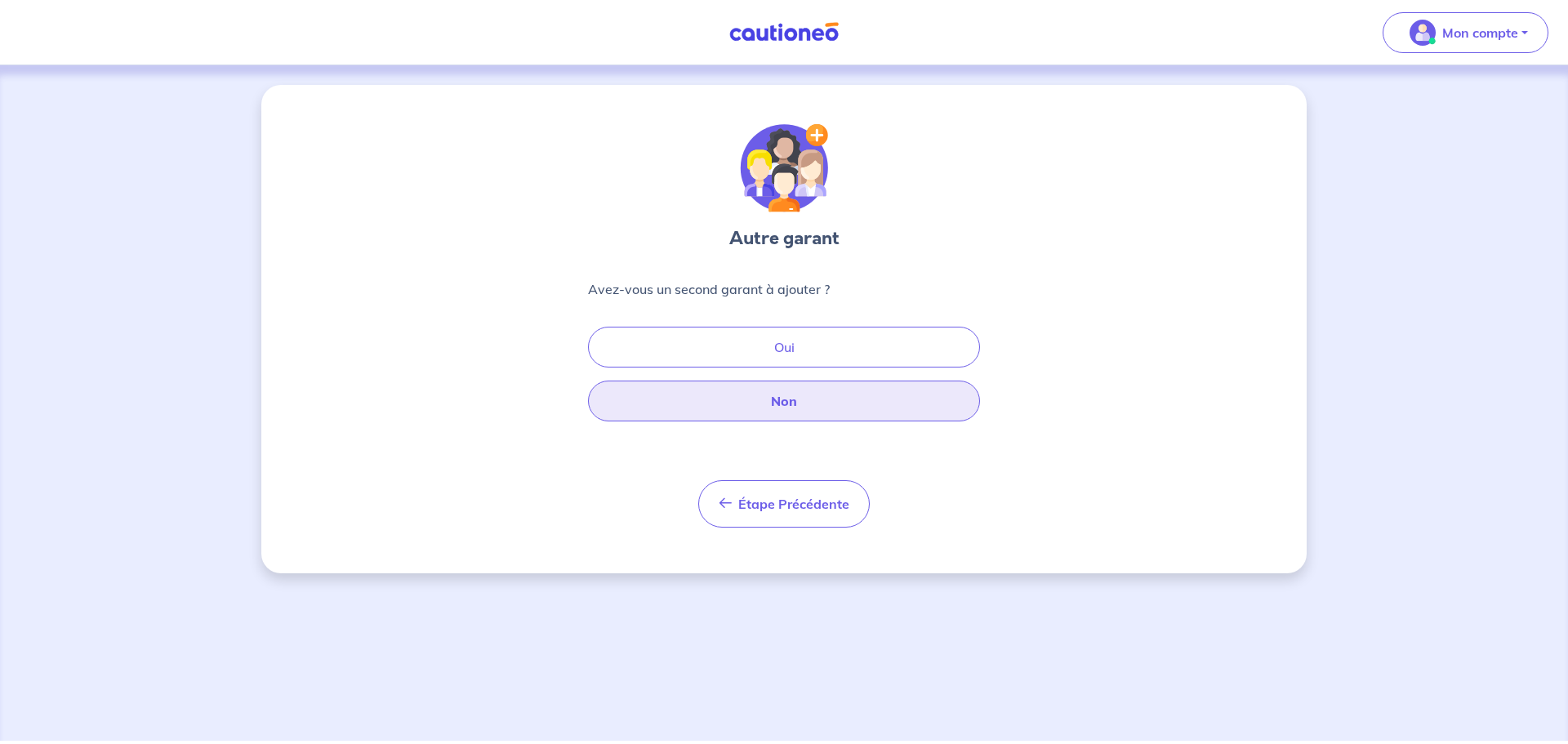
click at [760, 397] on button "Non" at bounding box center [784, 400] width 392 height 40
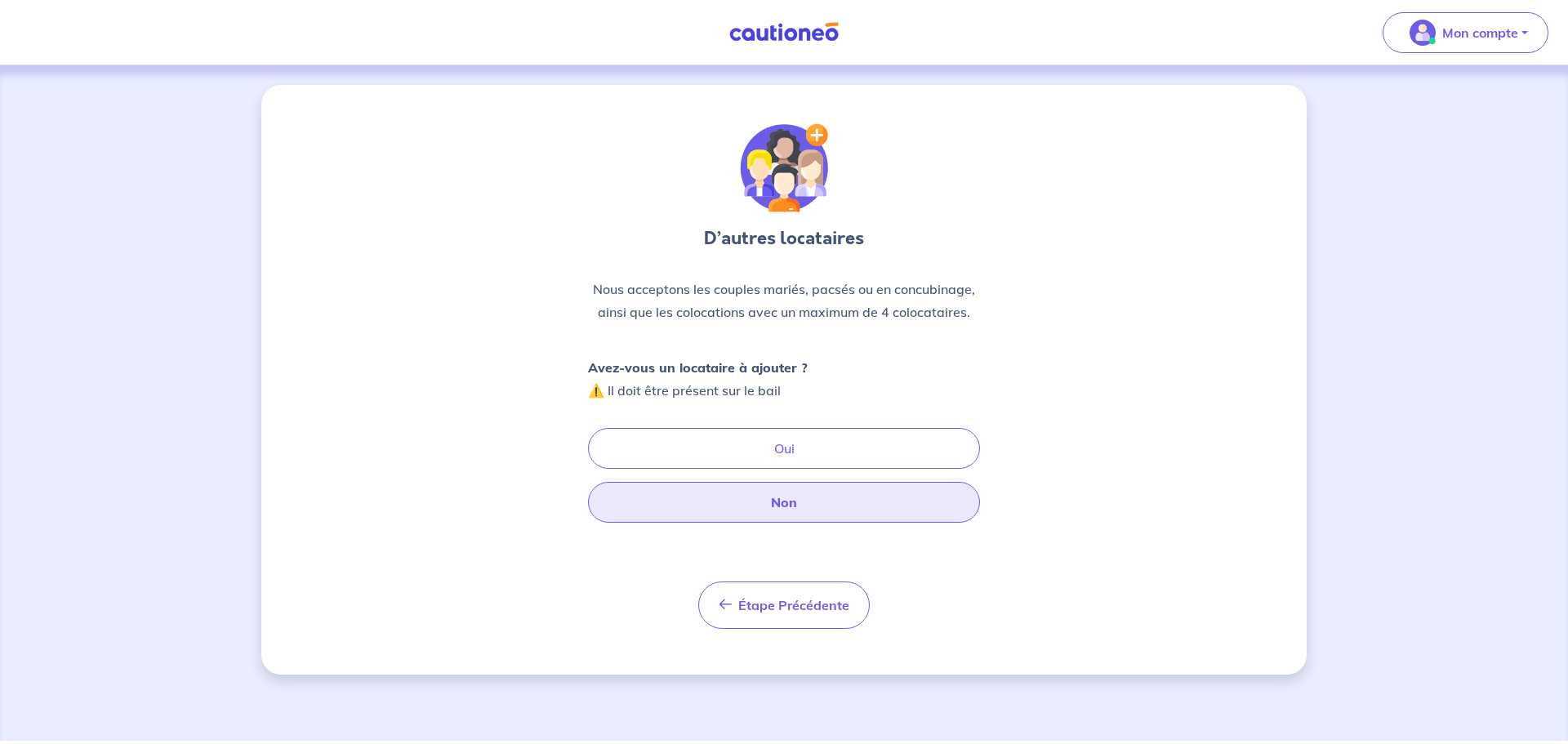
click at [791, 488] on button "Non" at bounding box center [784, 502] width 392 height 40
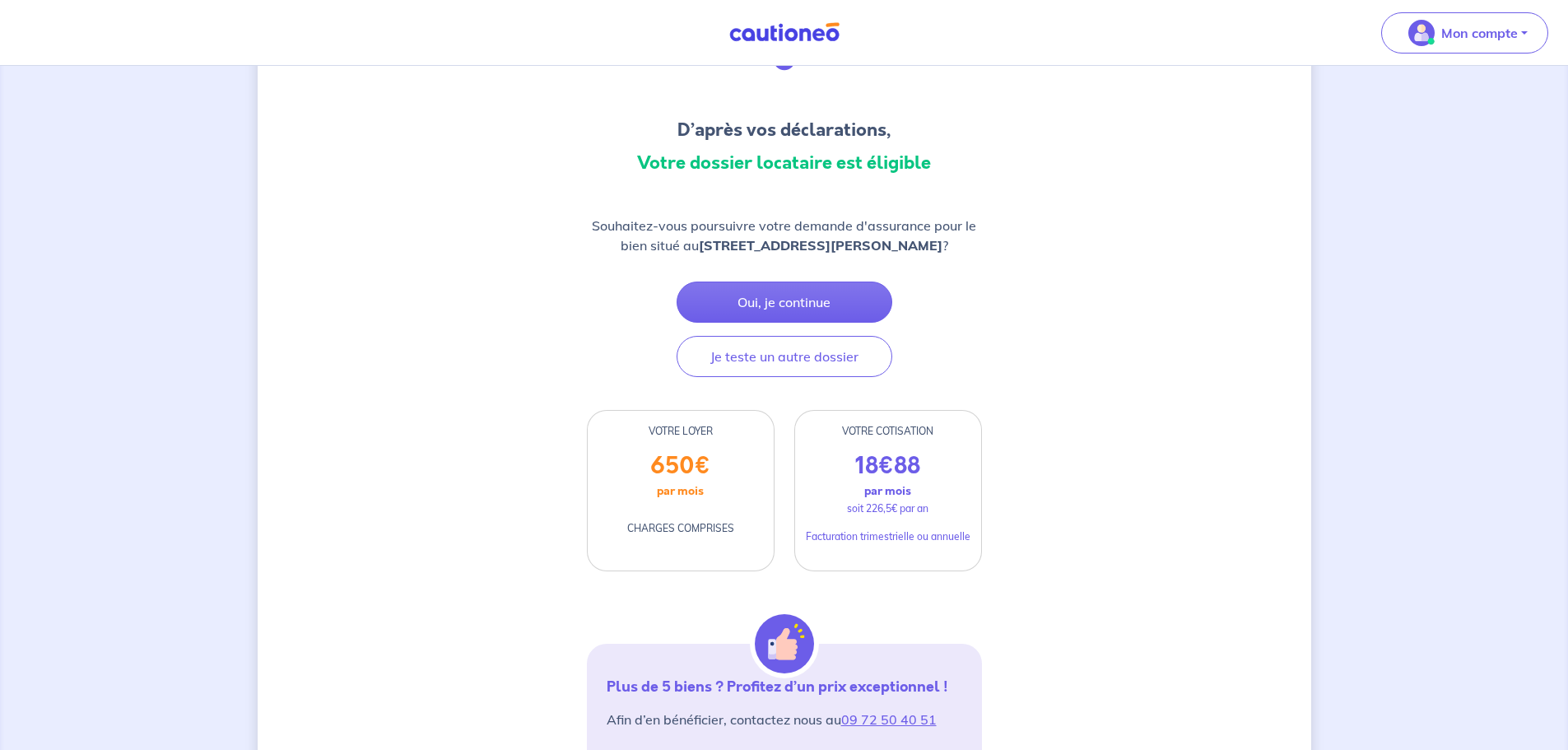
scroll to position [82, 0]
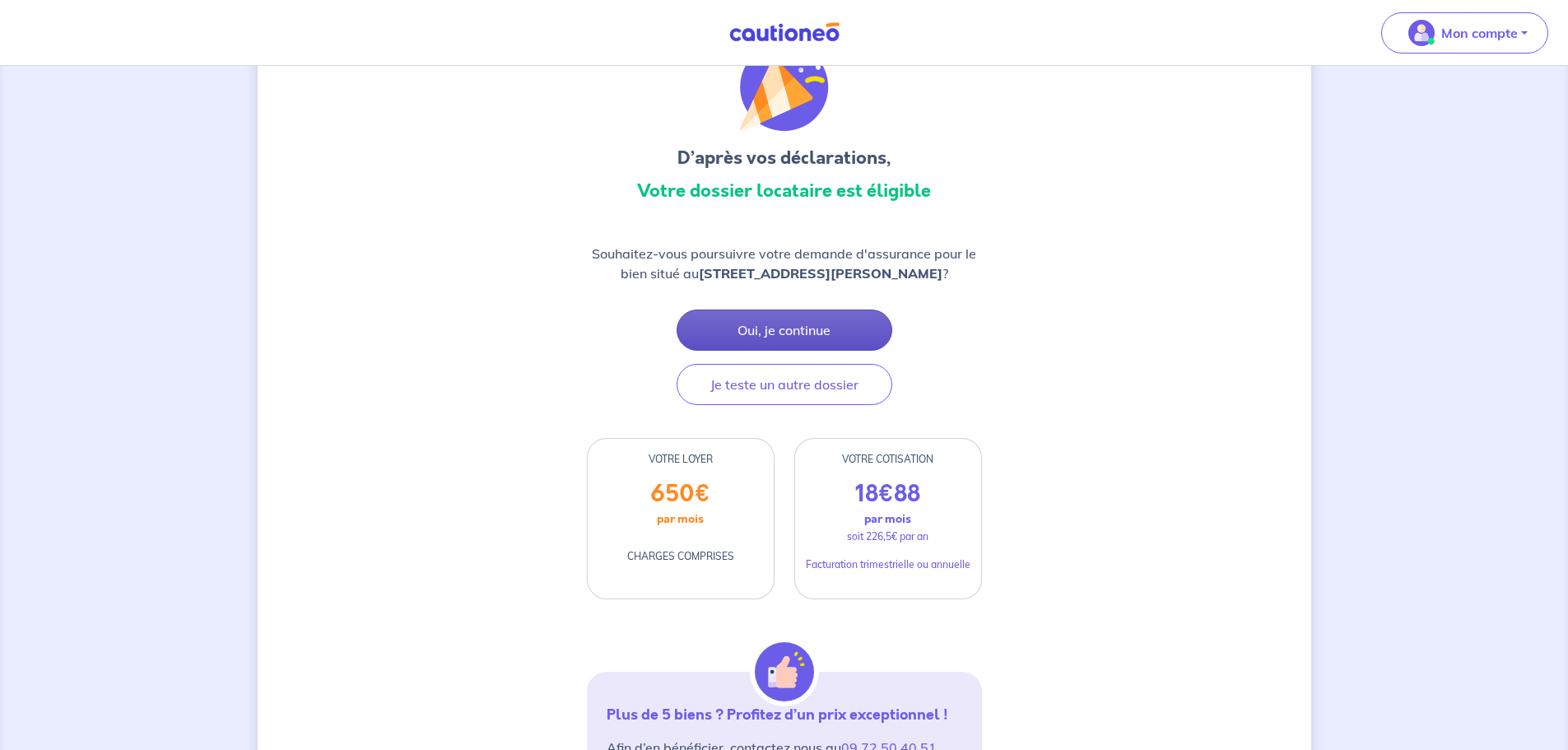
click at [822, 351] on button "Oui, je continue" at bounding box center [784, 330] width 216 height 41
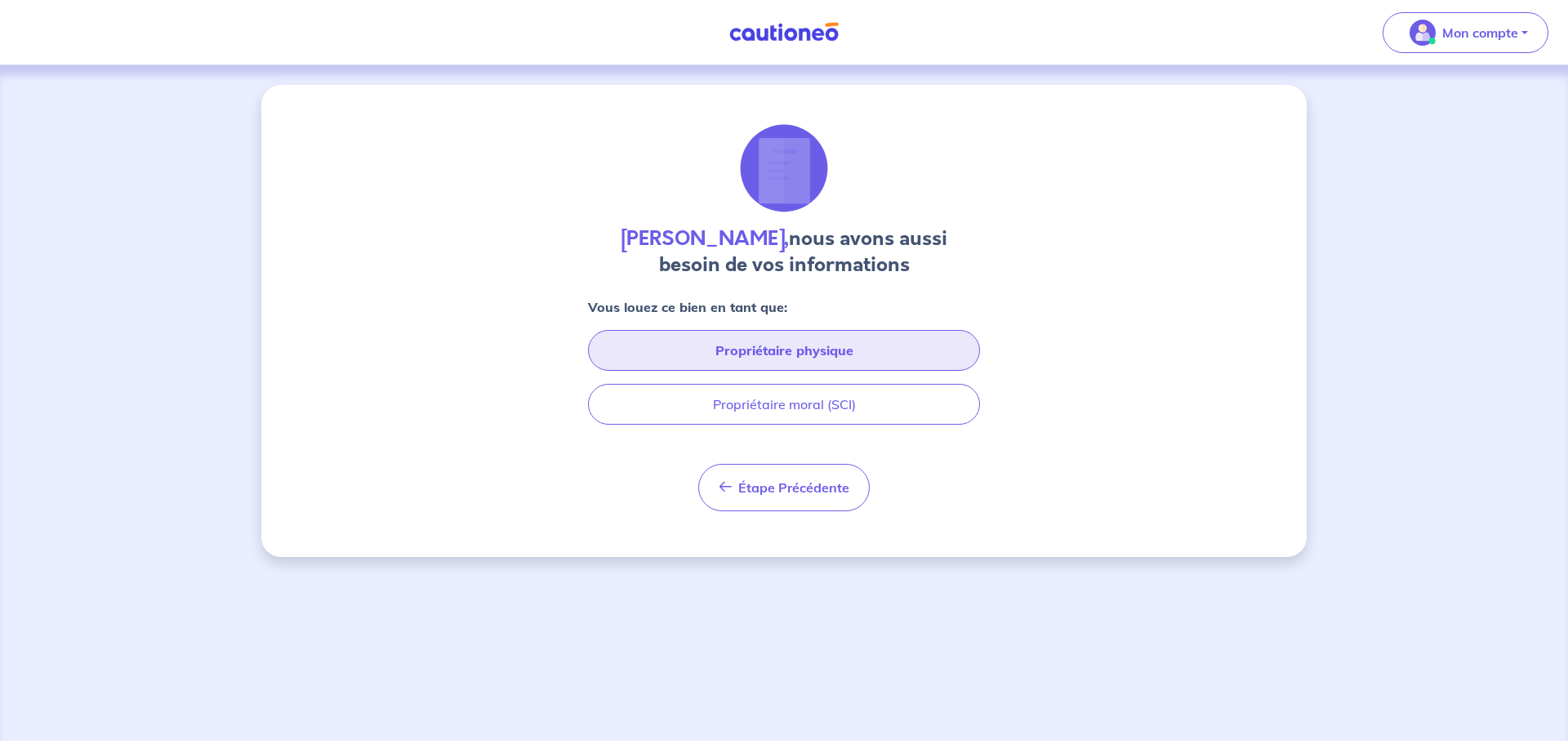
click at [856, 345] on button "Propriétaire physique" at bounding box center [784, 350] width 392 height 40
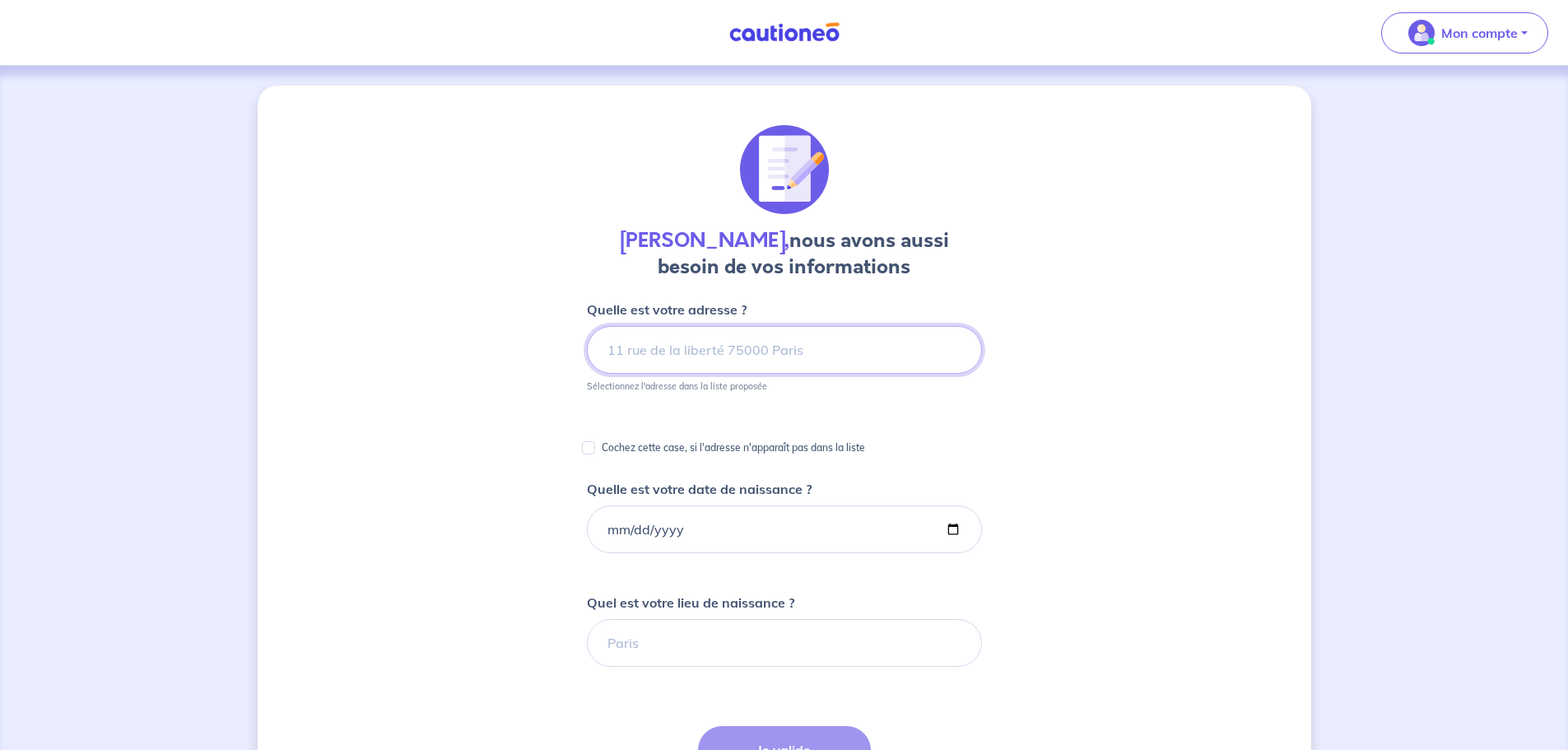
click at [745, 346] on input at bounding box center [785, 350] width 395 height 48
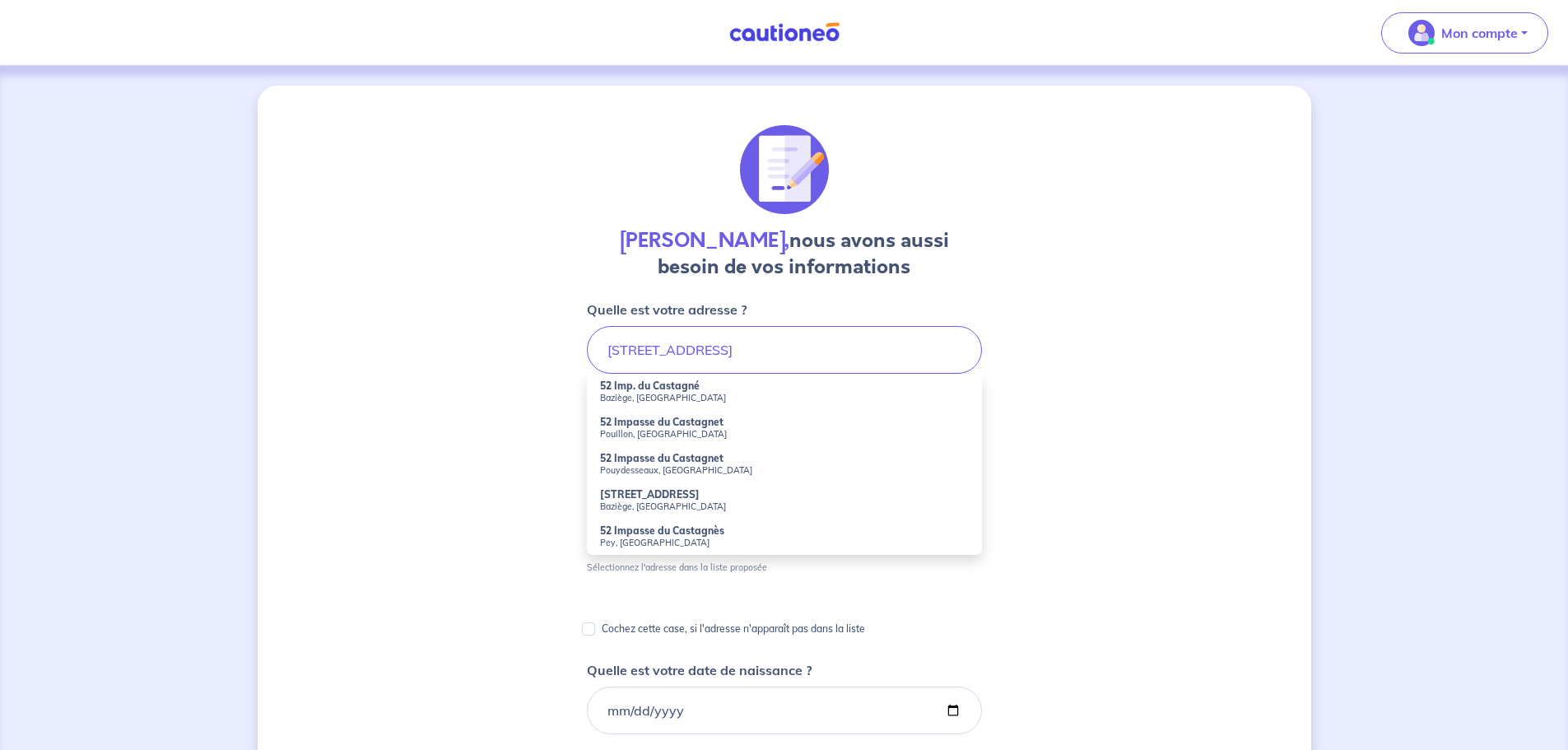
click at [631, 387] on strong "52 Imp. du Castagné" at bounding box center [650, 385] width 99 height 12
type input "52 Imp. du Castagné, Baziège, [GEOGRAPHIC_DATA]"
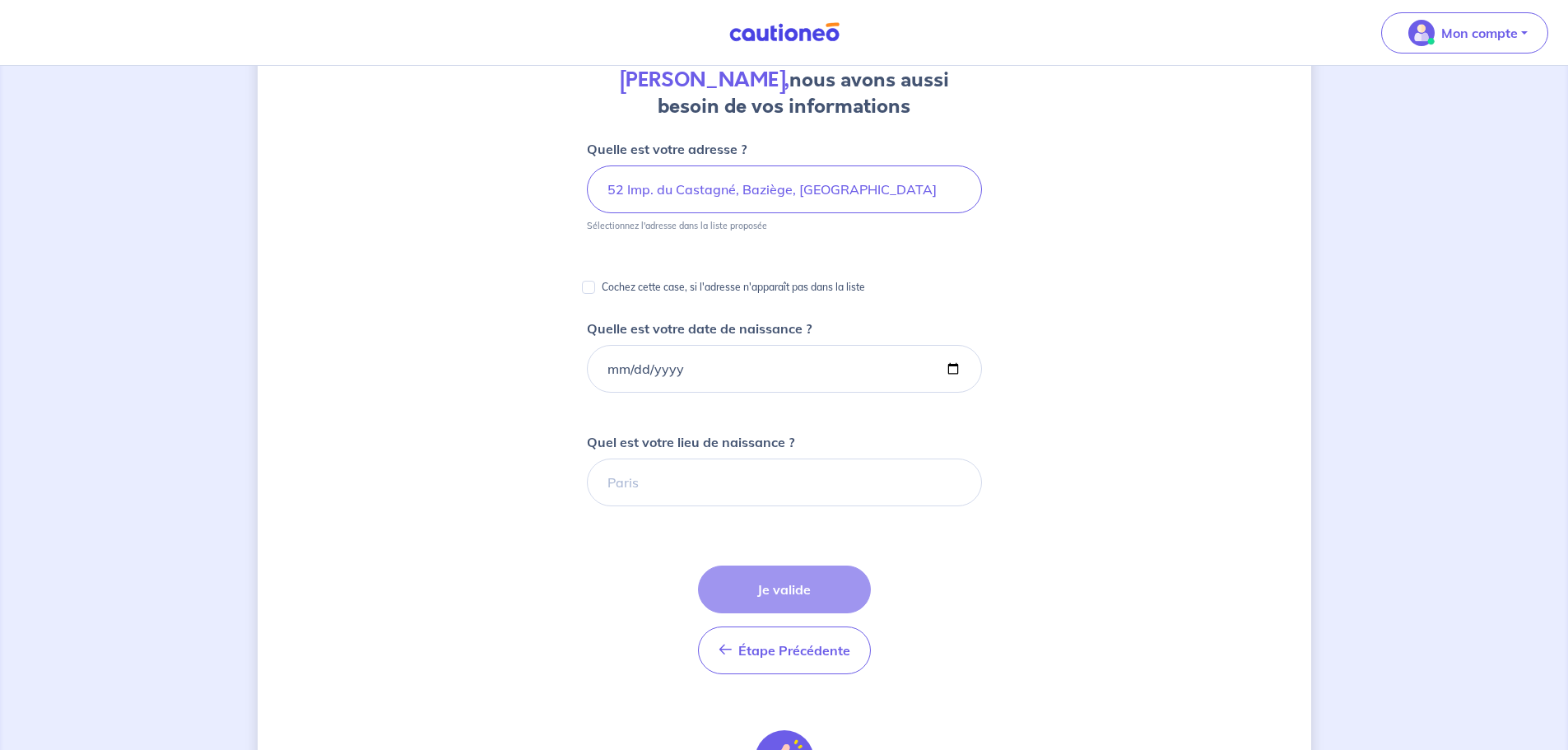
scroll to position [165, 0]
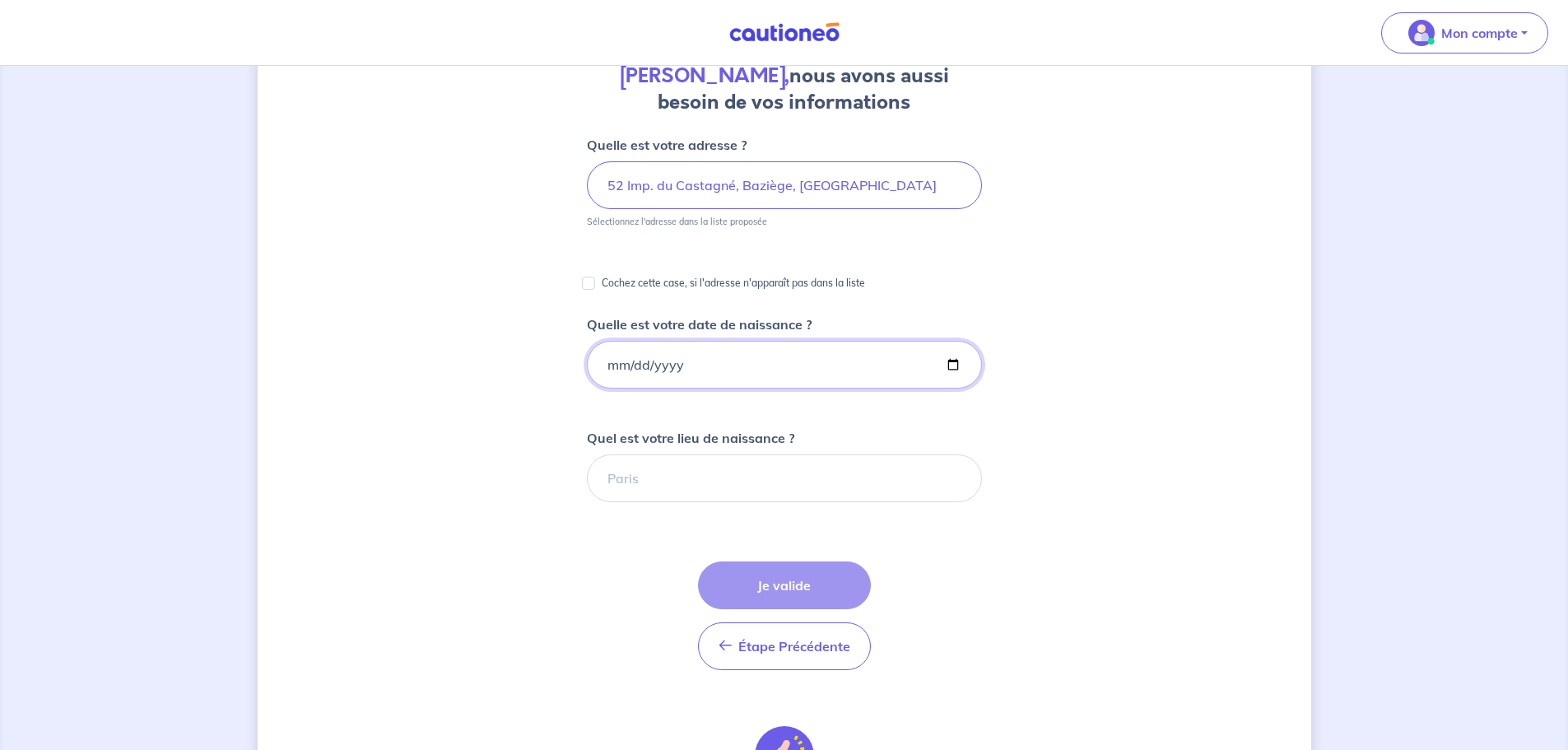
click at [659, 366] on input "Quelle est votre date de naissance ?" at bounding box center [785, 365] width 395 height 48
click at [603, 368] on input "Quelle est votre date de naissance ?" at bounding box center [785, 365] width 395 height 48
click at [611, 361] on input "Quelle est votre date de naissance ?" at bounding box center [785, 365] width 395 height 48
type input "[DATE]"
click at [766, 466] on input "Quel est votre lieu de naissance ?" at bounding box center [785, 478] width 395 height 48
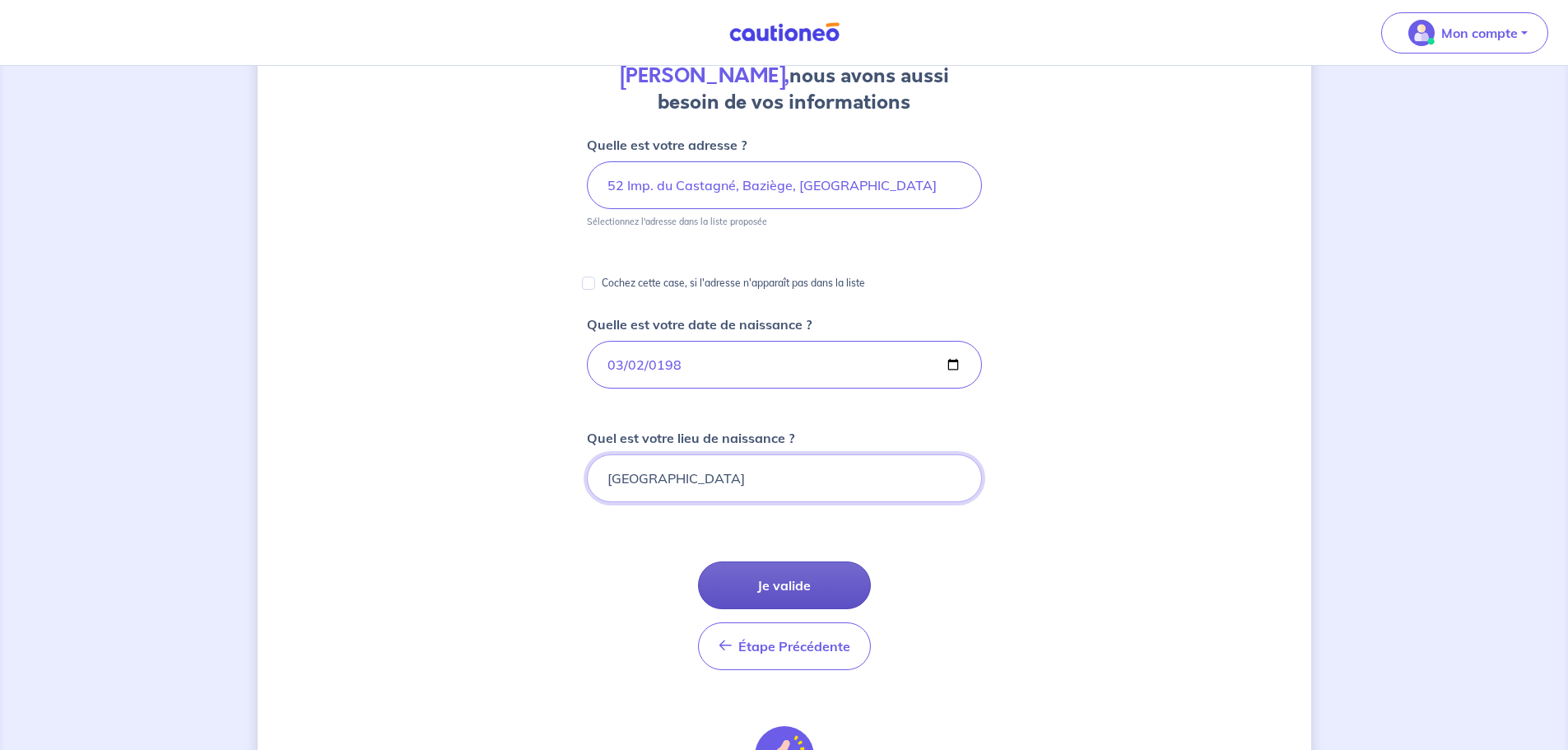
type input "[GEOGRAPHIC_DATA]"
click at [799, 584] on button "Je valide" at bounding box center [785, 585] width 173 height 48
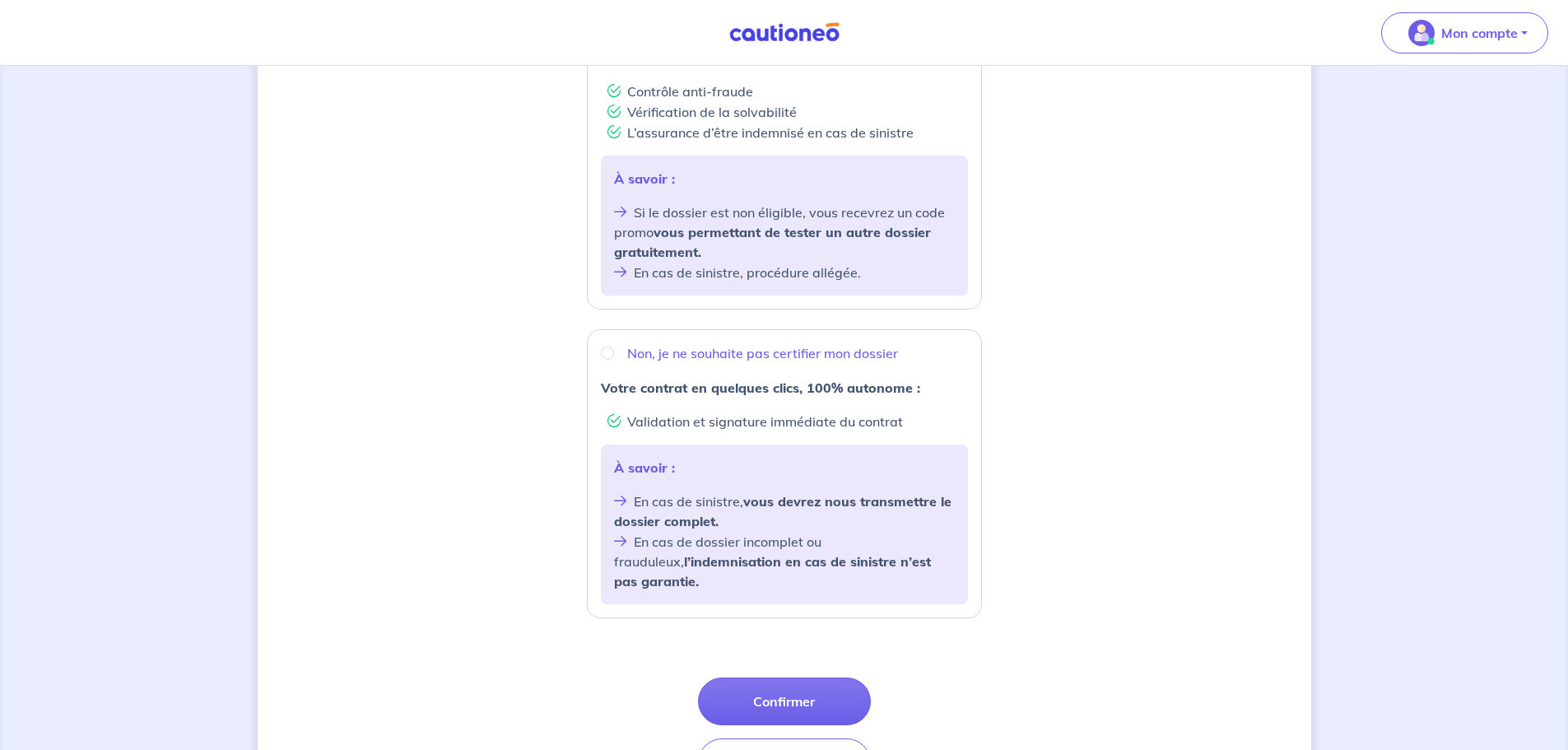
scroll to position [482, 0]
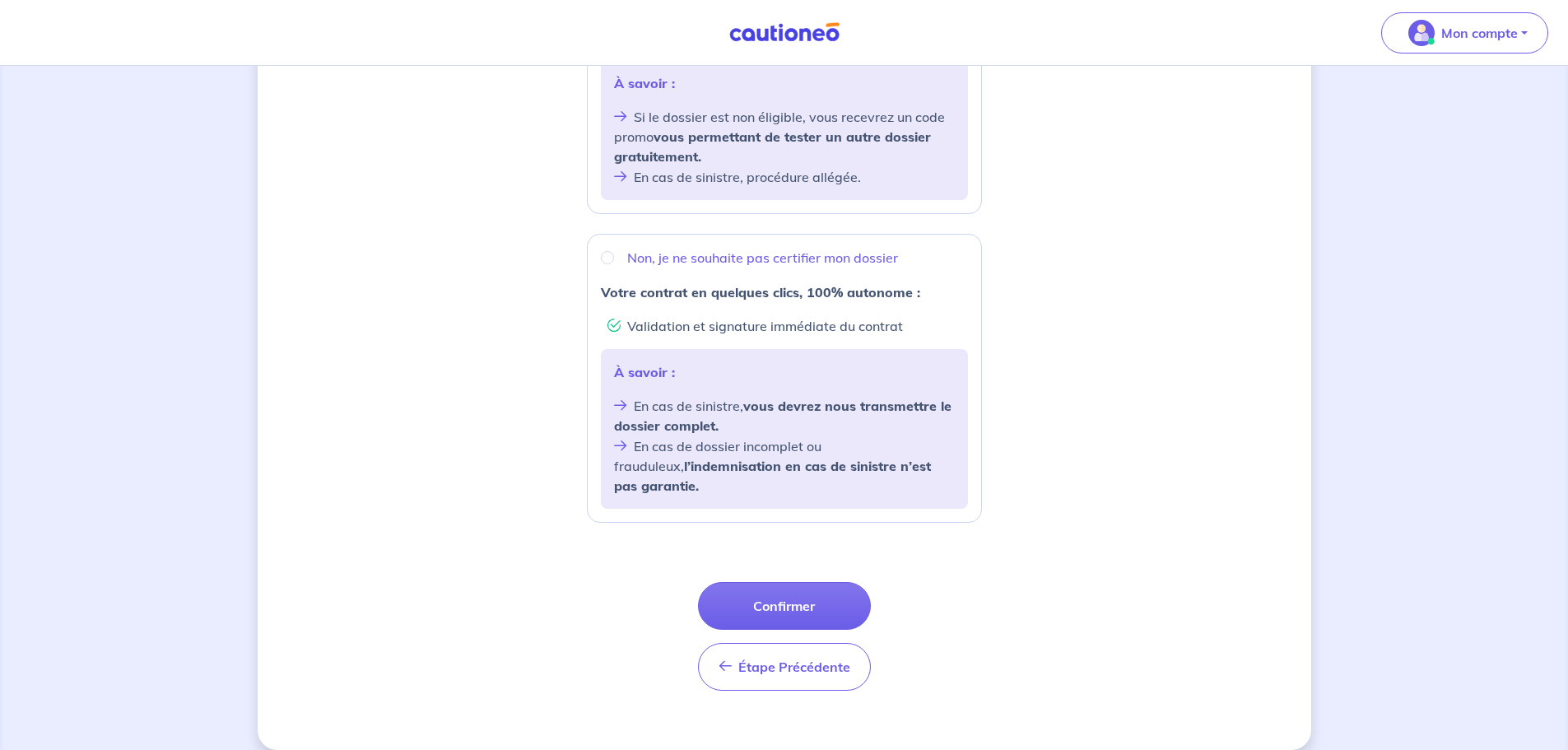
click at [601, 256] on div "Non, je ne souhaite pas certifier mon dossier" at bounding box center [785, 257] width 368 height 20
radio input "true"
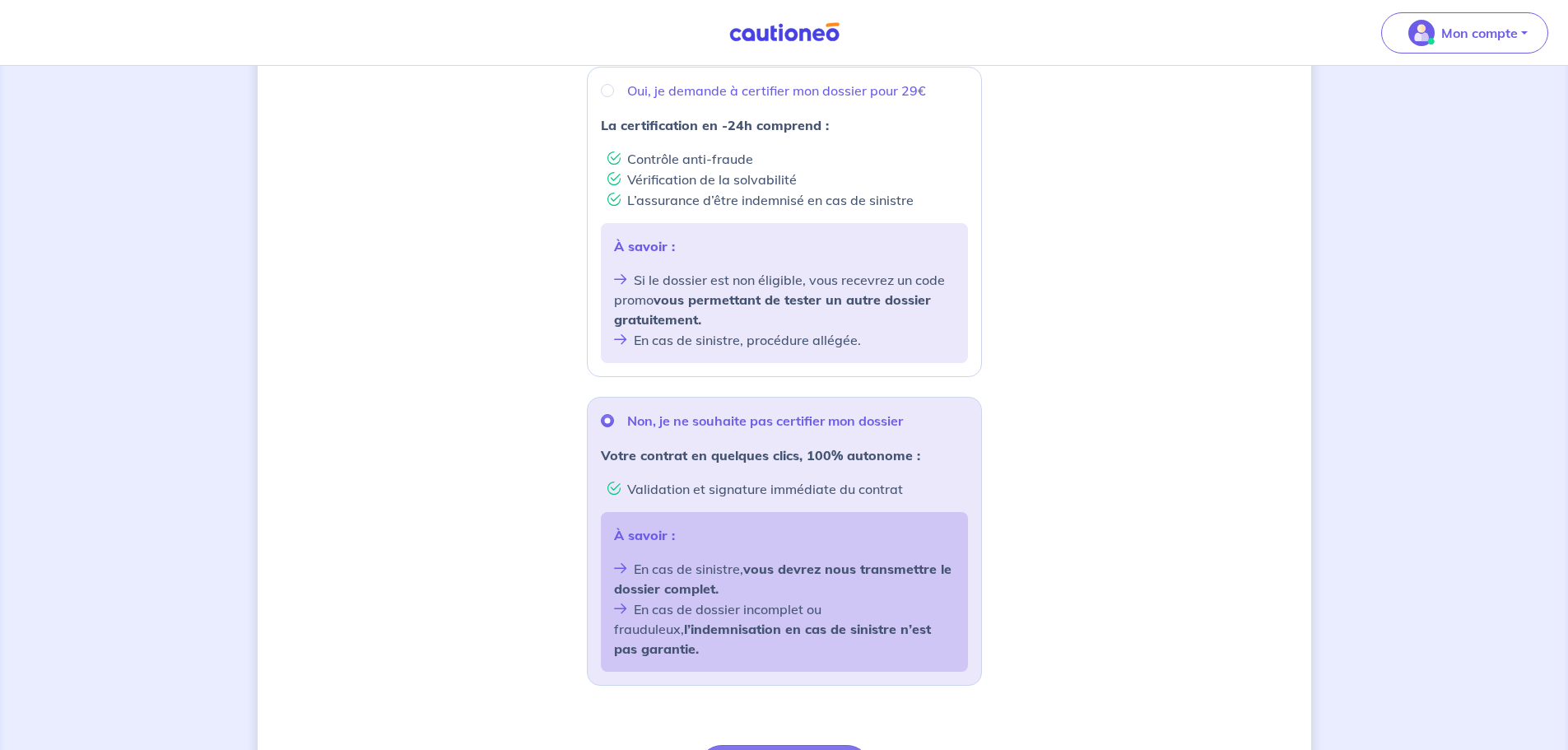
scroll to position [317, 0]
click at [612, 97] on input "Oui, je demande à certifier mon dossier pour 29€" at bounding box center [607, 91] width 13 height 13
radio input "true"
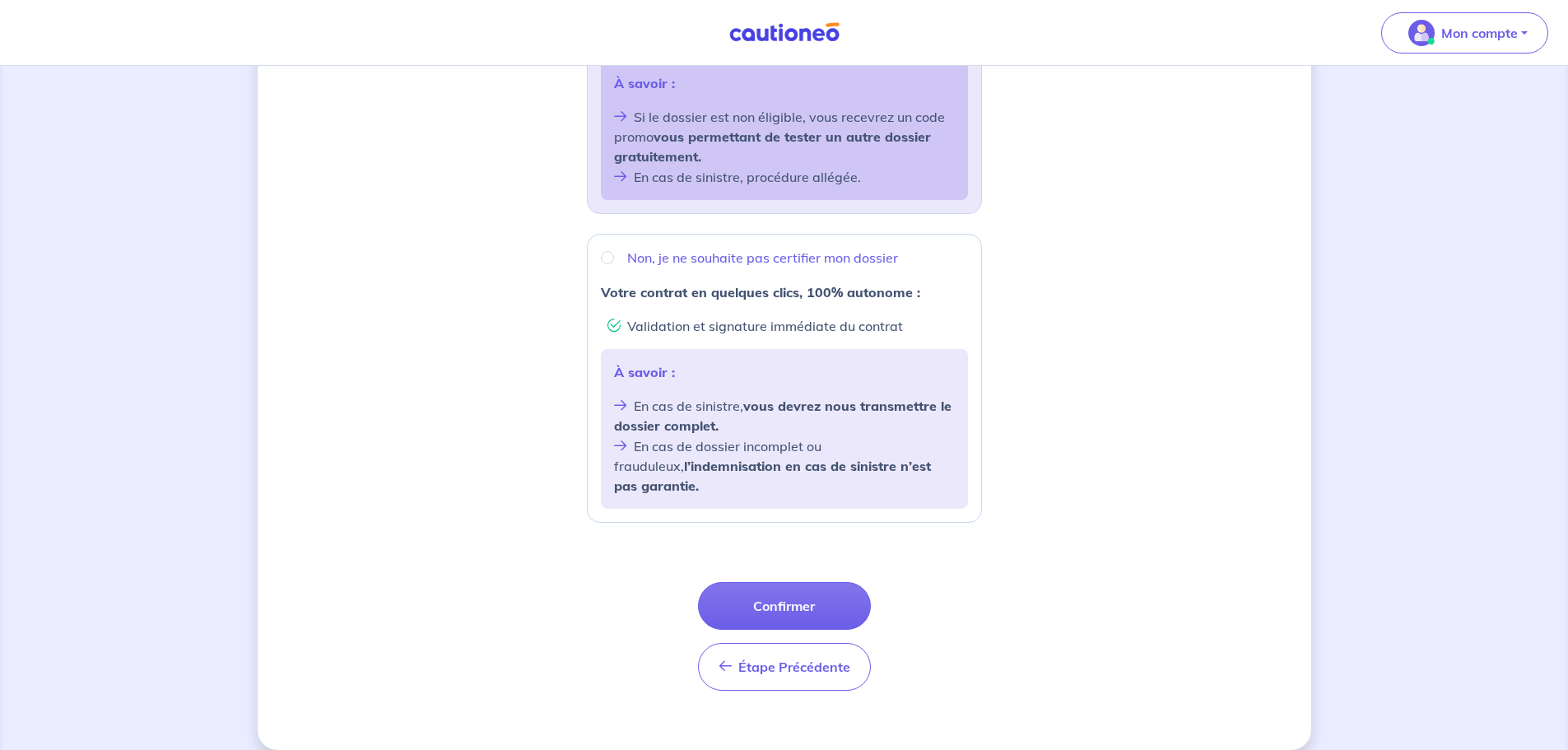
scroll to position [399, 0]
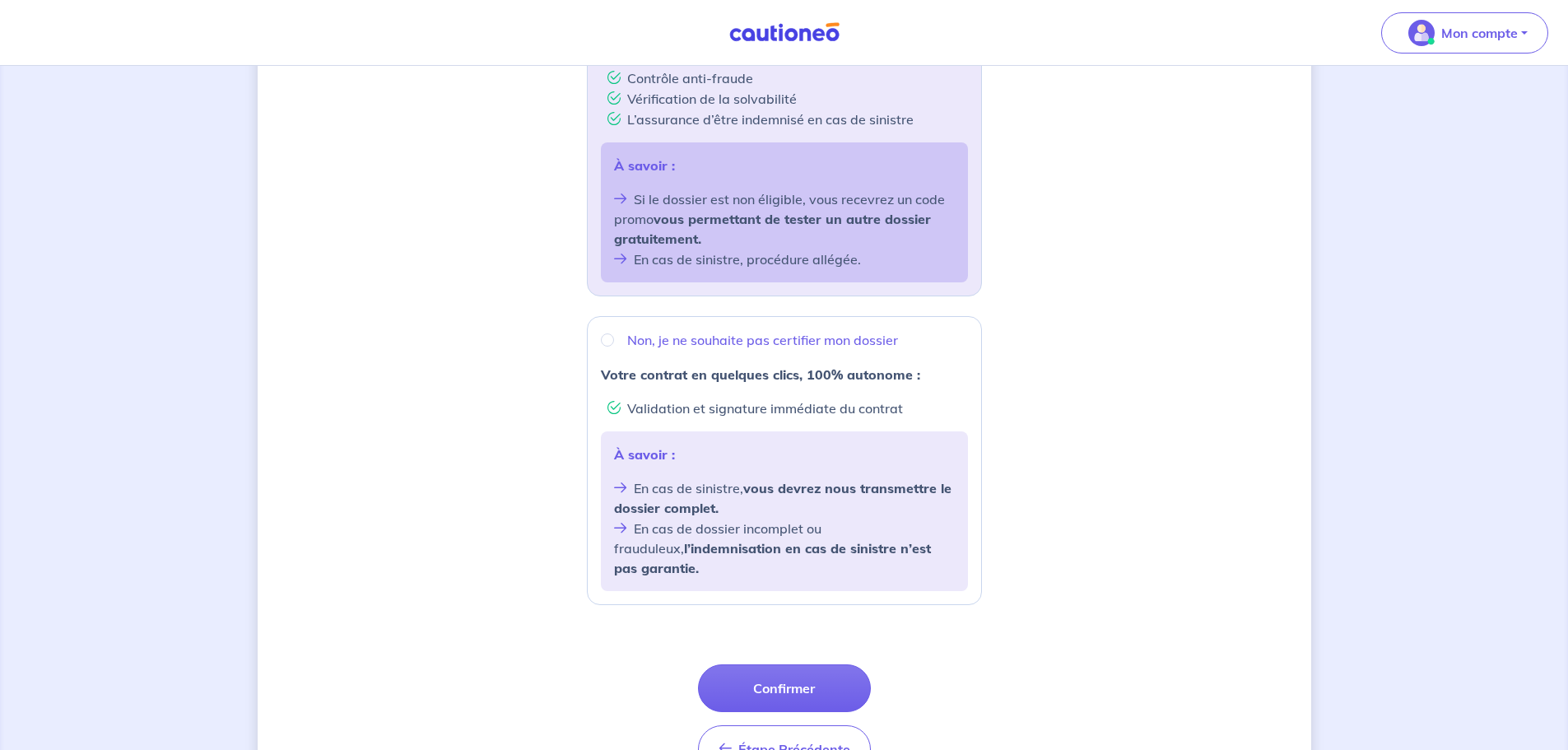
click at [696, 341] on p "Non, je ne souhaite pas certifier mon dossier" at bounding box center [762, 340] width 271 height 20
click at [614, 341] on input "Non, je ne souhaite pas certifier mon dossier" at bounding box center [607, 340] width 13 height 13
radio input "true"
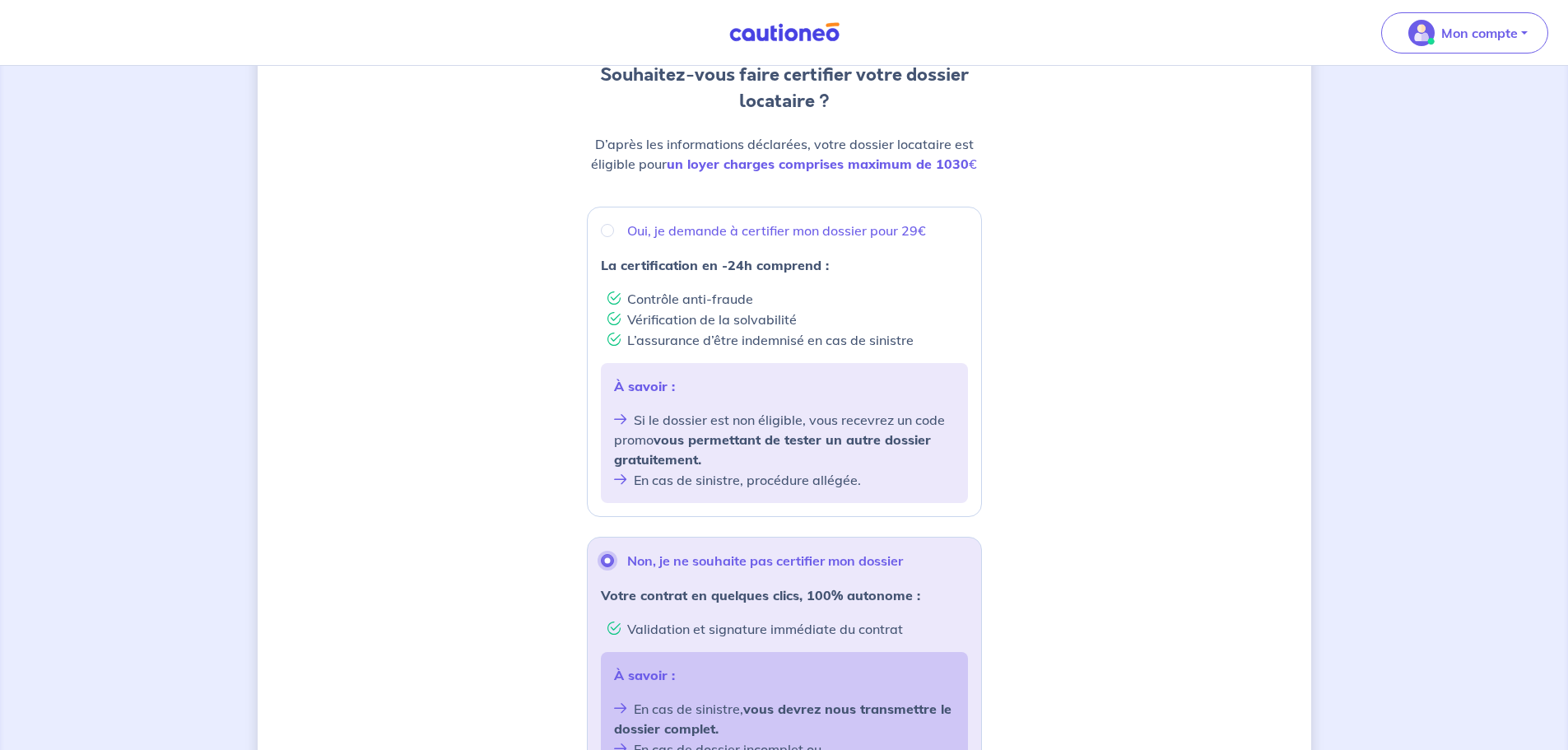
scroll to position [152, 0]
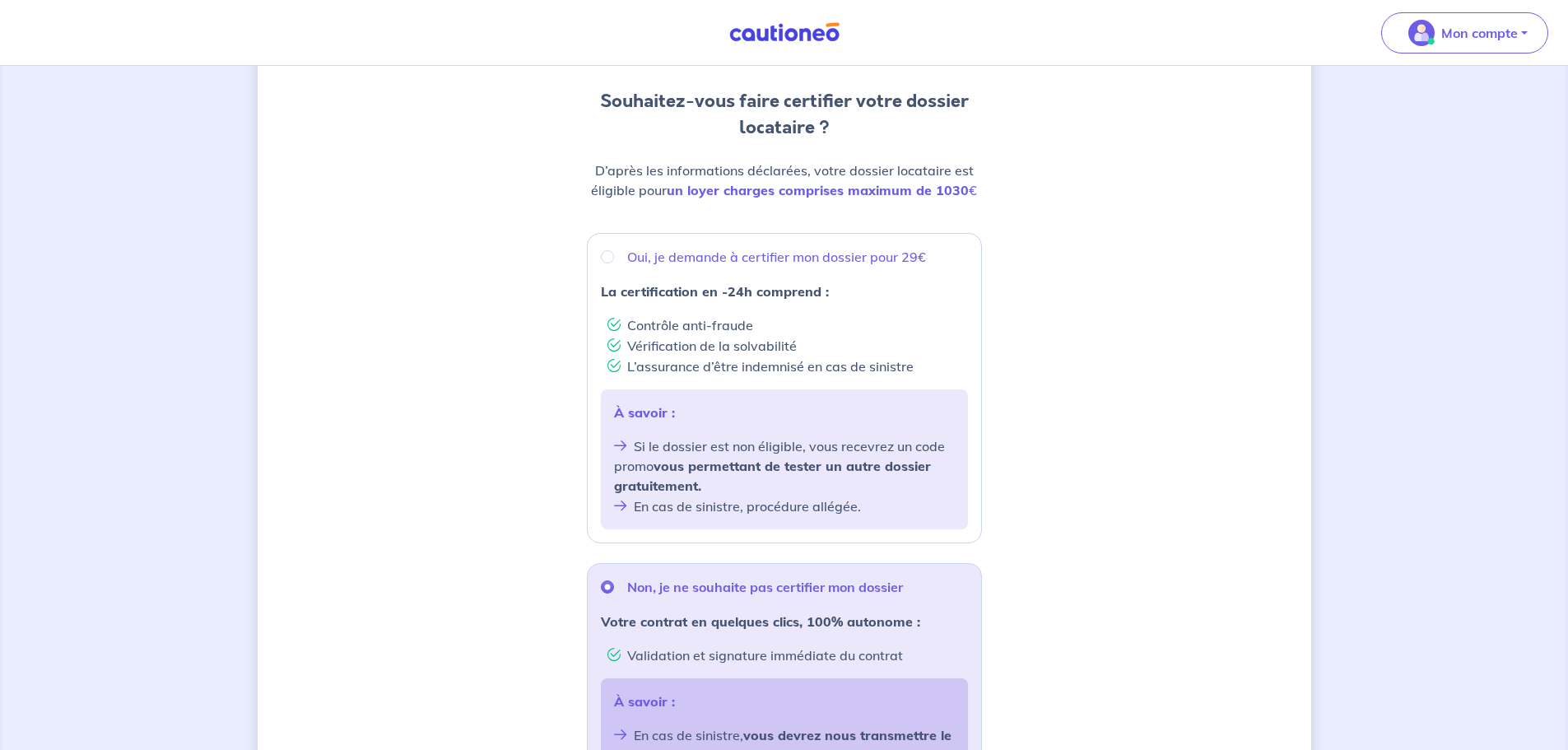
click at [695, 265] on p "Oui, je demande à certifier mon dossier pour 29€" at bounding box center [776, 257] width 299 height 20
click at [614, 263] on input "Oui, je demande à certifier mon dossier pour 29€" at bounding box center [607, 256] width 13 height 13
radio input "true"
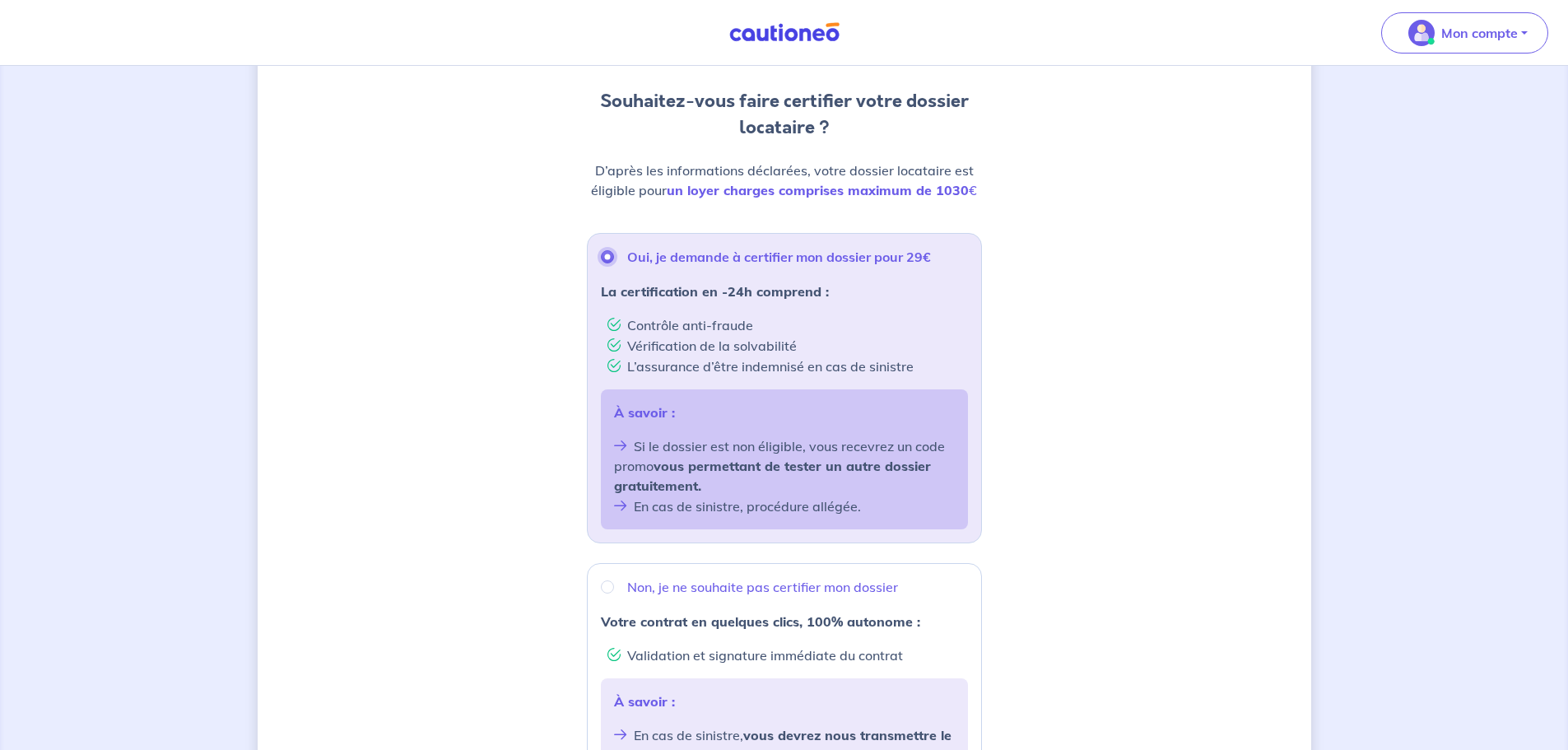
scroll to position [482, 0]
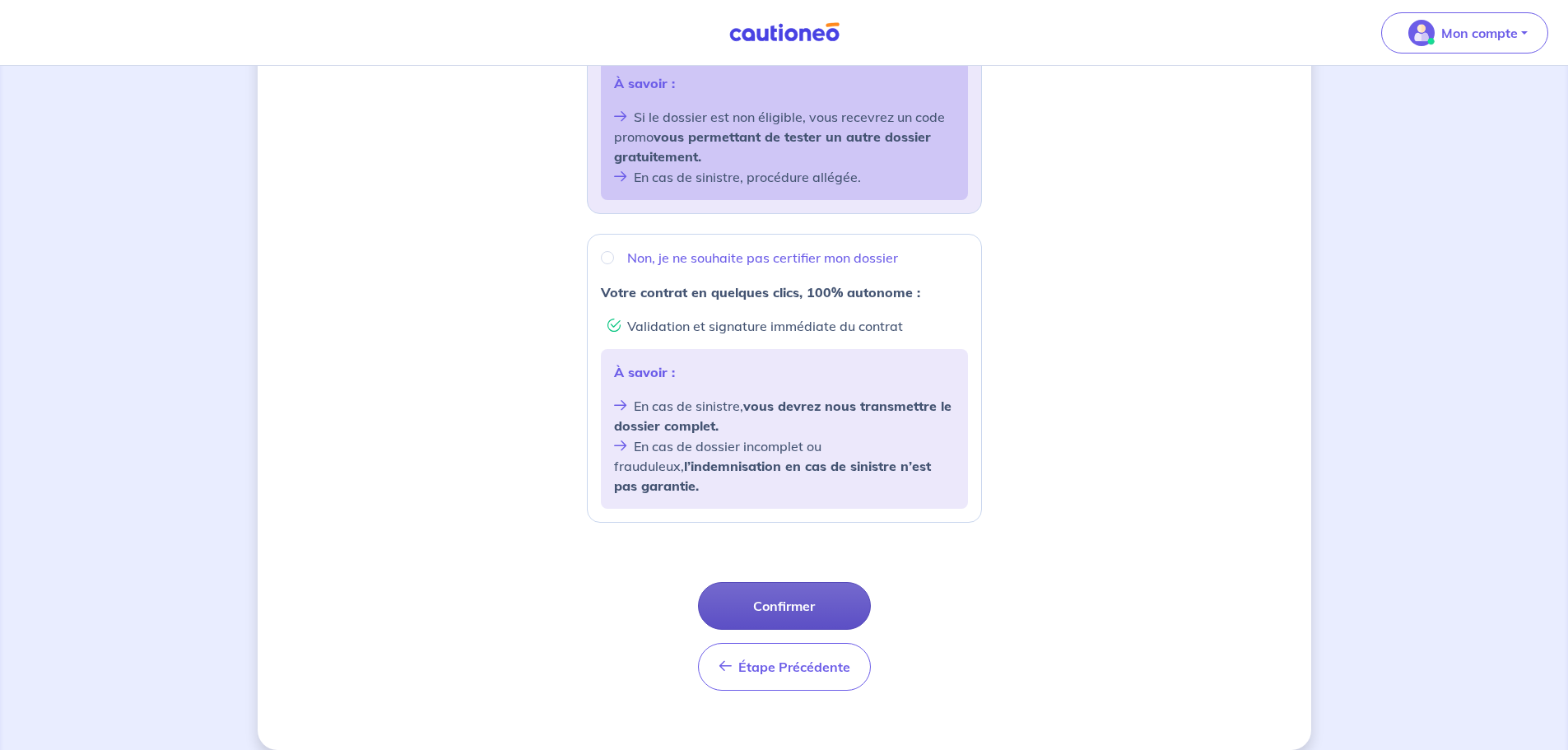
click at [794, 585] on button "Confirmer" at bounding box center [785, 606] width 173 height 48
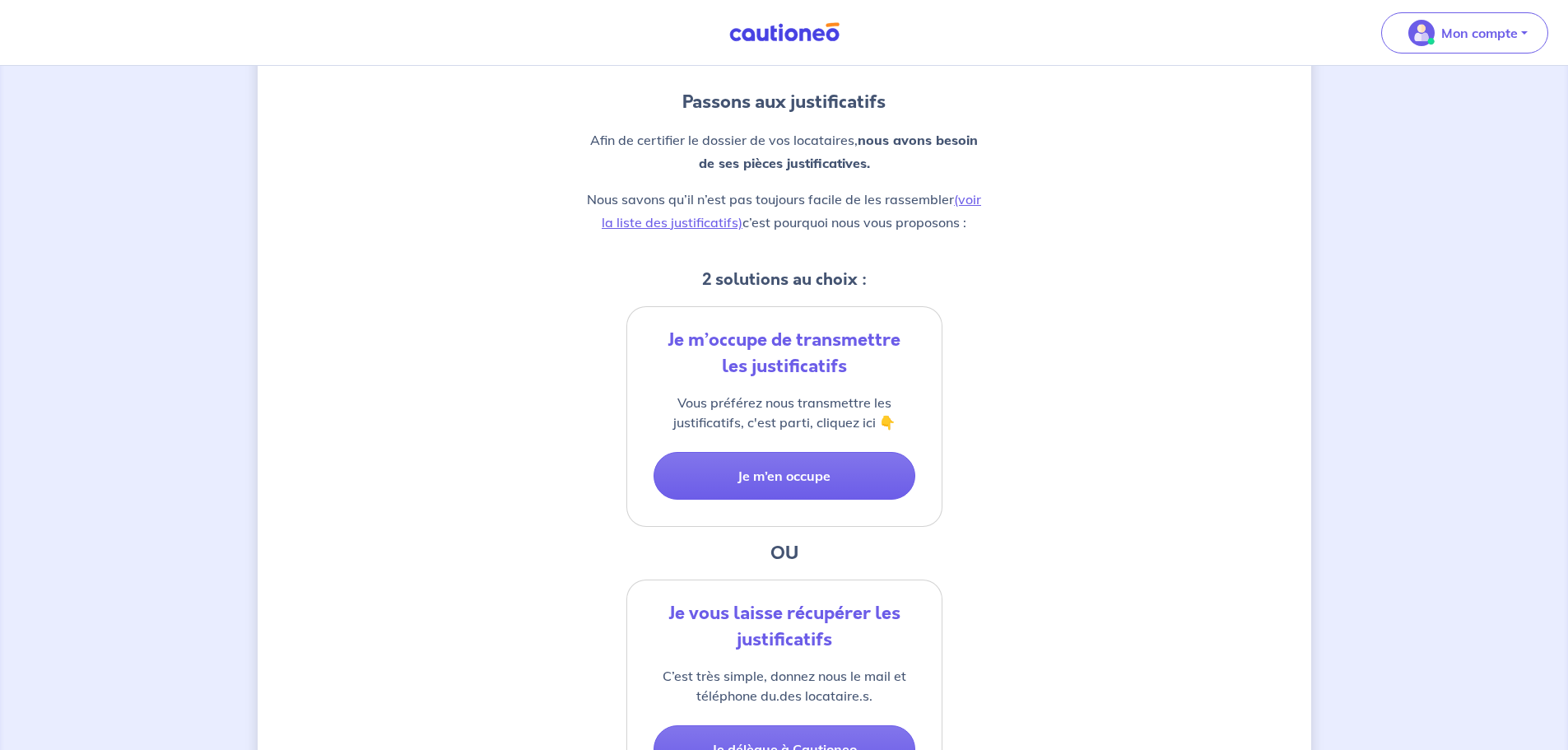
scroll to position [165, 0]
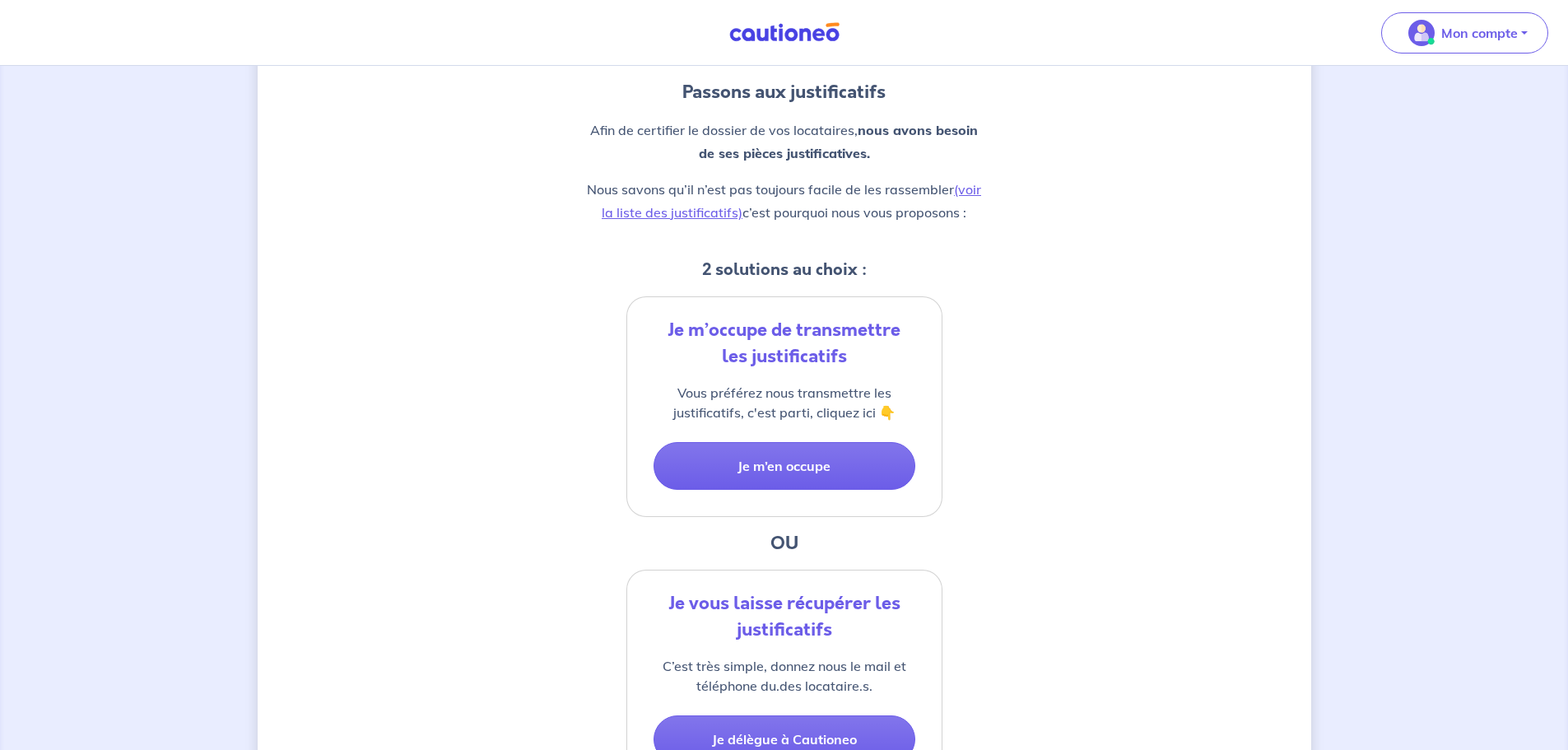
drag, startPoint x: 846, startPoint y: 459, endPoint x: 1017, endPoint y: 492, distance: 174.2
click at [1017, 492] on div "1 2 3 Justificatifs locataire Informations paiement Confirmation d'envoi Passon…" at bounding box center [784, 425] width 1054 height 1009
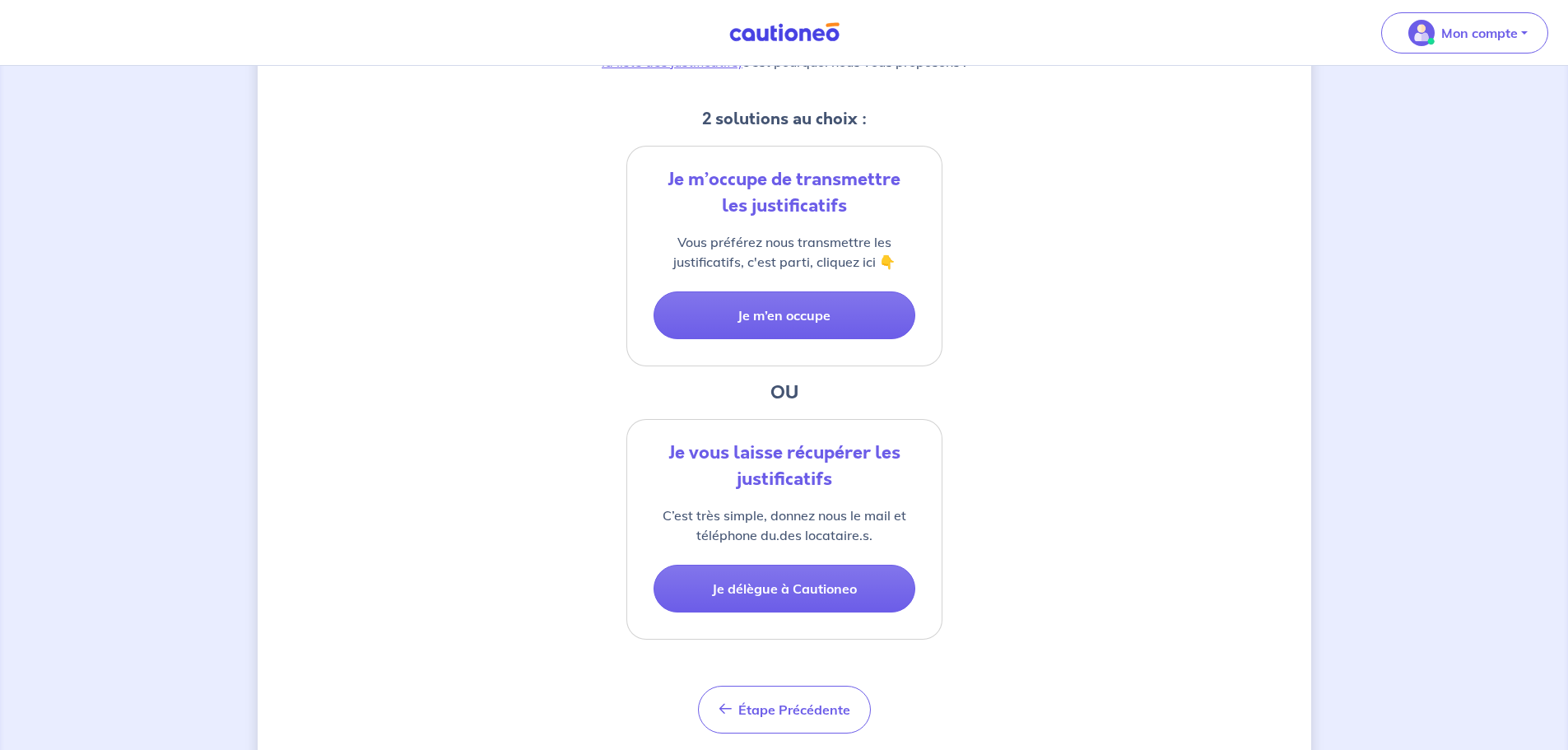
scroll to position [329, 0]
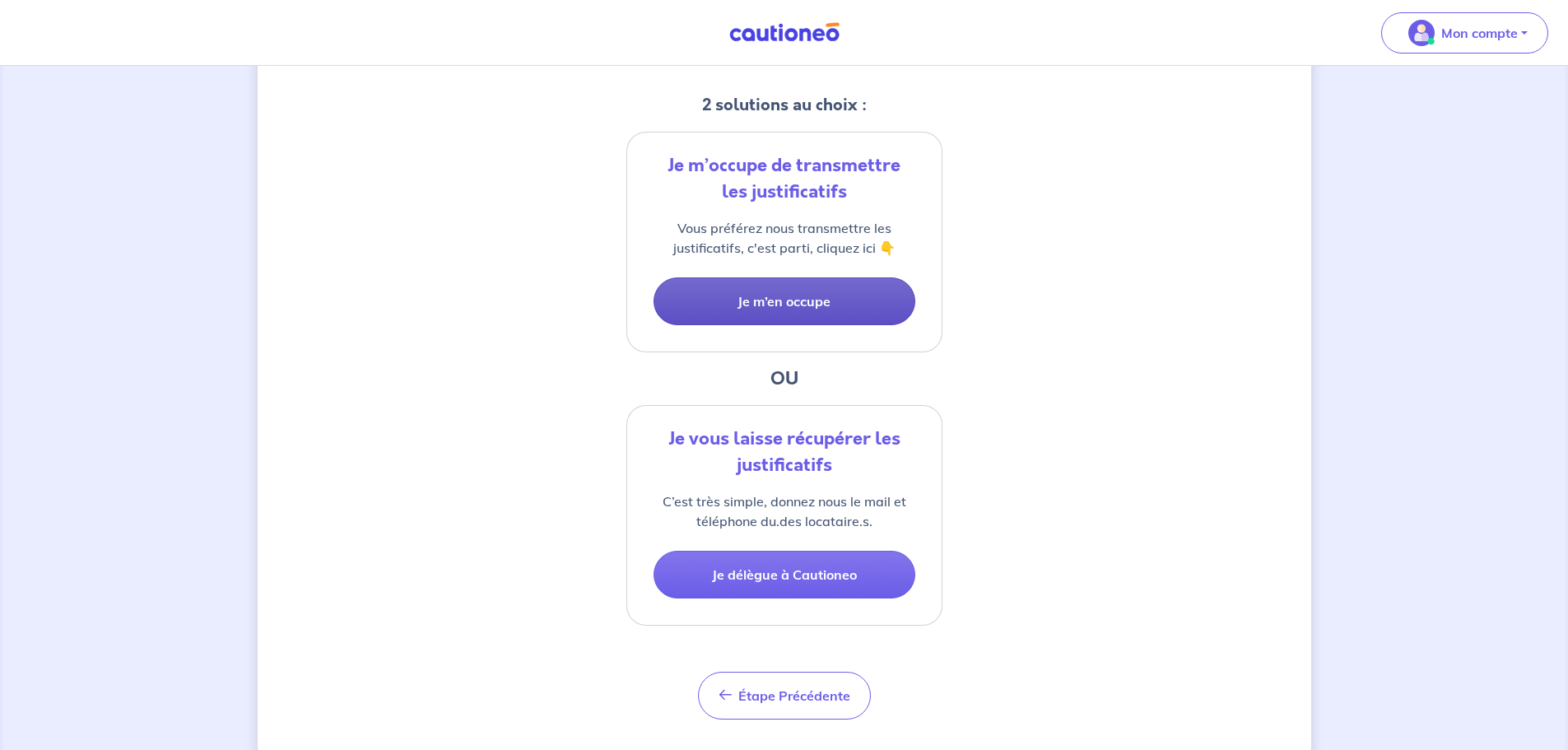
click at [846, 315] on button "Je m’en occupe" at bounding box center [784, 301] width 261 height 48
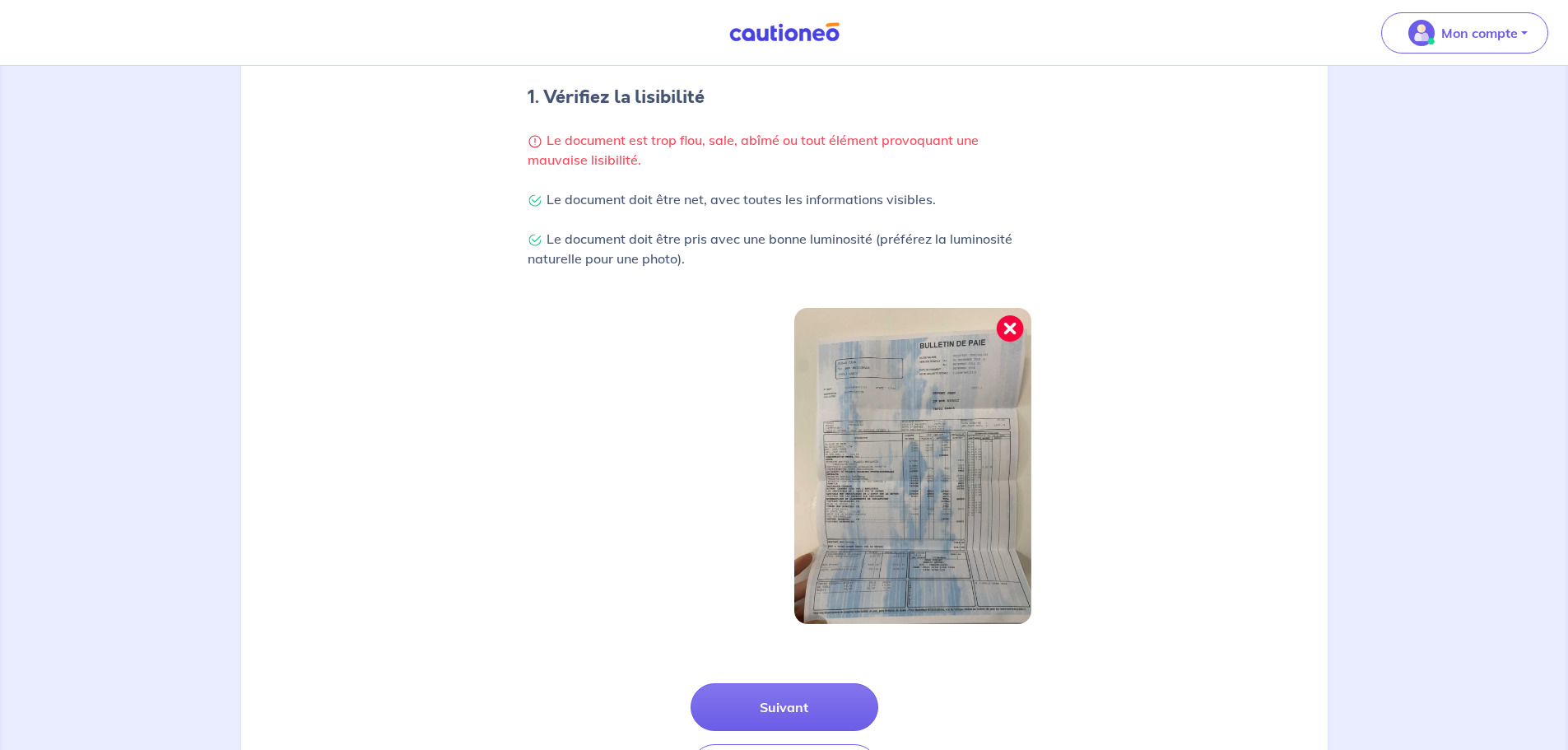
scroll to position [329, 0]
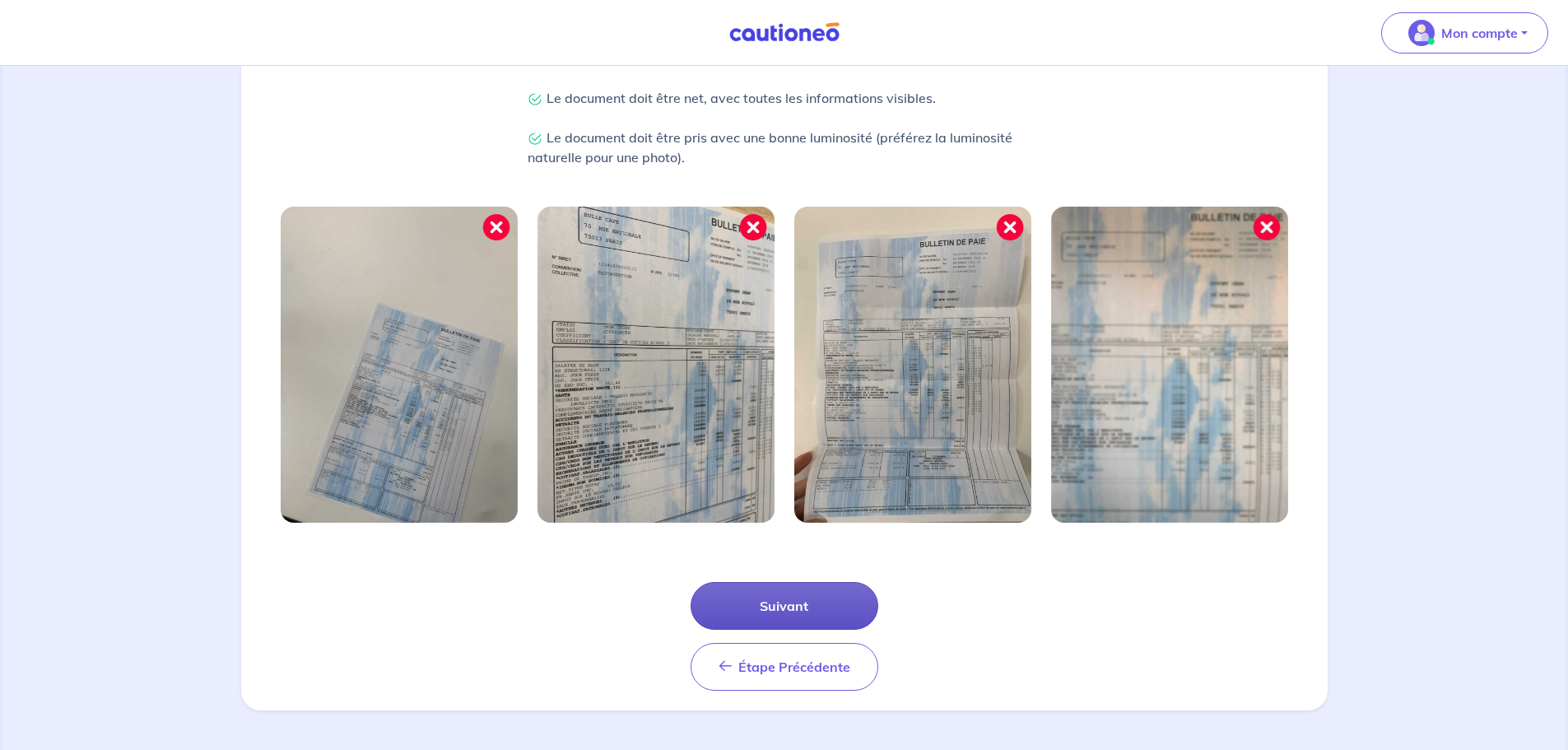
click at [764, 612] on button "Suivant" at bounding box center [784, 606] width 188 height 48
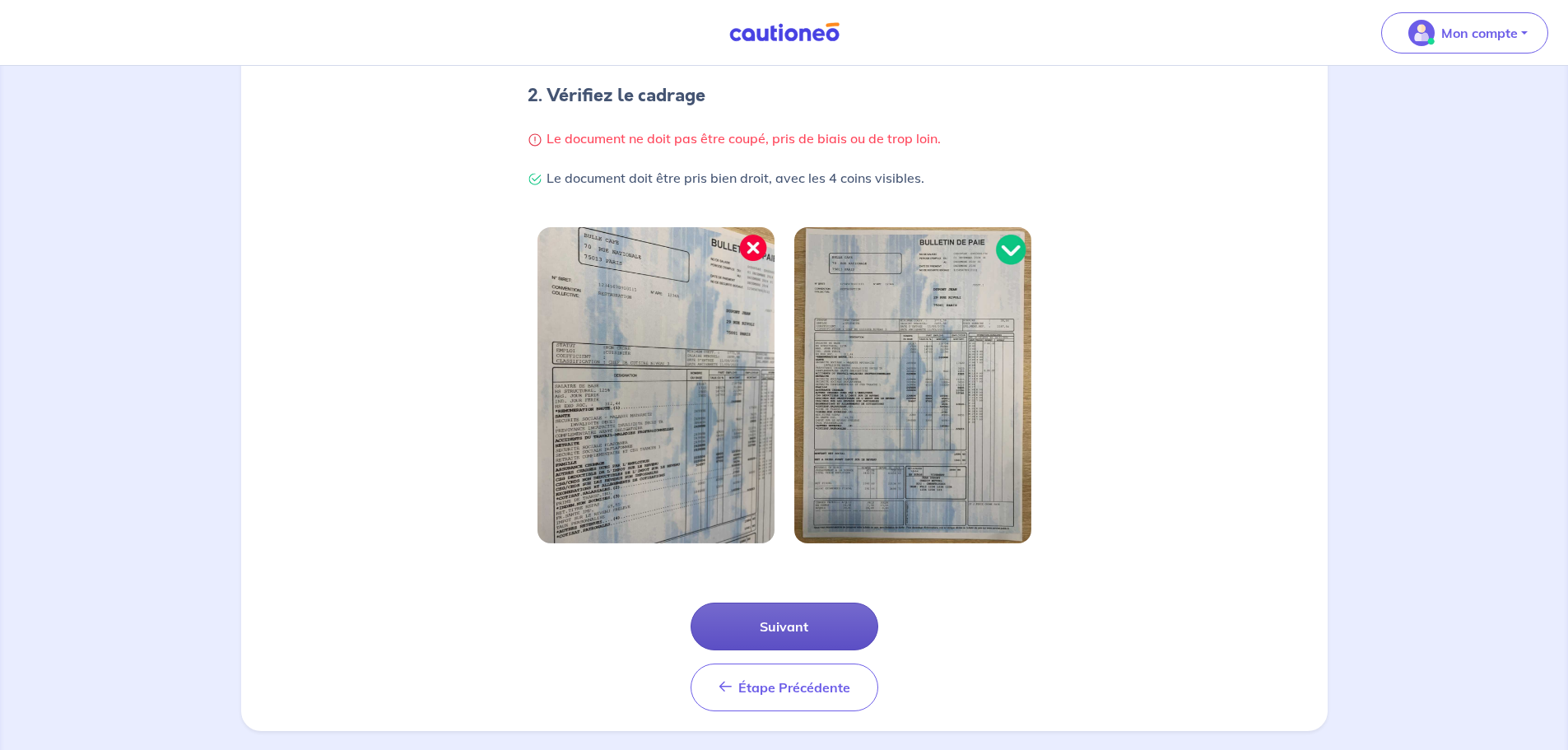
click at [773, 609] on button "Suivant" at bounding box center [784, 627] width 188 height 48
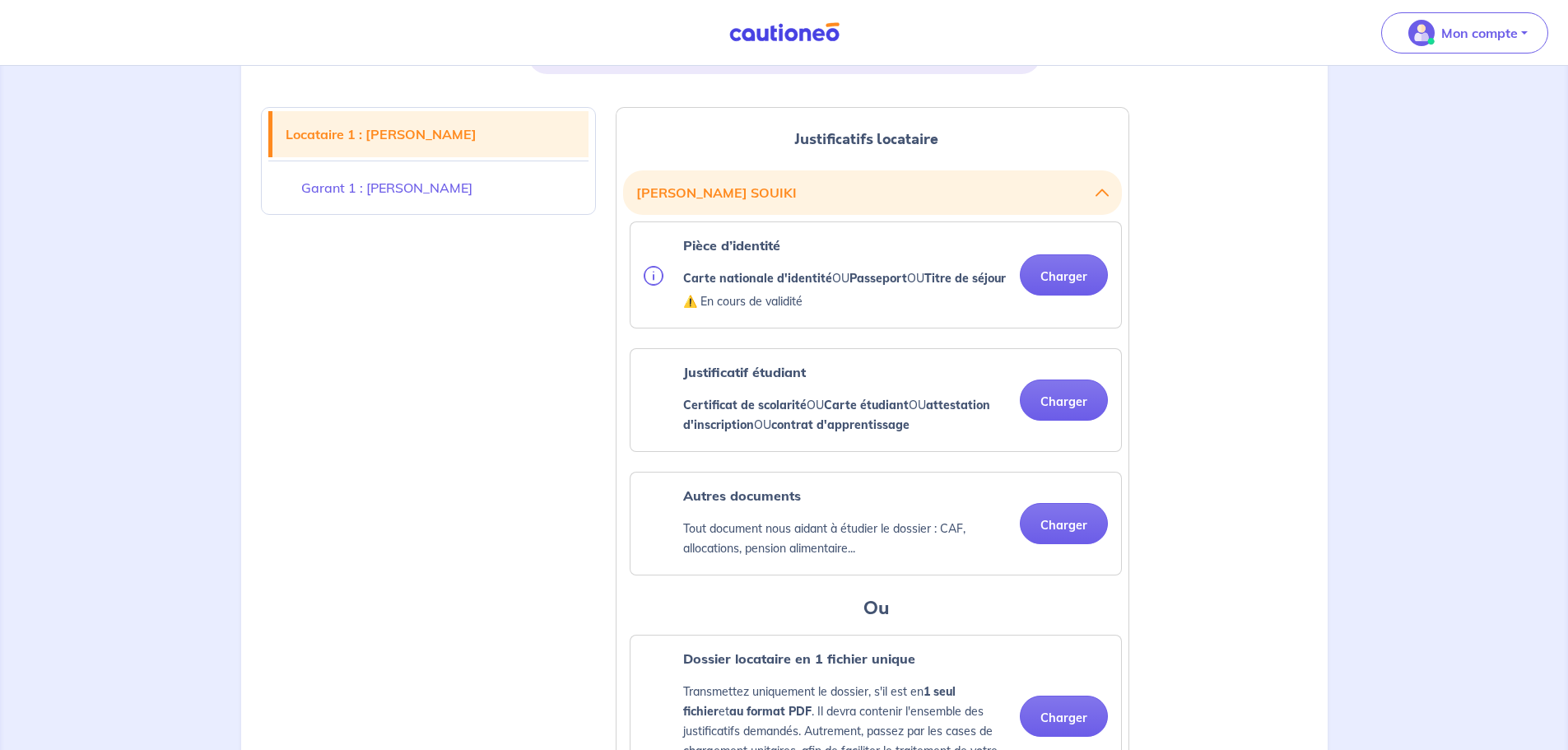
scroll to position [411, 0]
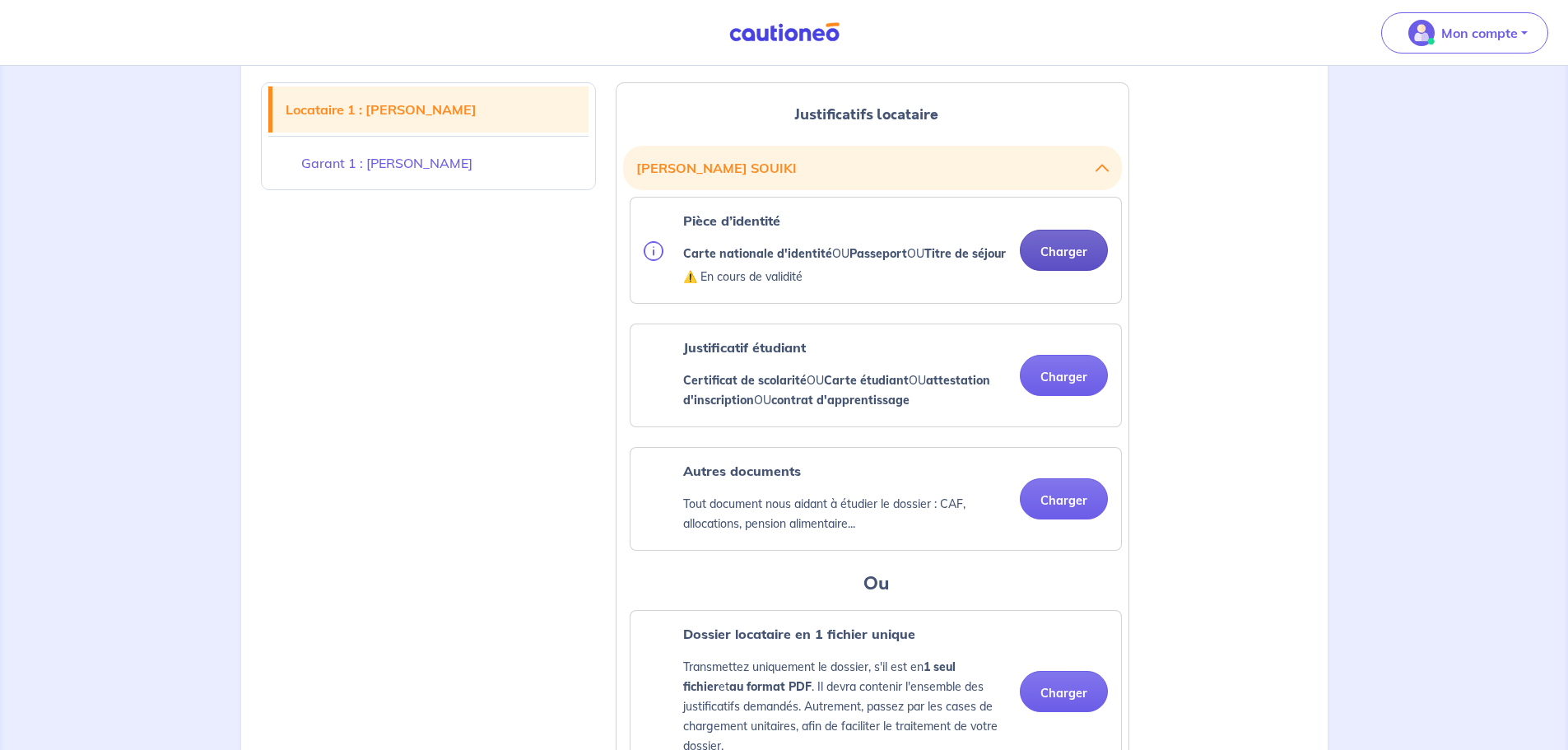
click at [1054, 261] on button "Charger" at bounding box center [1064, 249] width 88 height 41
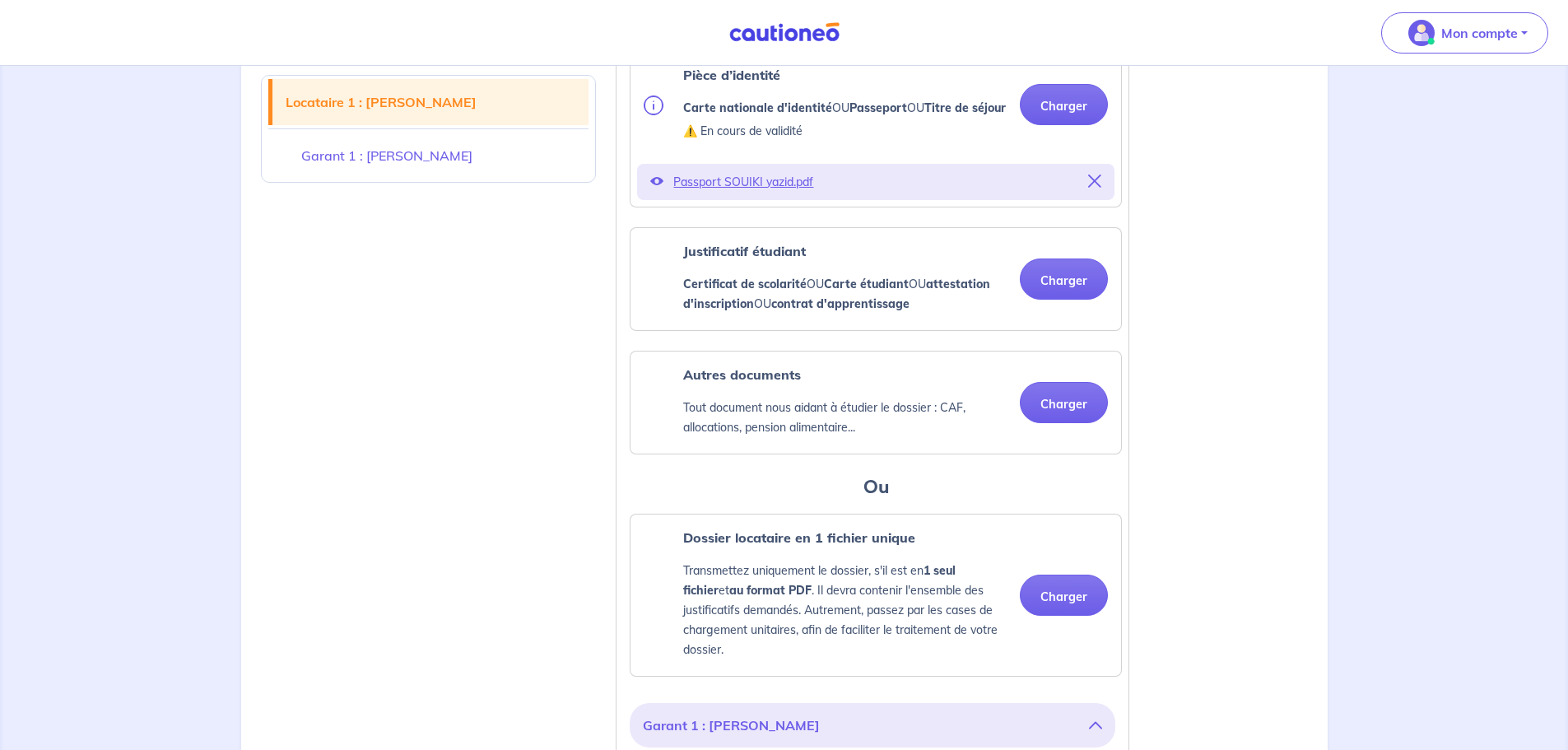
scroll to position [576, 0]
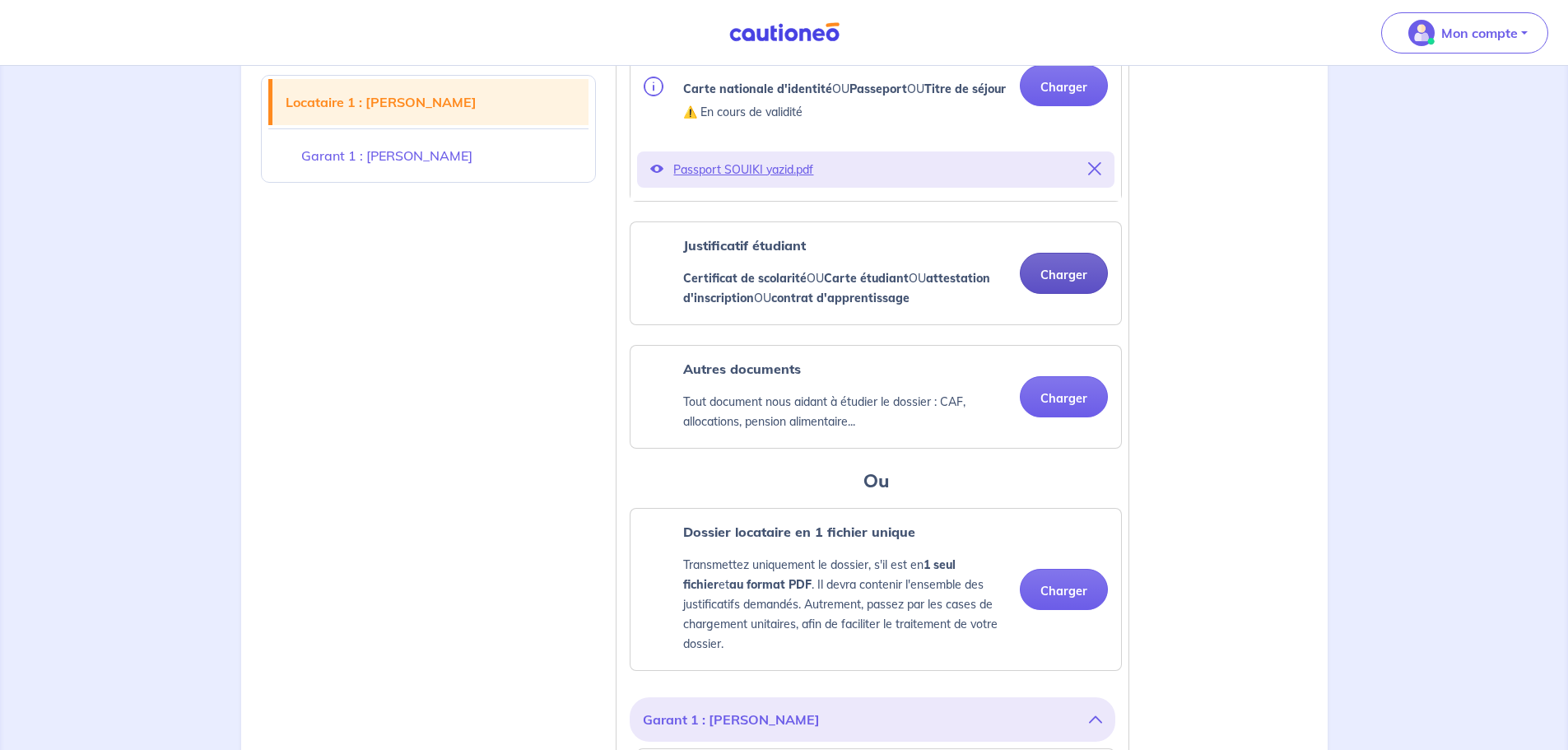
click at [1057, 287] on button "Charger" at bounding box center [1064, 272] width 88 height 41
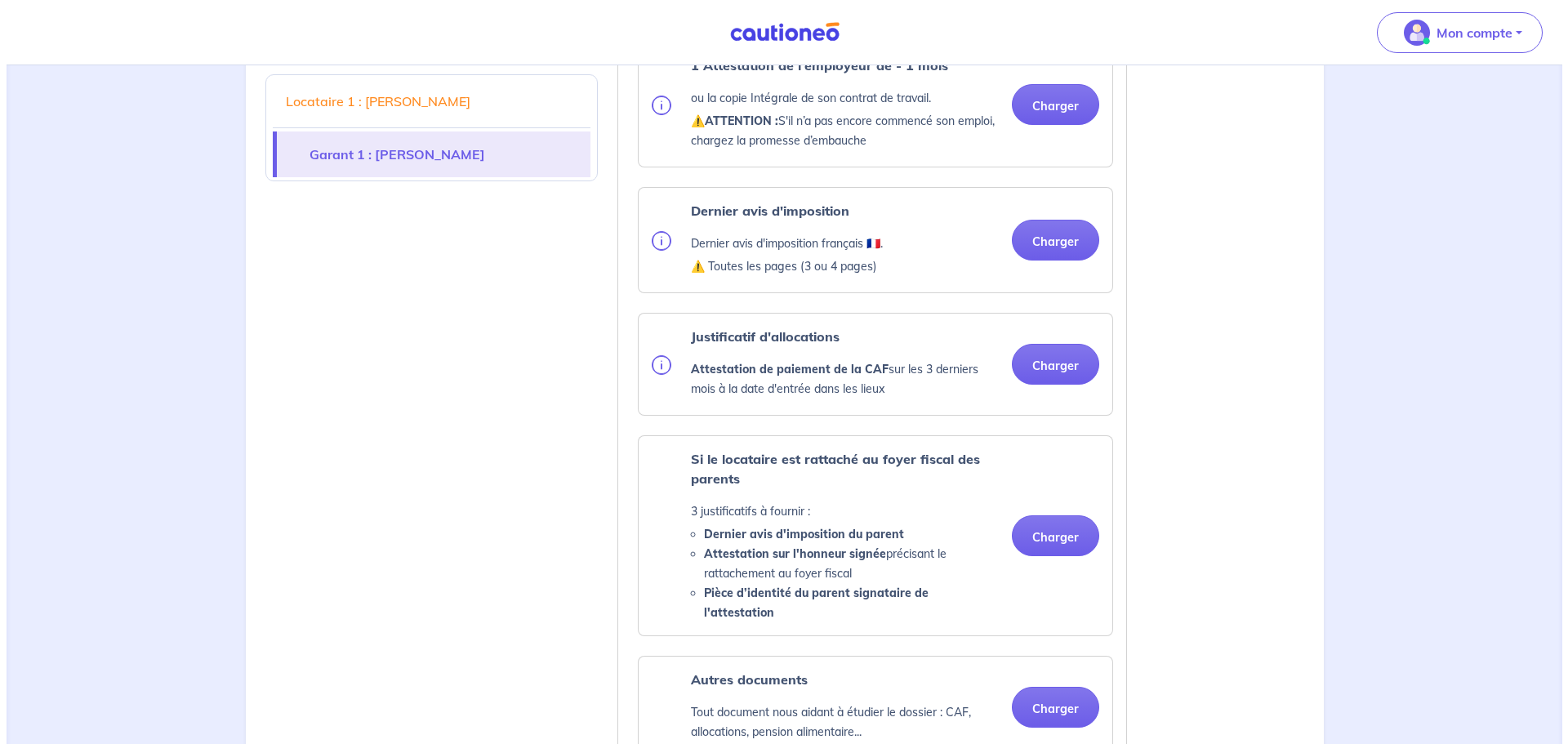
scroll to position [1633, 0]
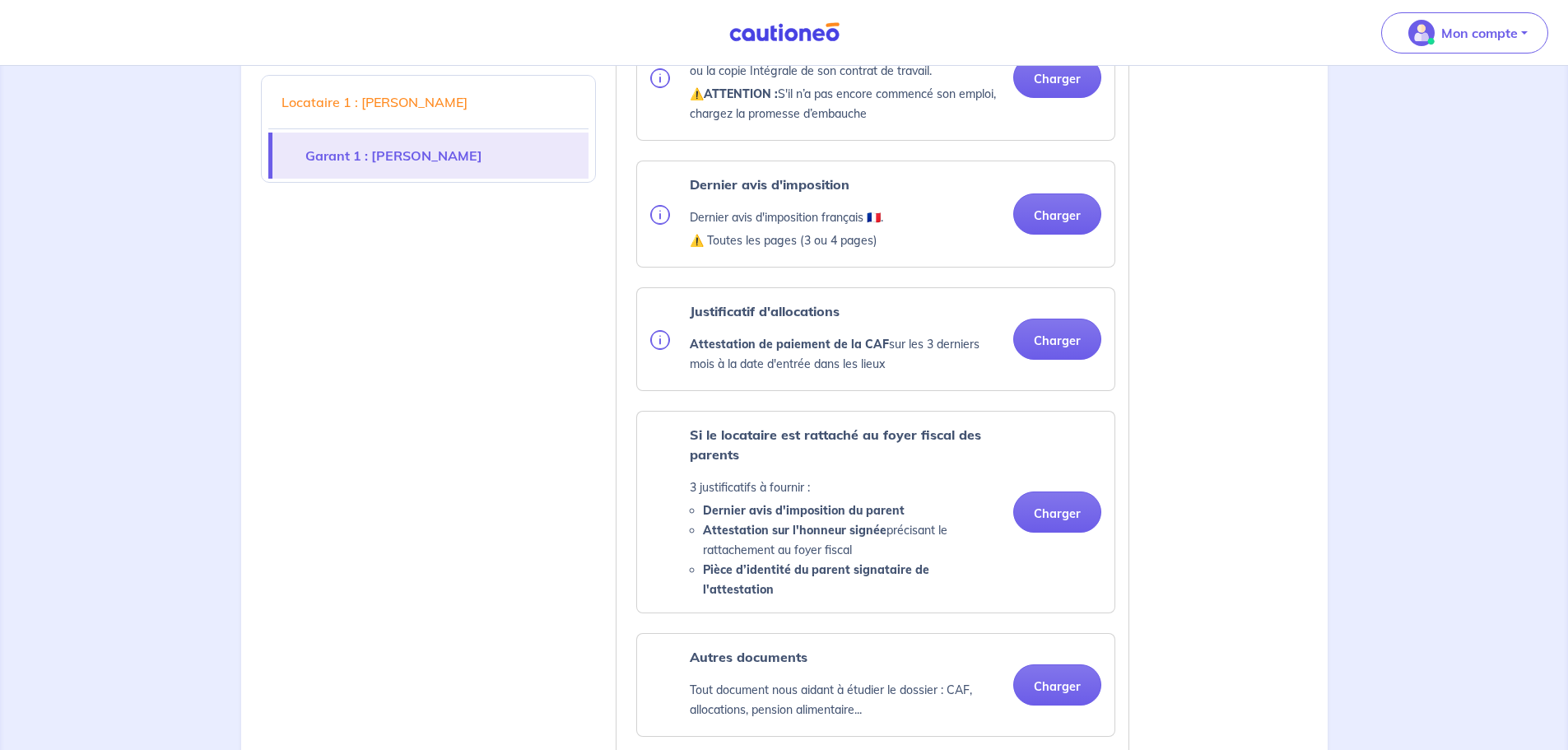
click at [665, 350] on img at bounding box center [661, 340] width 20 height 20
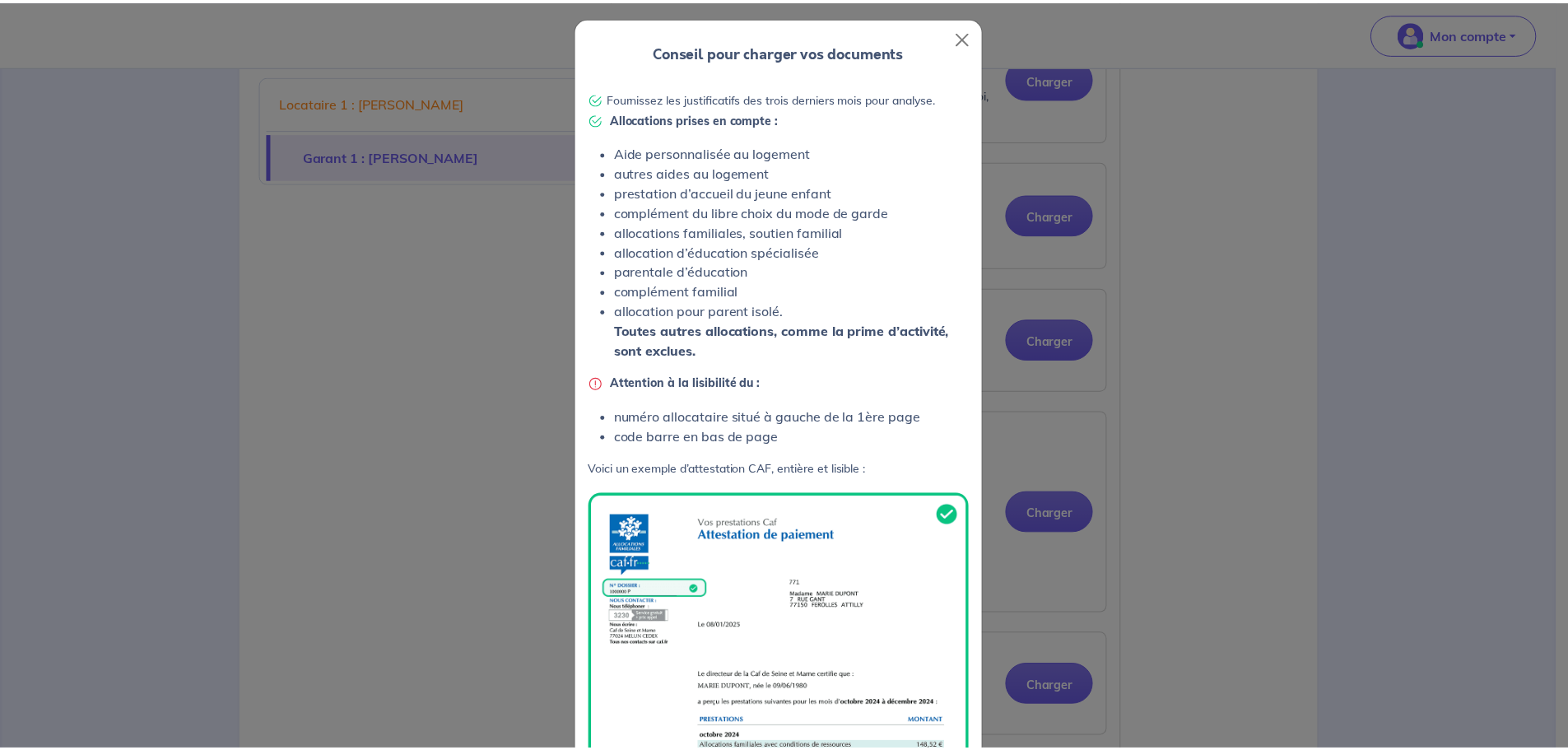
scroll to position [0, 0]
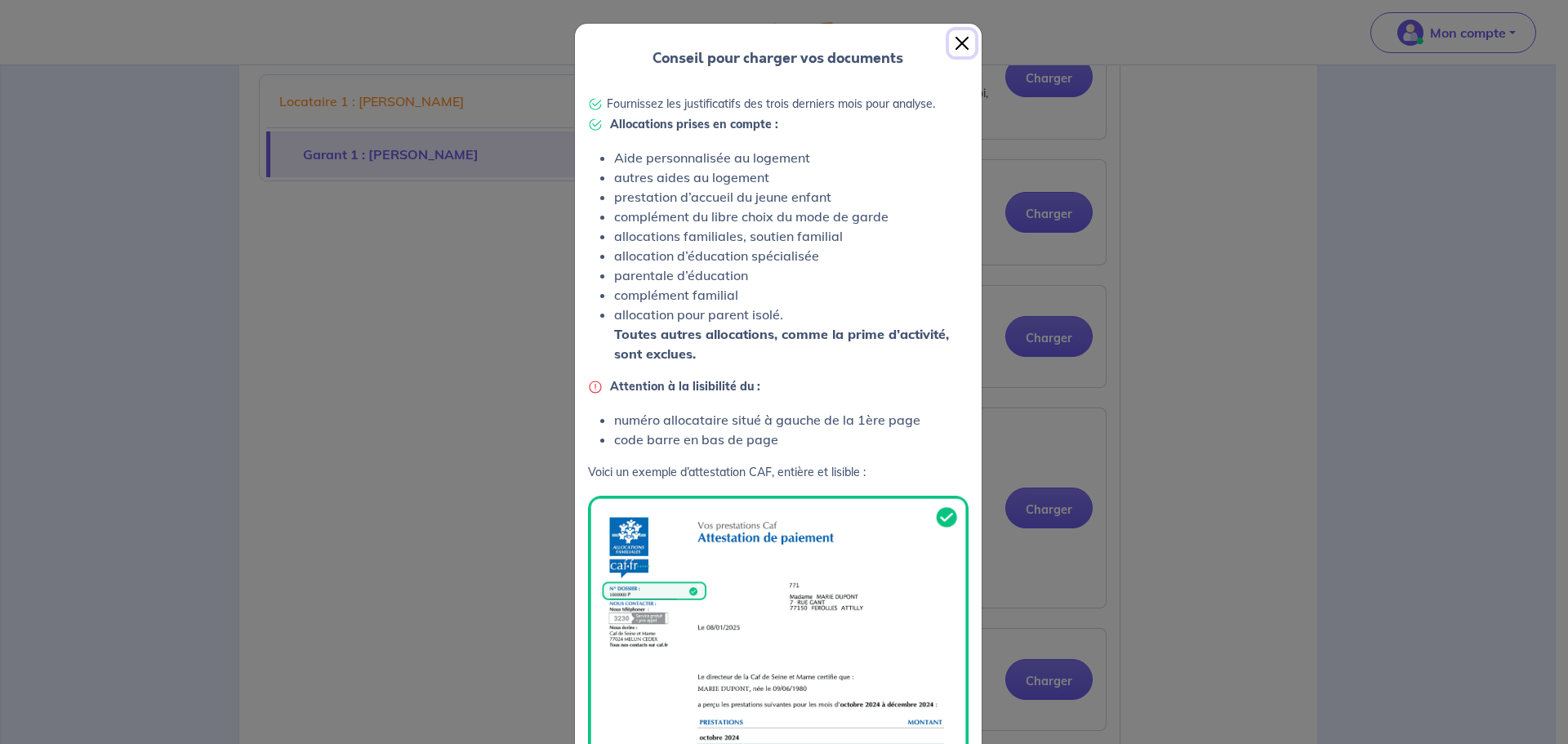
click at [954, 46] on button "Close" at bounding box center [962, 43] width 27 height 27
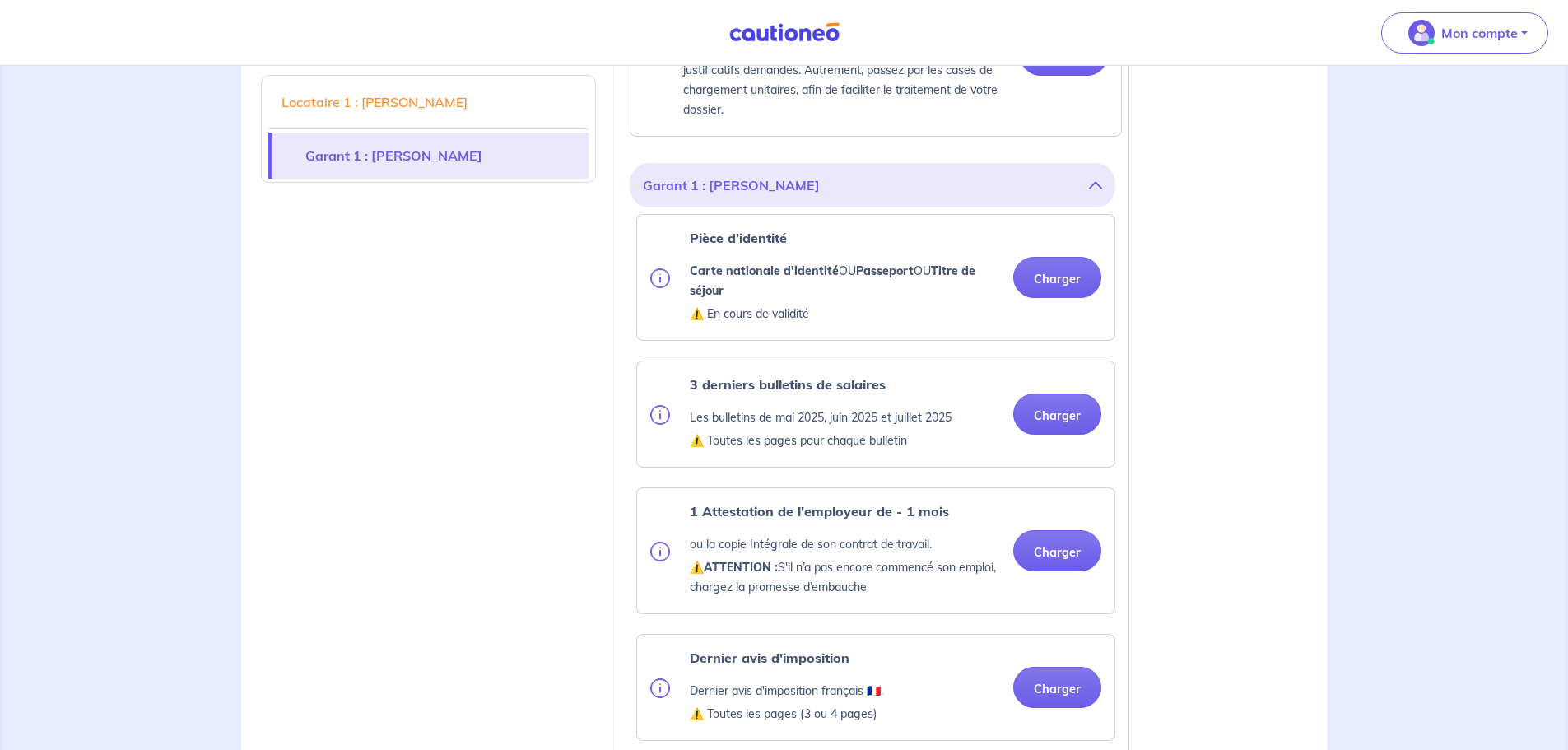
scroll to position [1152, 0]
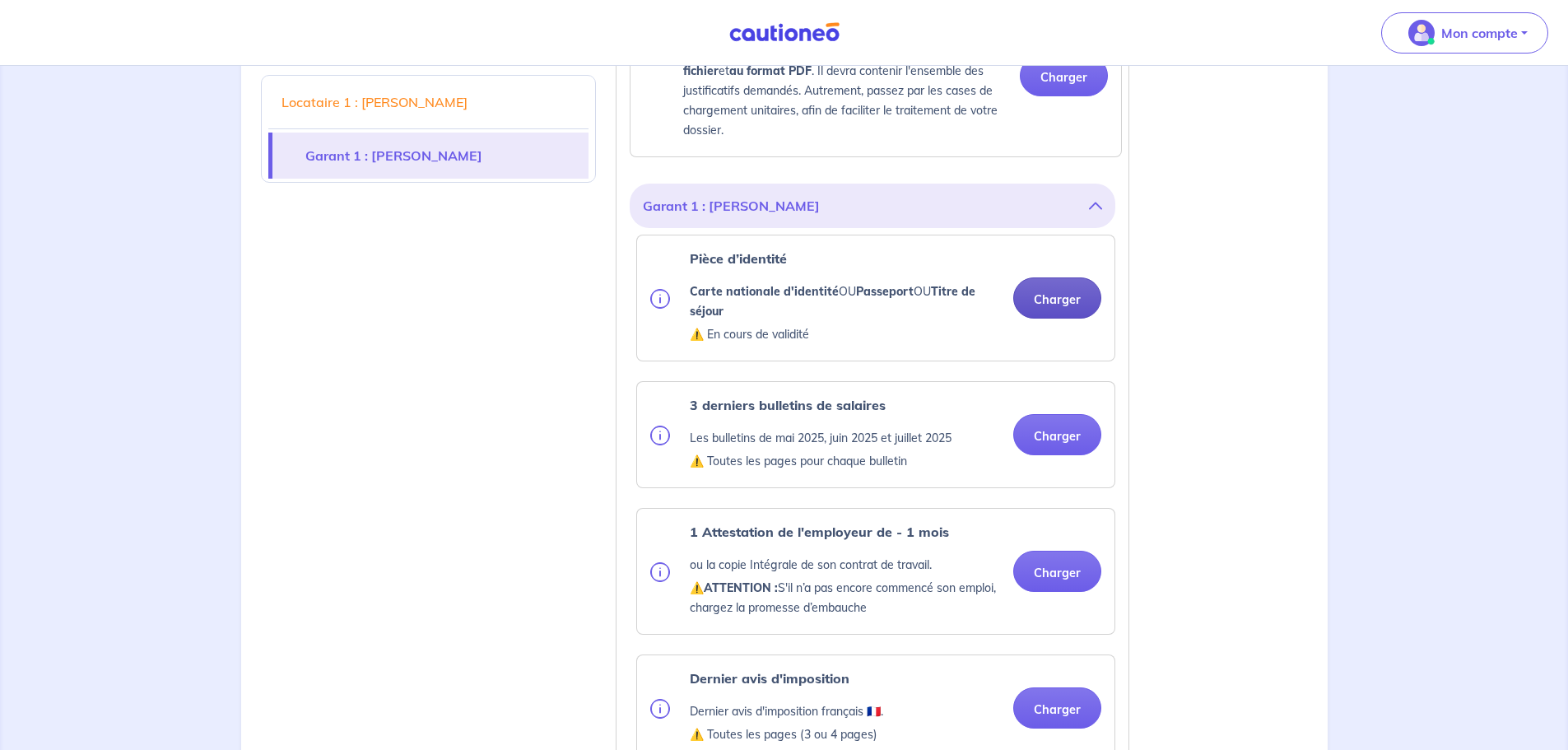
click at [1054, 319] on button "Charger" at bounding box center [1057, 297] width 88 height 41
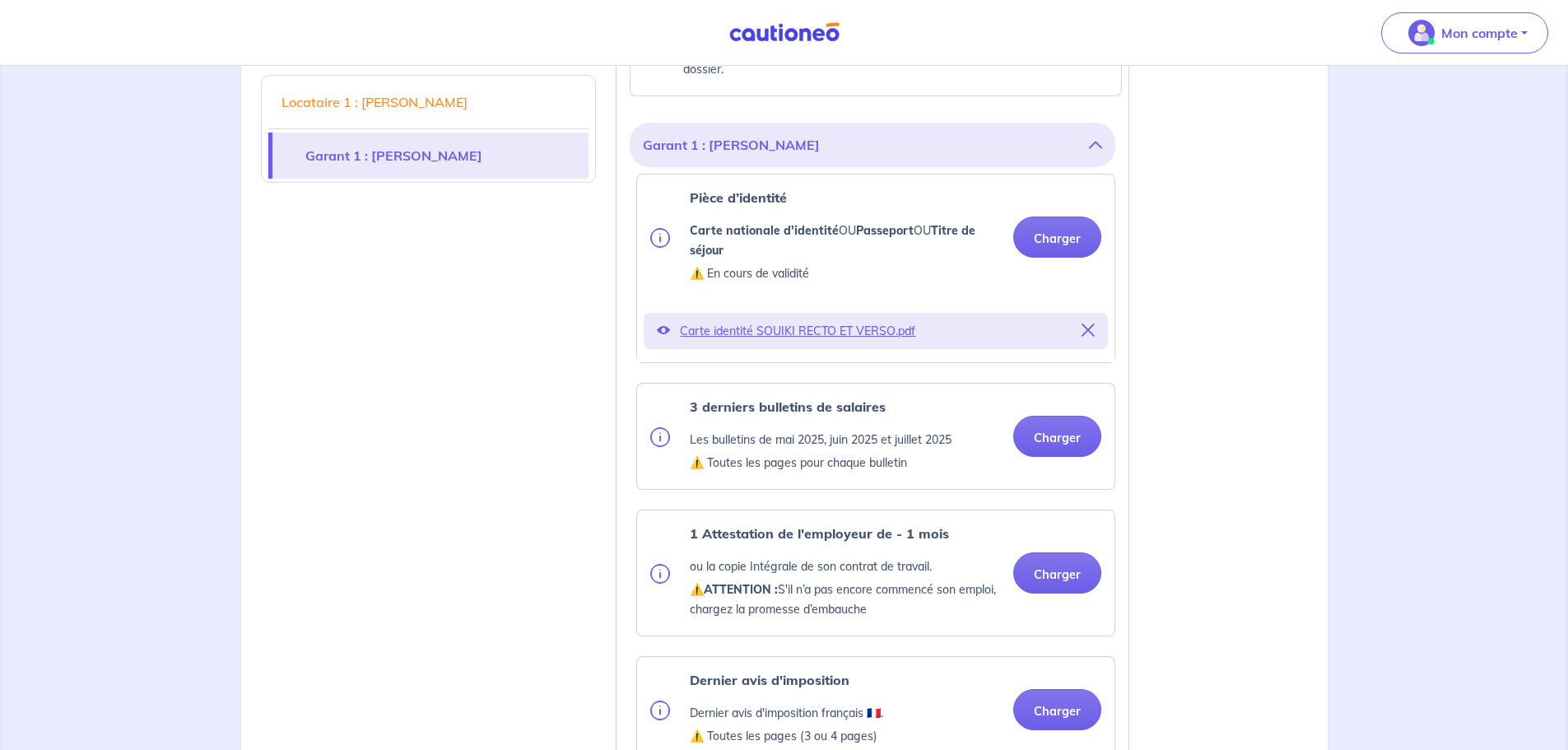
scroll to position [1317, 0]
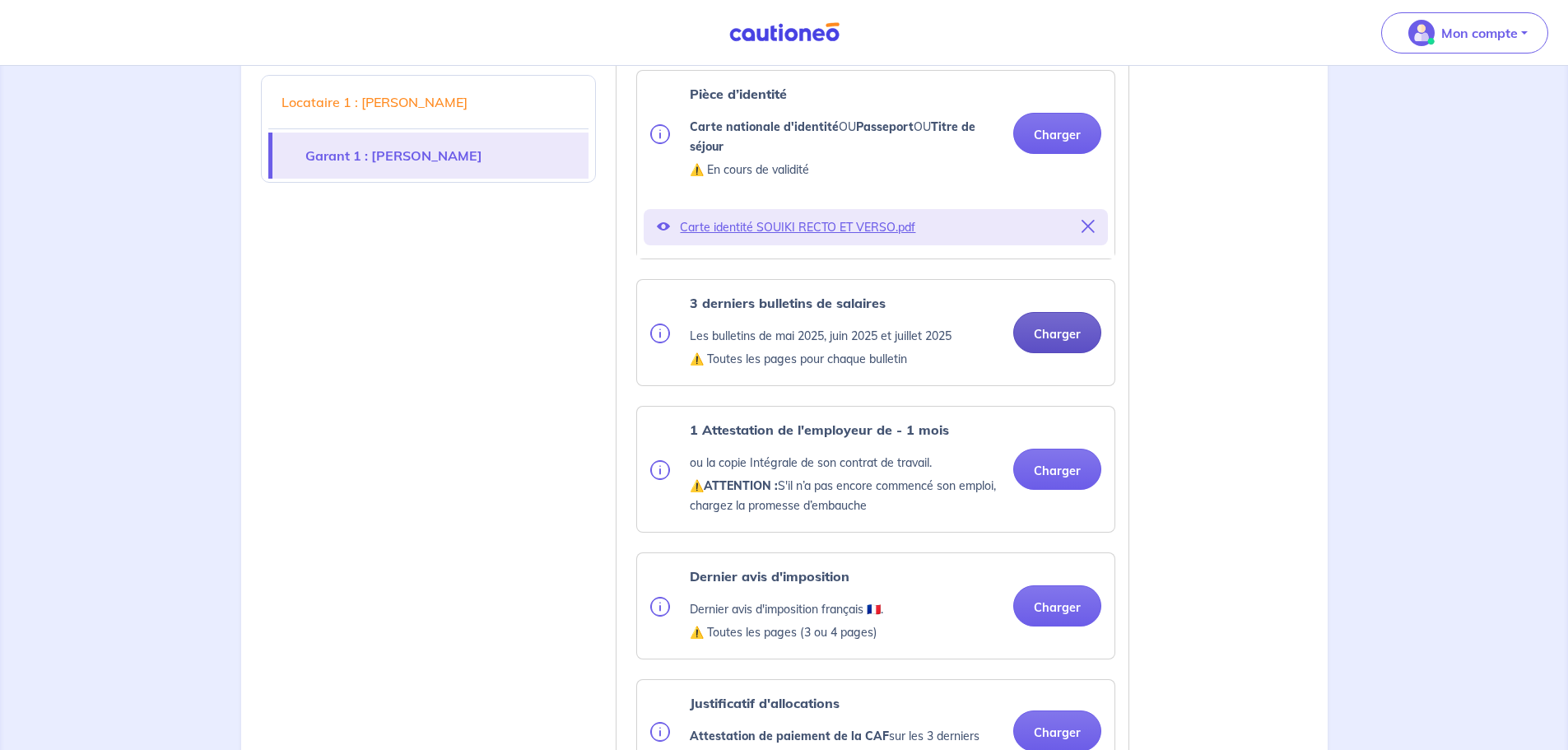
click at [1062, 347] on button "Charger" at bounding box center [1057, 332] width 88 height 41
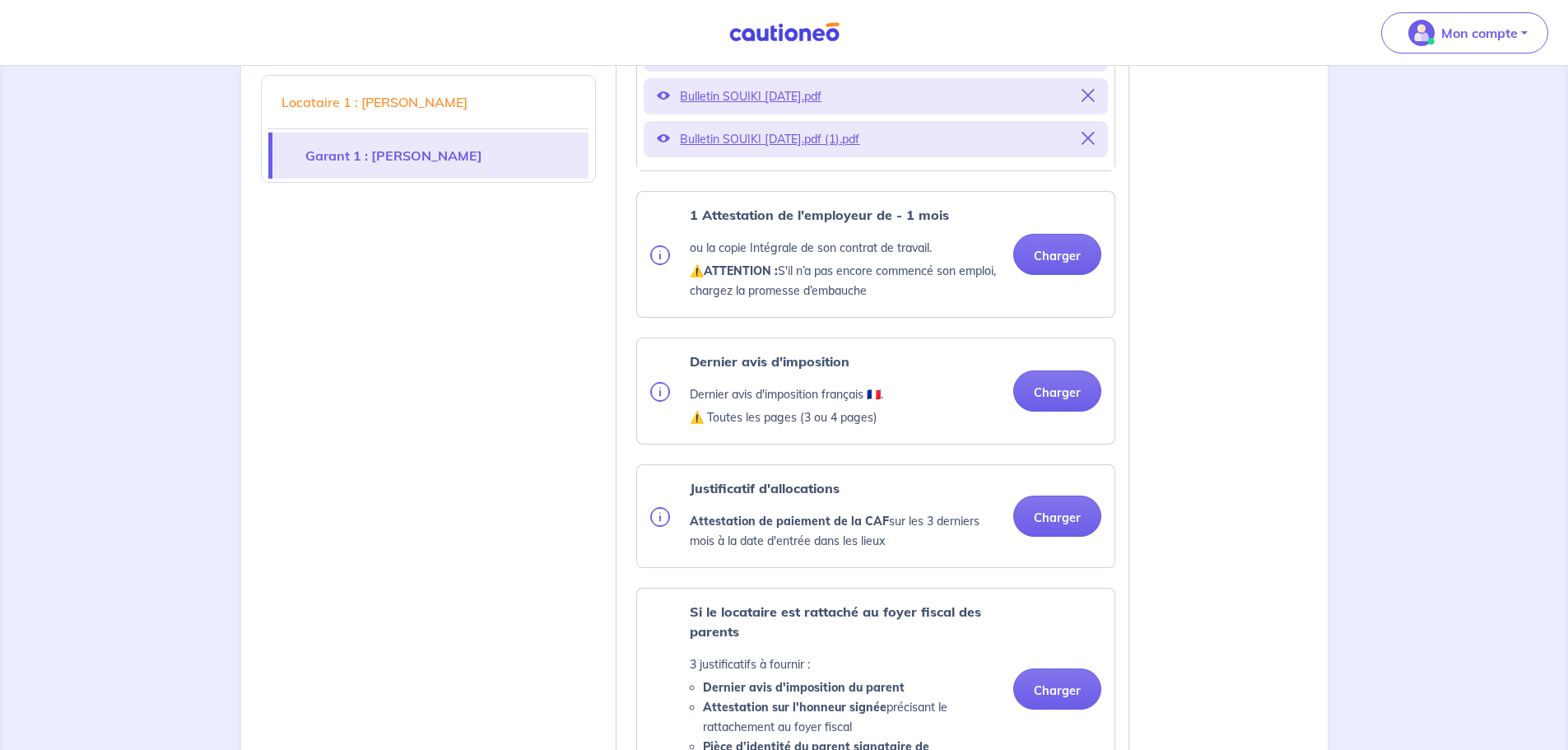
scroll to position [1728, 0]
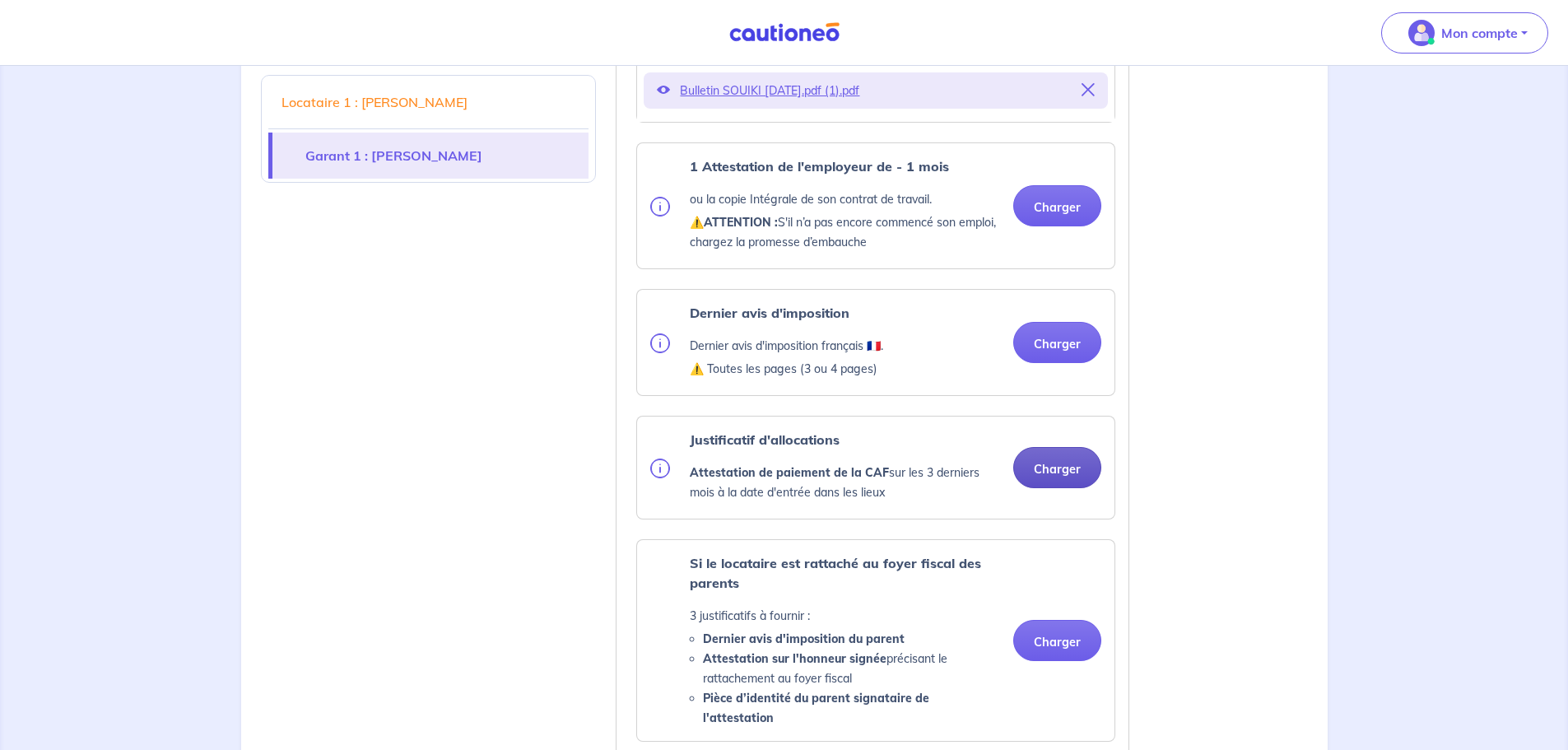
click at [1049, 488] on button "Charger" at bounding box center [1057, 467] width 88 height 41
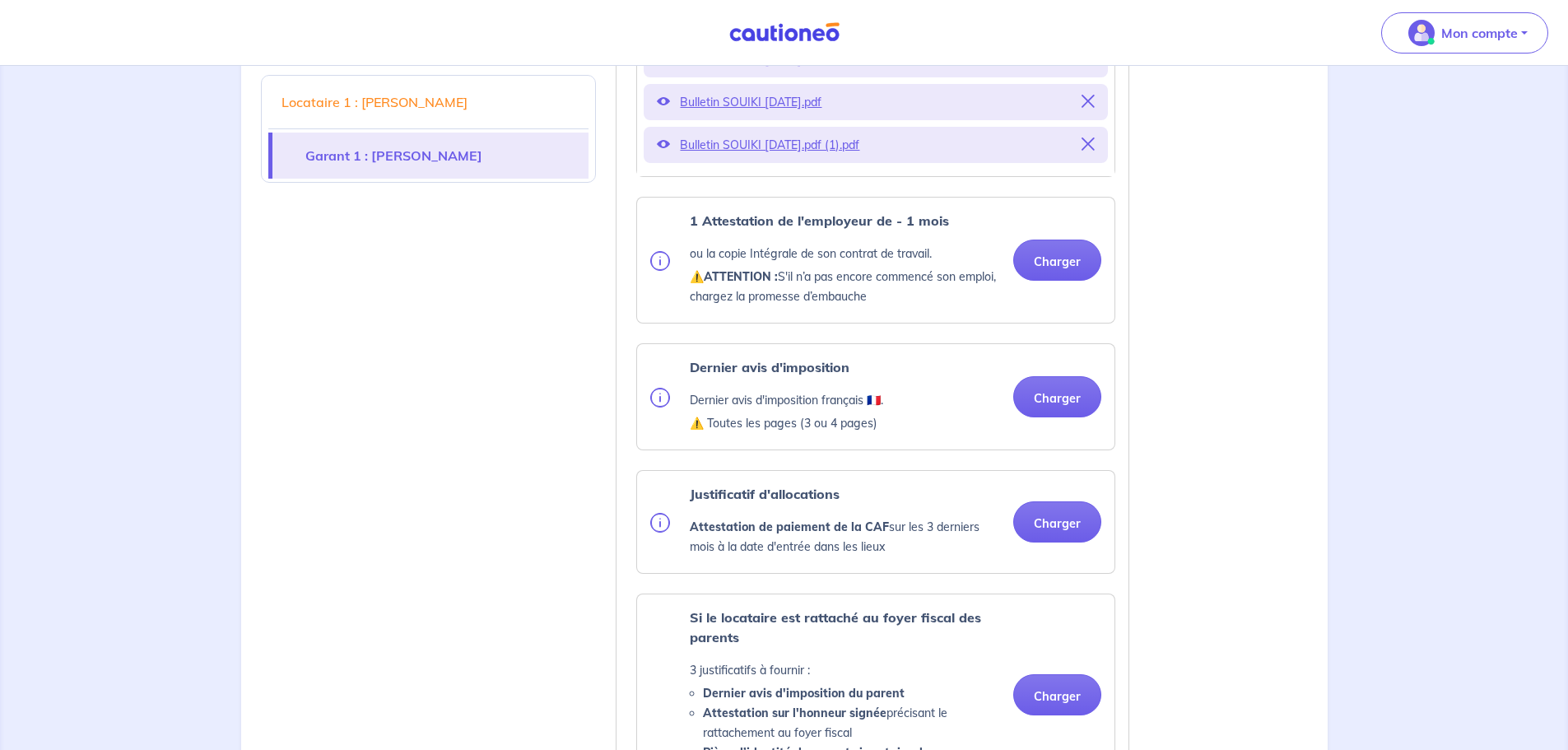
scroll to position [1646, 0]
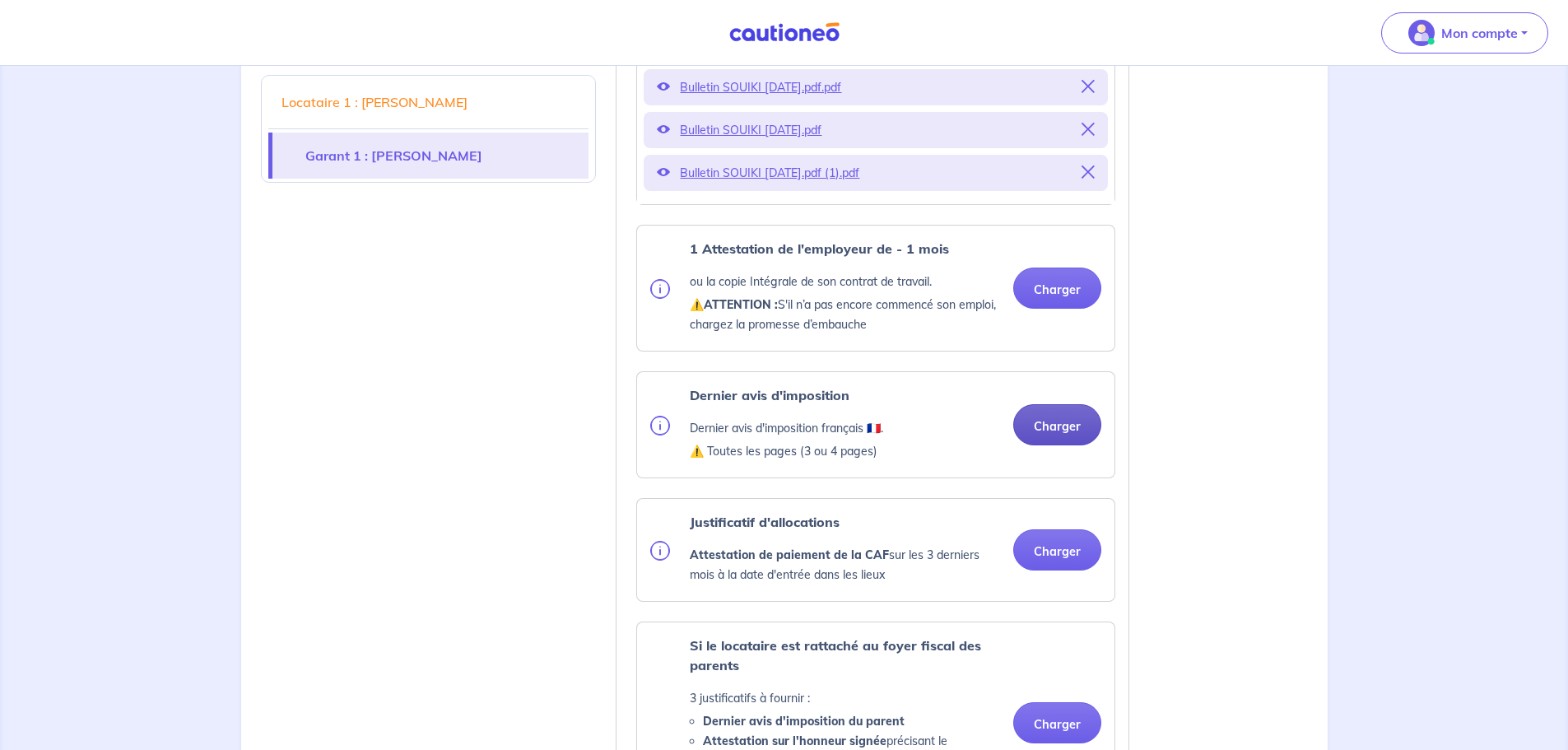
click at [1059, 445] on button "Charger" at bounding box center [1057, 424] width 88 height 41
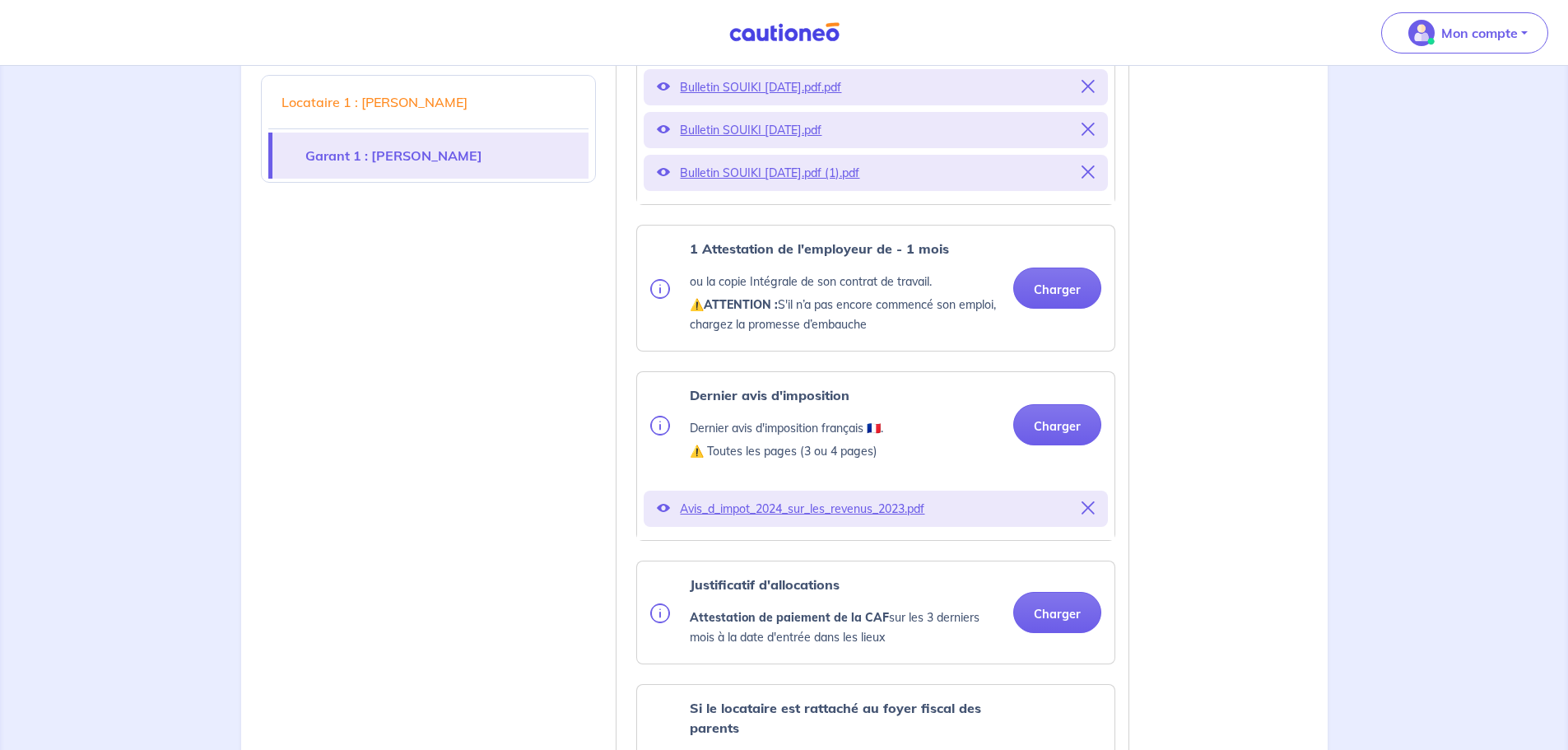
click at [665, 299] on img at bounding box center [661, 289] width 20 height 20
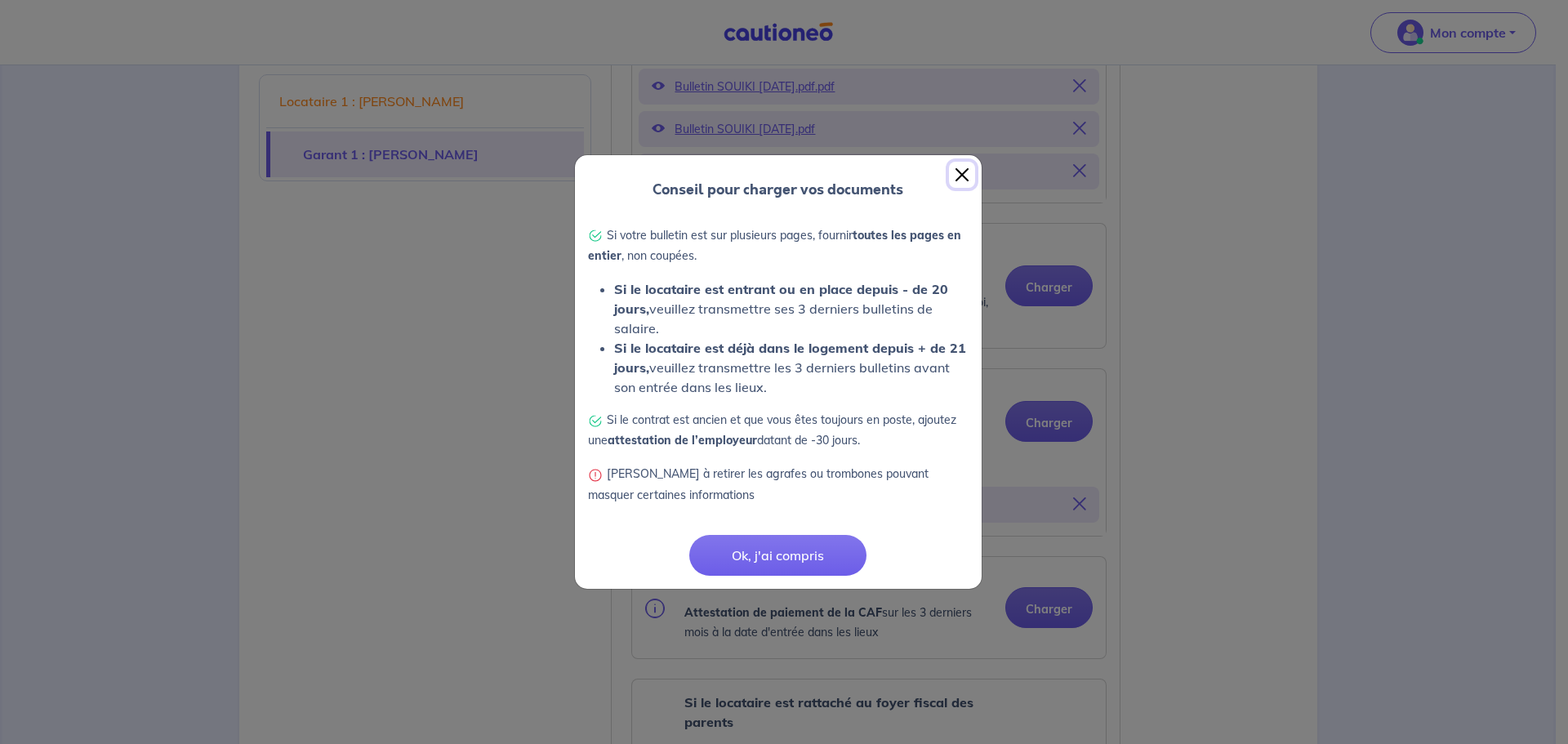
click at [963, 178] on button "Close" at bounding box center [962, 174] width 27 height 27
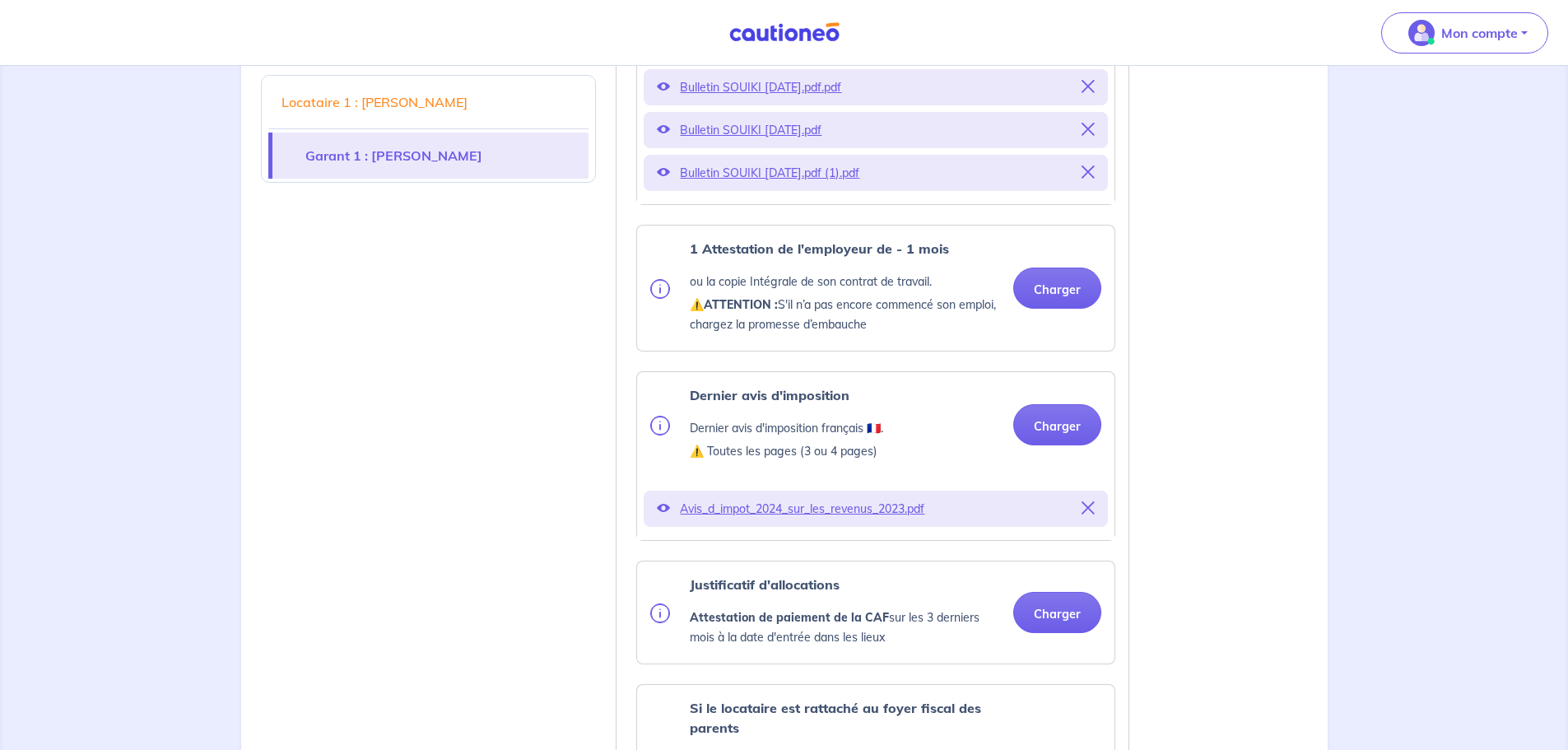
click at [763, 98] on p "Bulletin SOUIKI [DATE].pdf.pdf" at bounding box center [875, 86] width 392 height 23
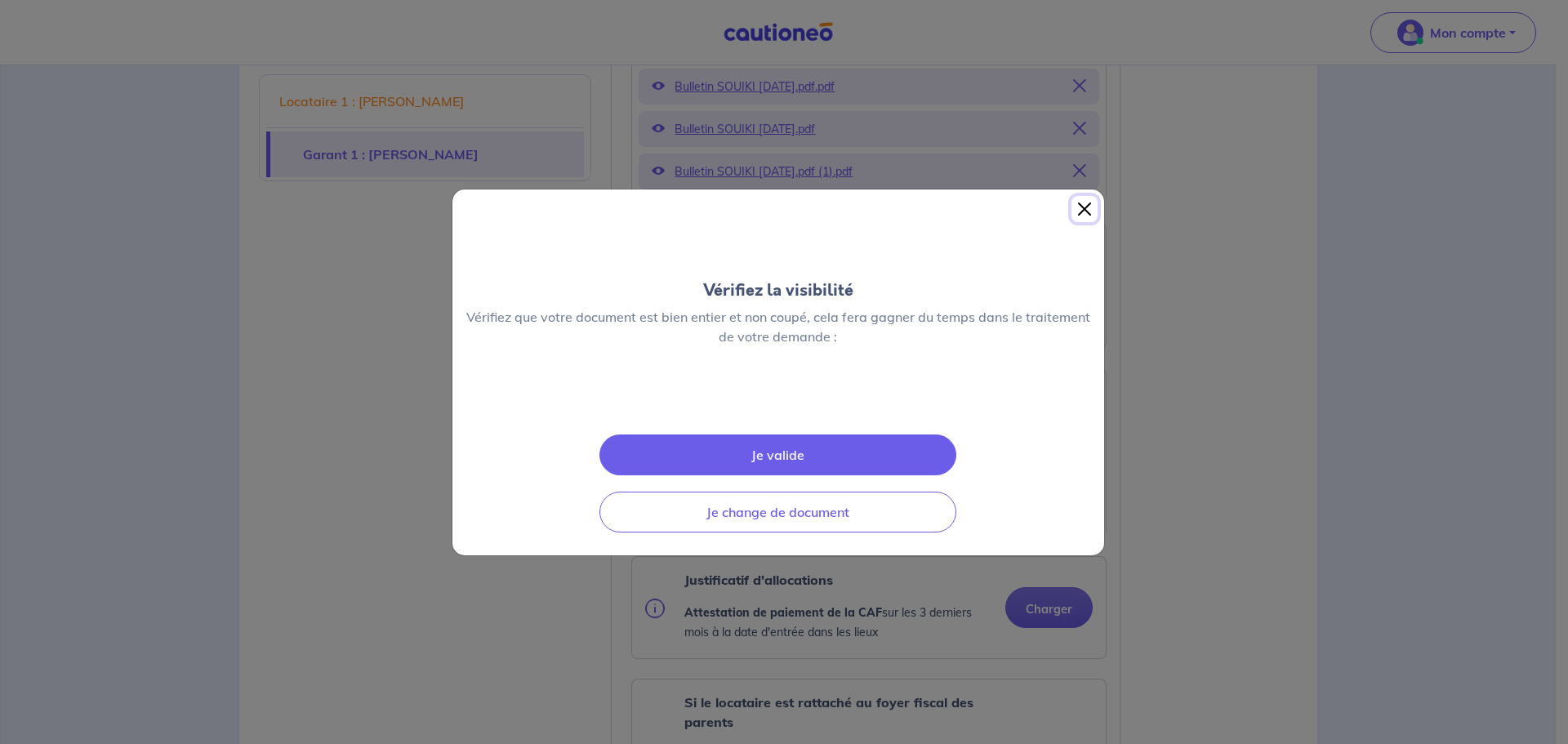
click at [1085, 196] on button "Close" at bounding box center [1084, 209] width 27 height 27
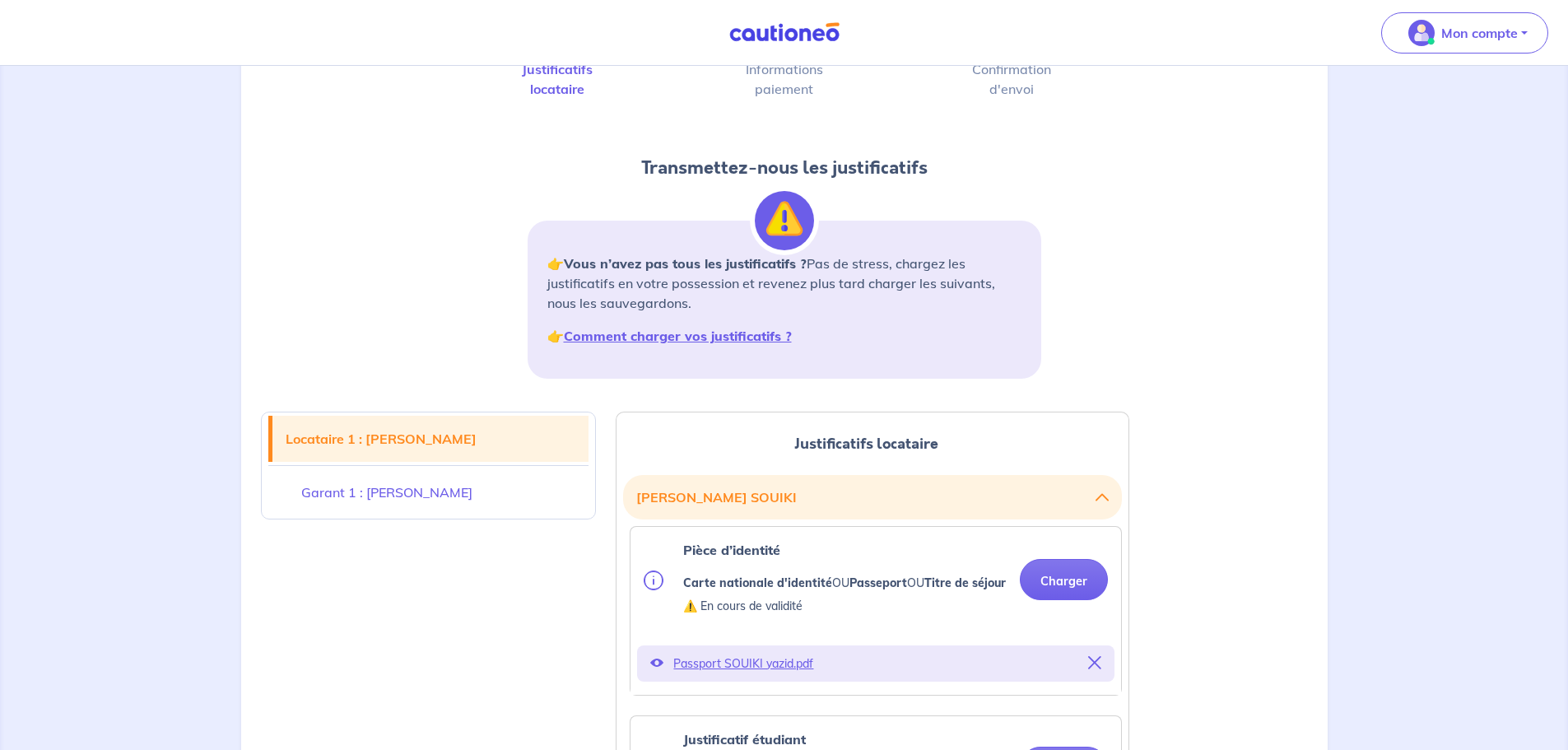
scroll to position [0, 0]
